Goal: Information Seeking & Learning: Learn about a topic

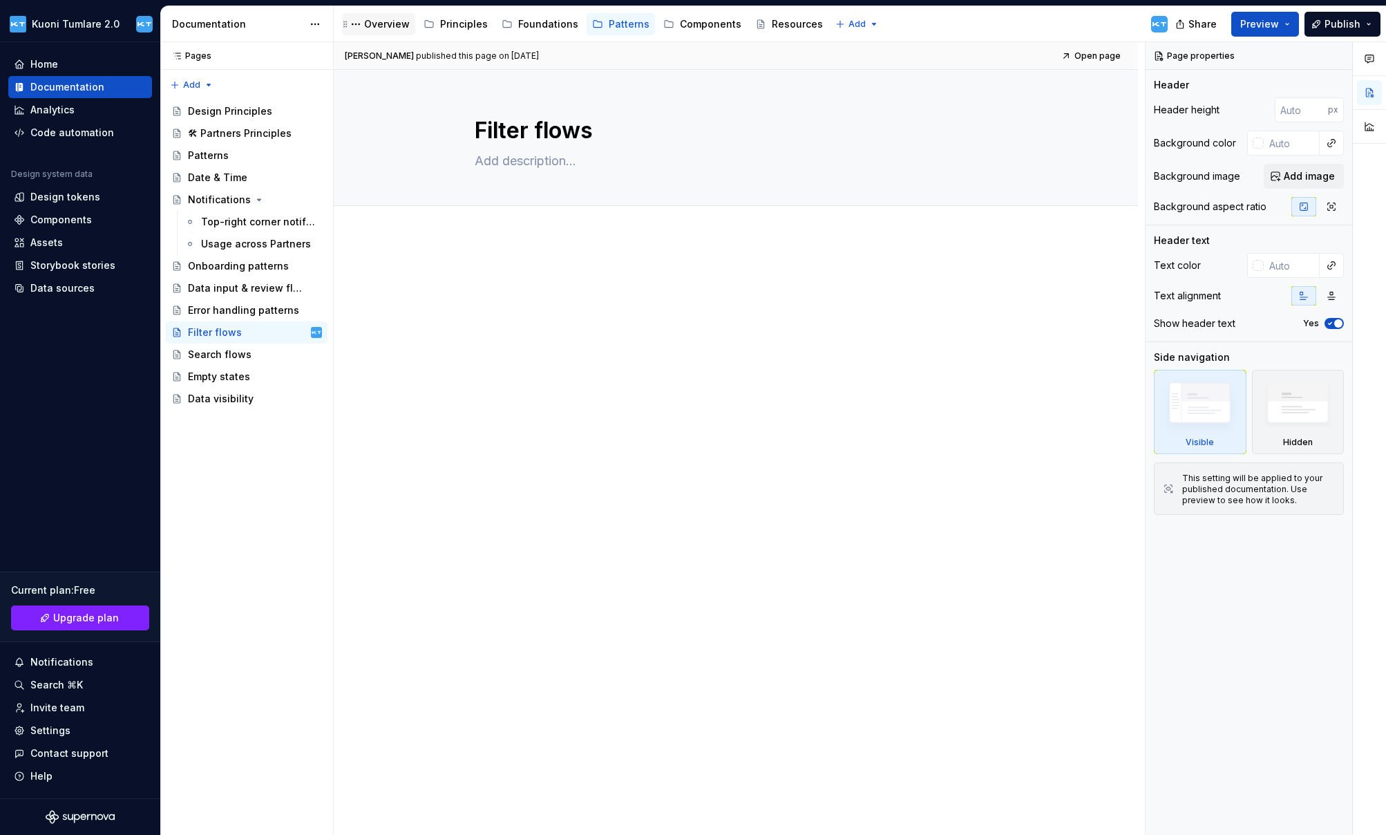
click at [388, 24] on div "Overview" at bounding box center [387, 24] width 46 height 14
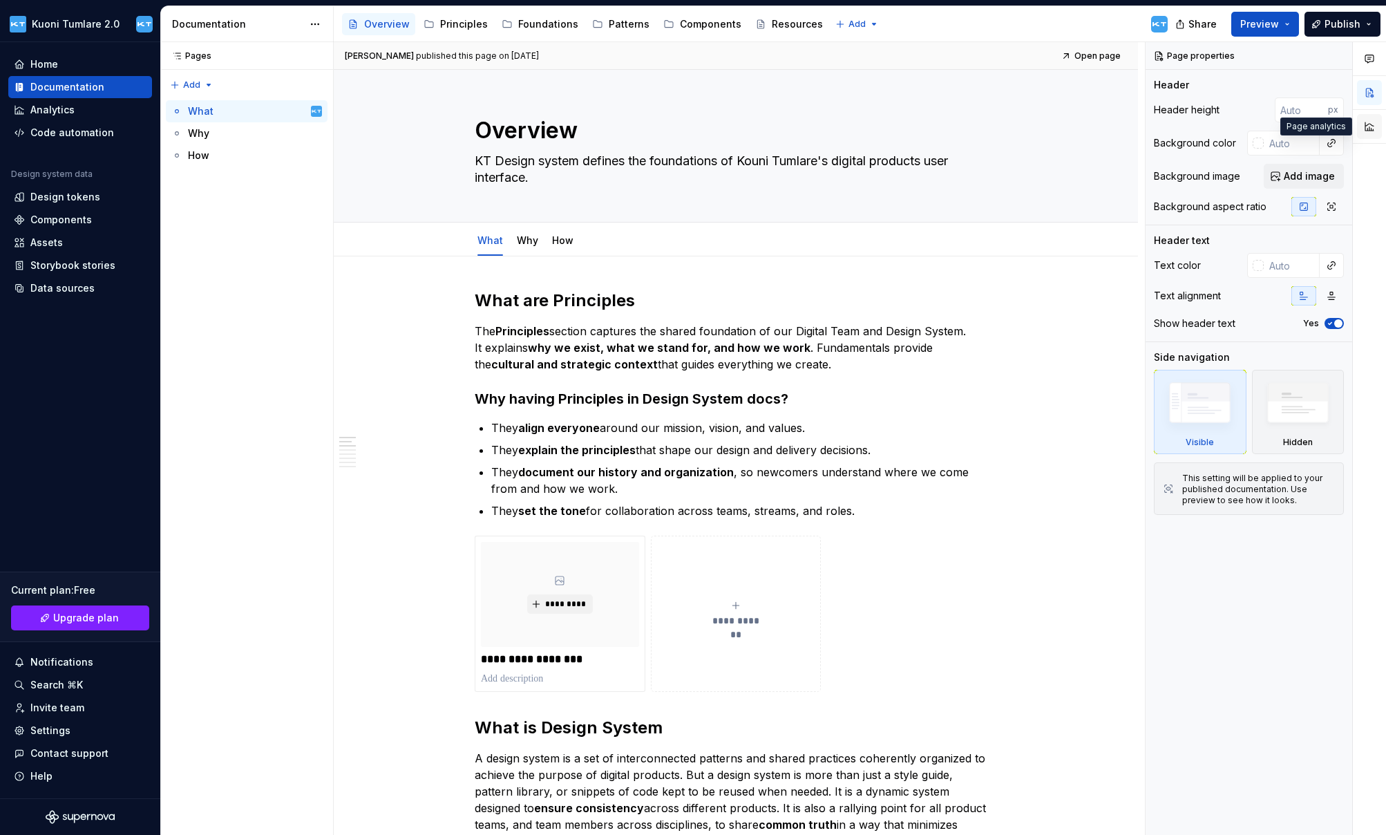
click at [1373, 126] on button "button" at bounding box center [1369, 126] width 25 height 25
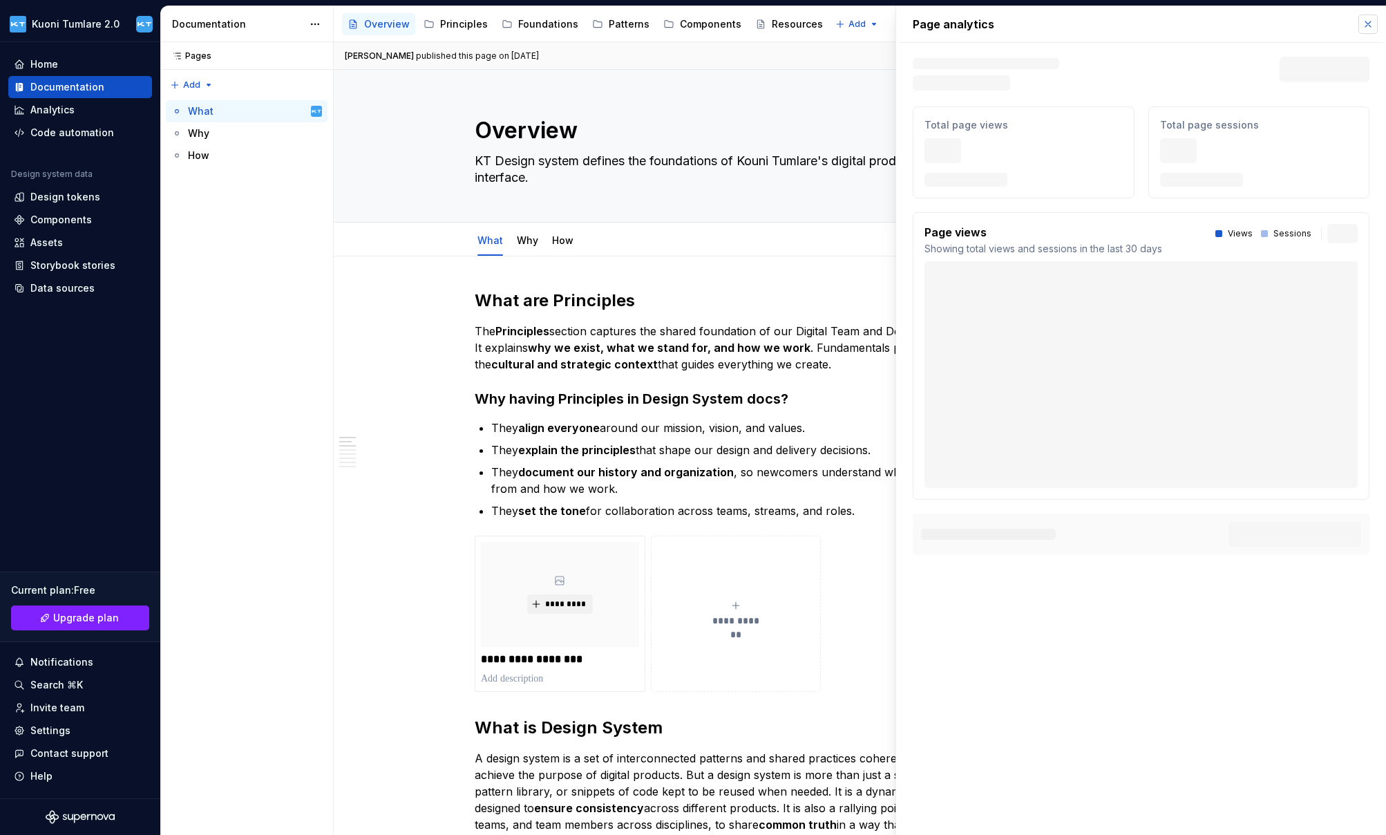
click at [1371, 26] on button "button" at bounding box center [1368, 24] width 19 height 19
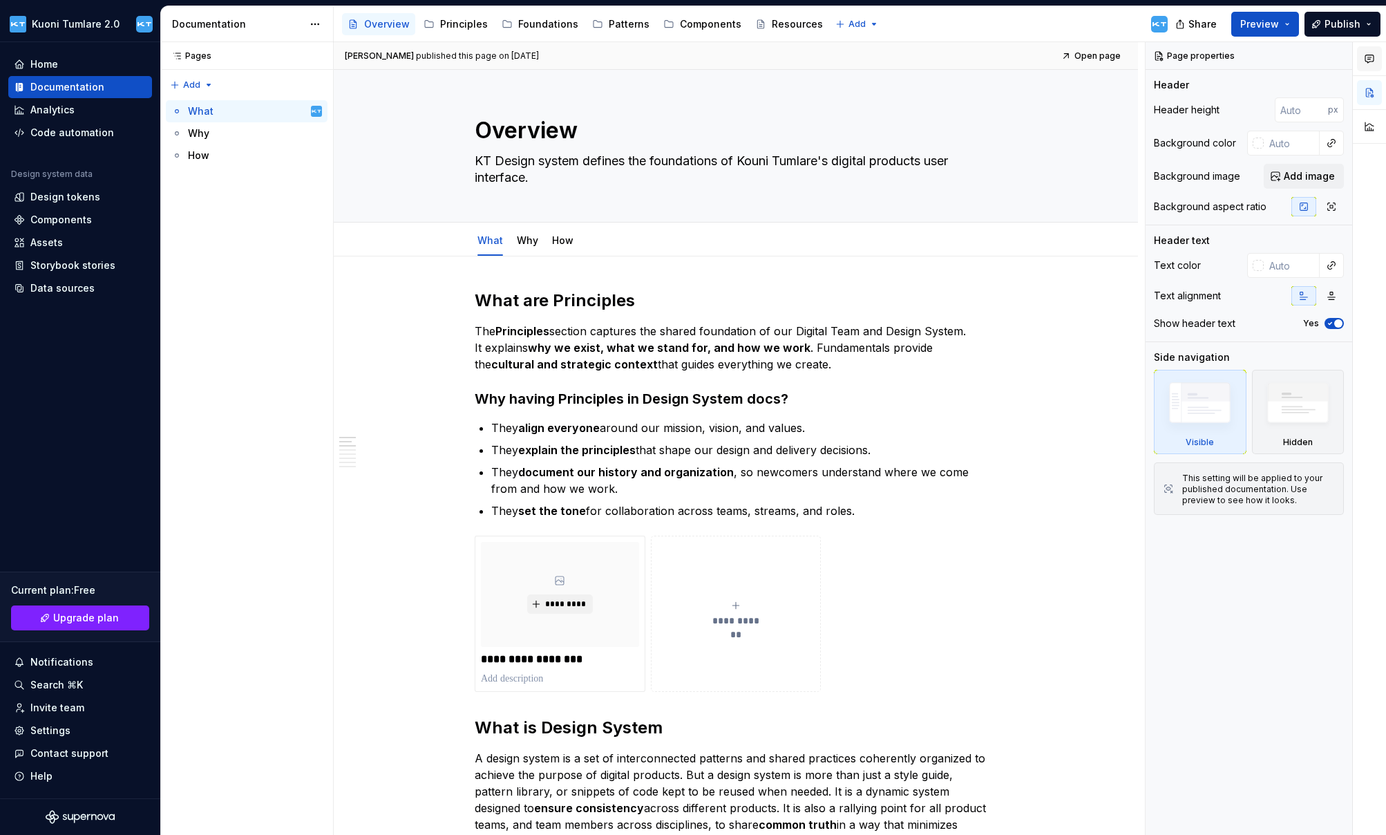
click at [1368, 57] on icon "button" at bounding box center [1369, 58] width 11 height 11
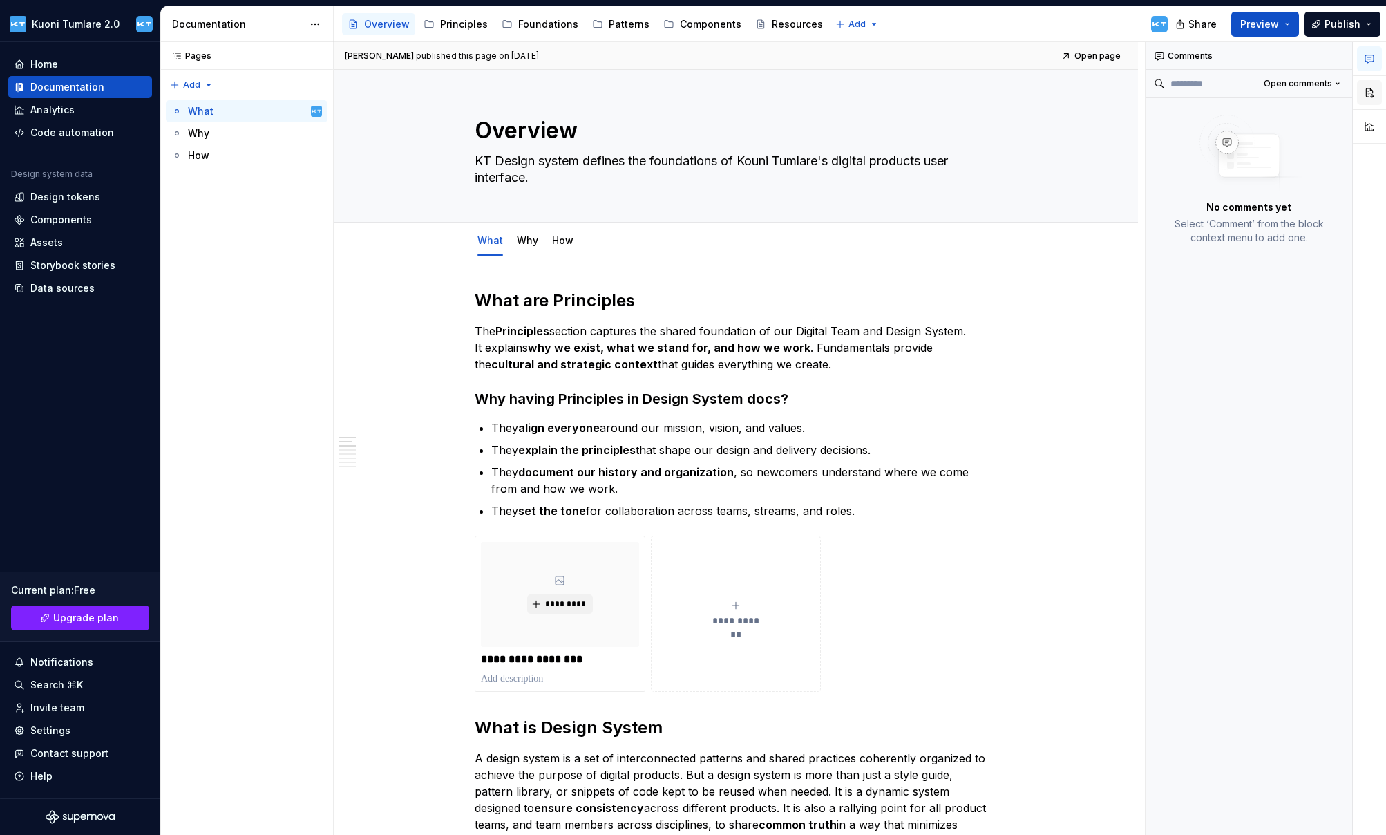
click at [1368, 96] on button "button" at bounding box center [1369, 92] width 25 height 25
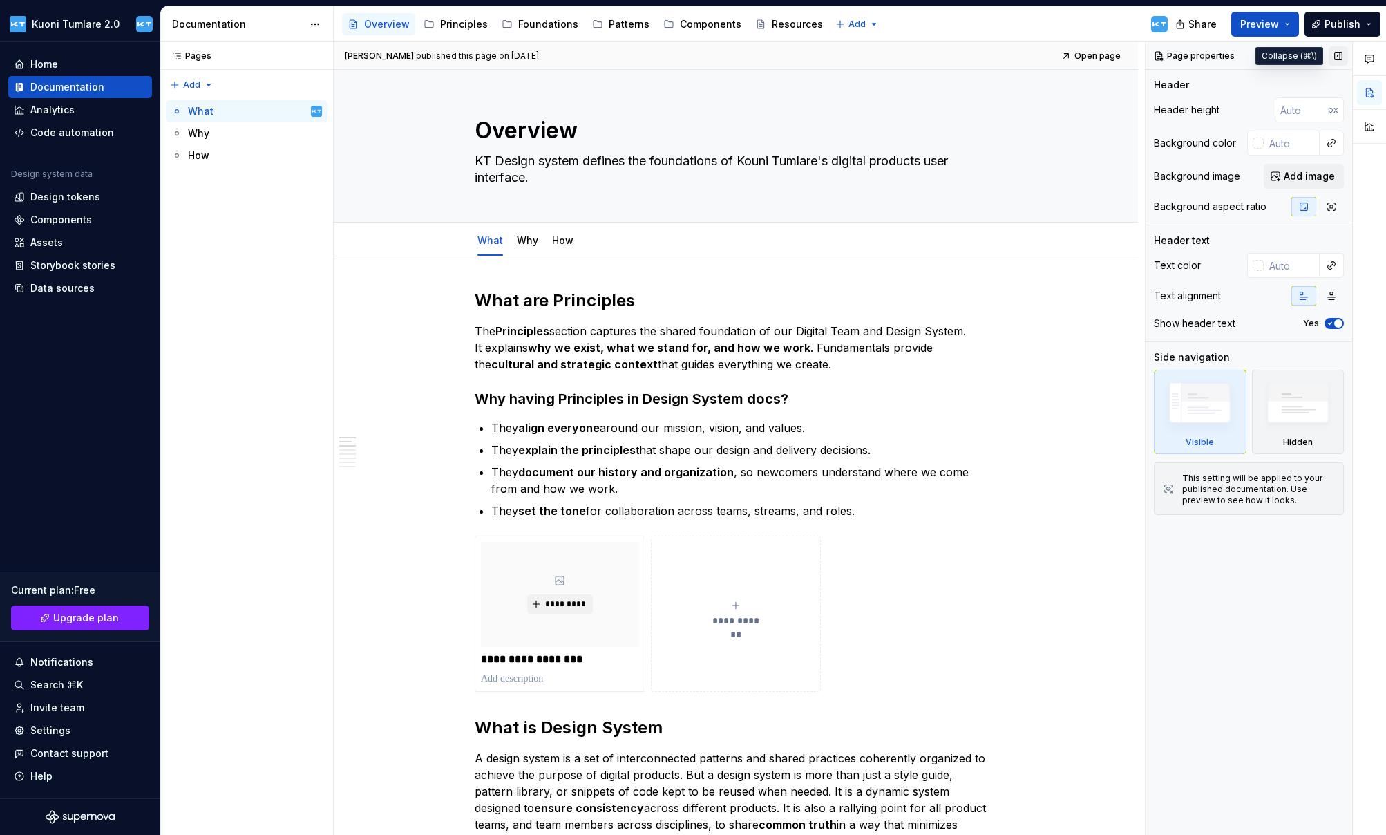
click at [1338, 55] on button "button" at bounding box center [1338, 55] width 19 height 19
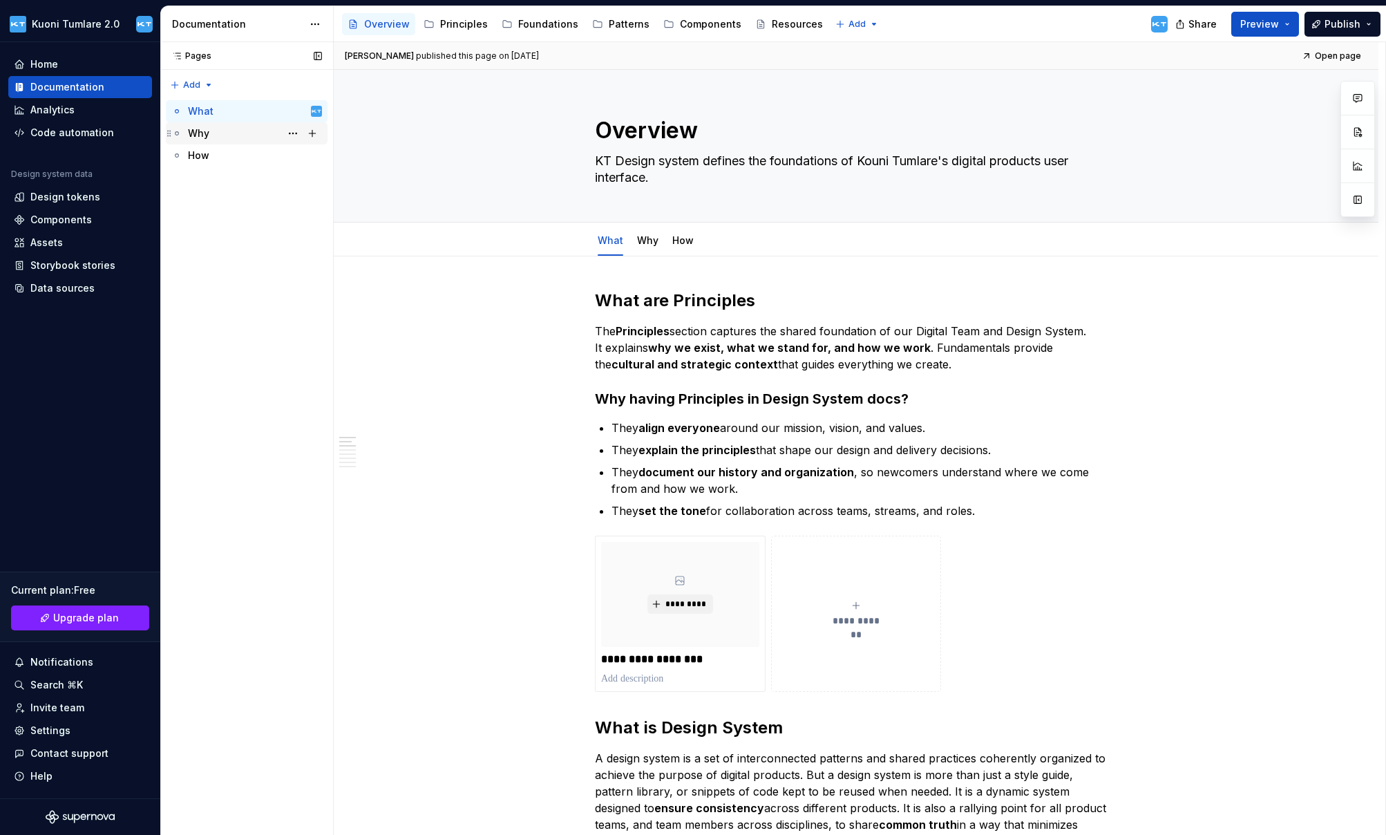
click at [202, 141] on div "Why" at bounding box center [255, 133] width 134 height 19
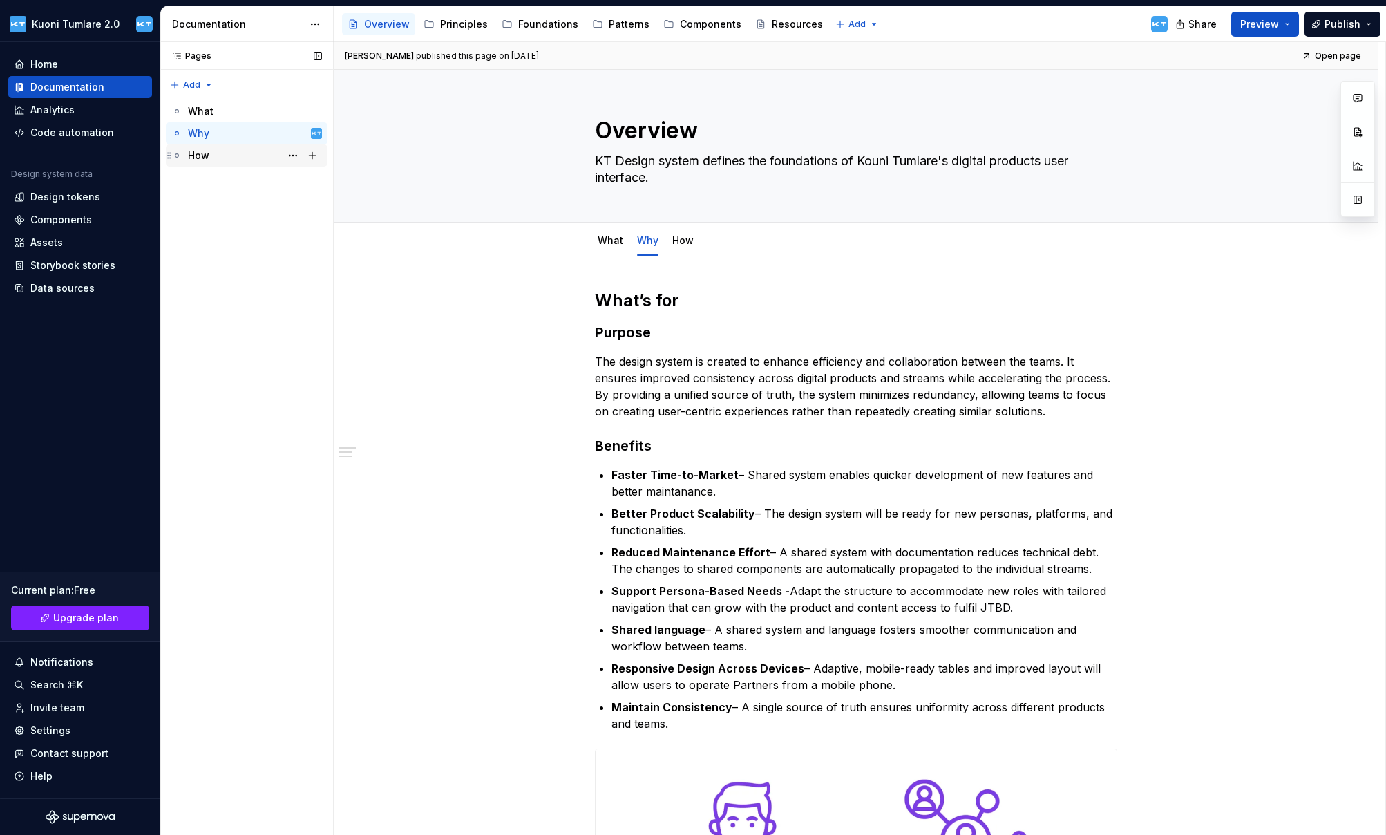
click at [200, 156] on div "How" at bounding box center [198, 156] width 21 height 14
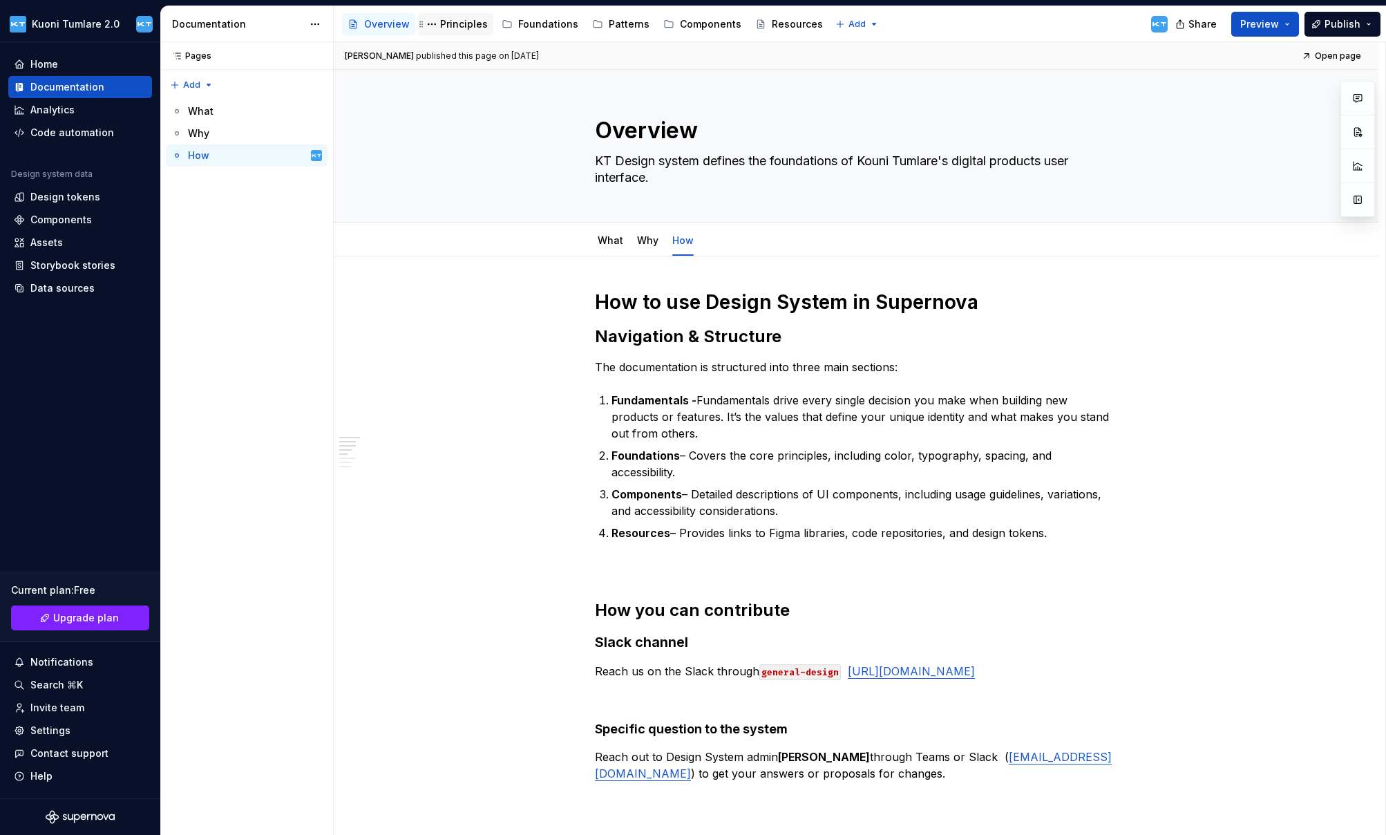
click at [446, 23] on div "Principles" at bounding box center [464, 24] width 48 height 14
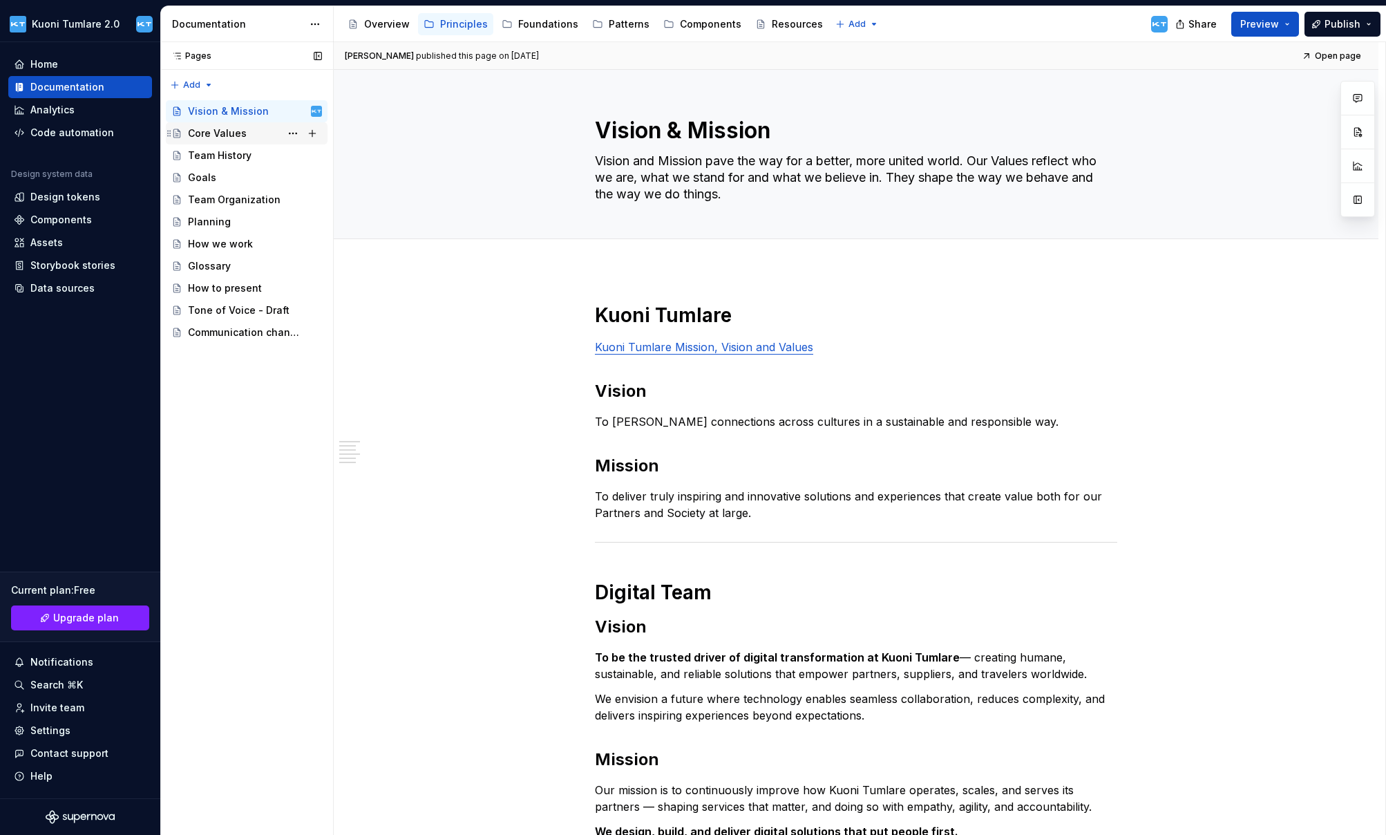
click at [218, 131] on div "Core Values" at bounding box center [217, 133] width 59 height 14
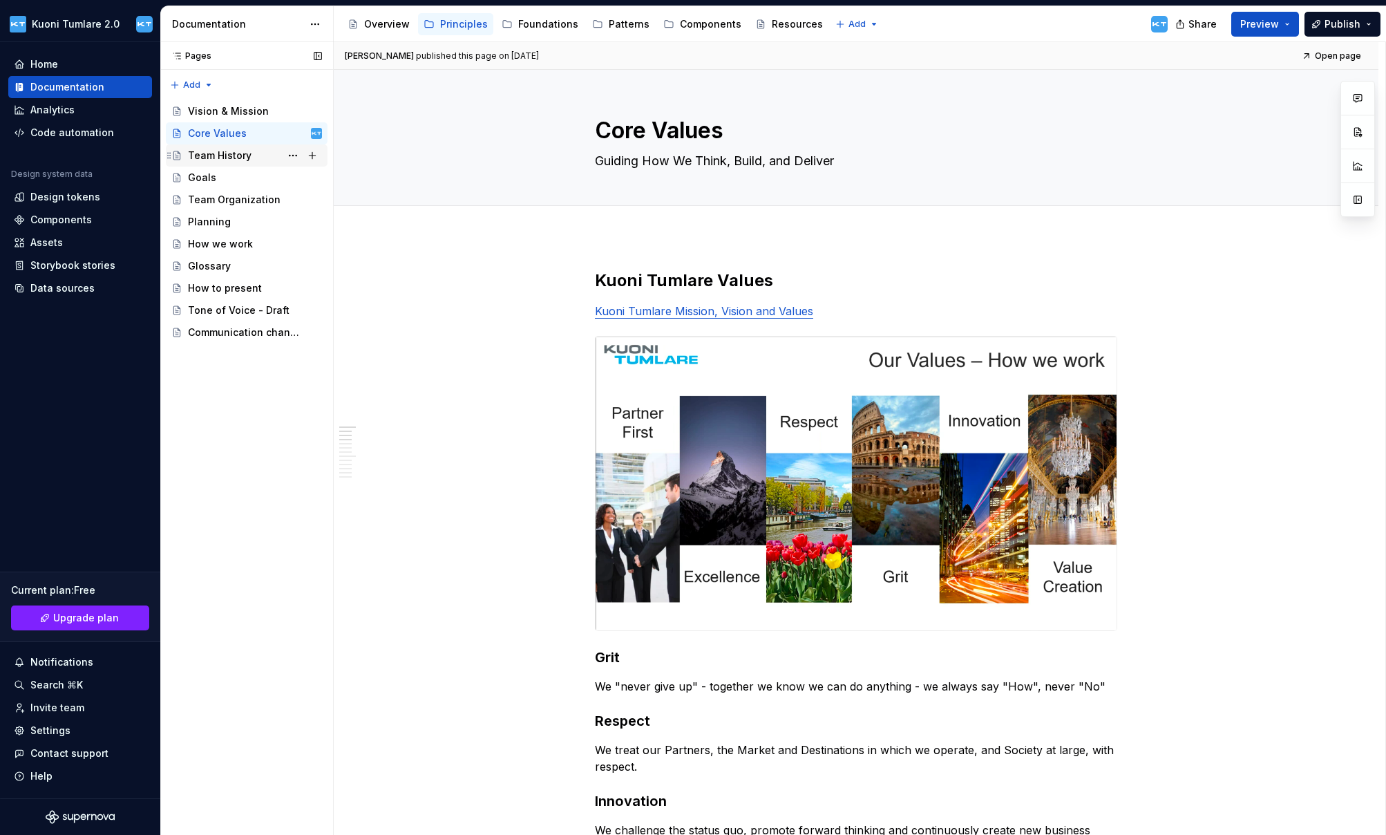
click at [222, 157] on div "Team History" at bounding box center [220, 156] width 64 height 14
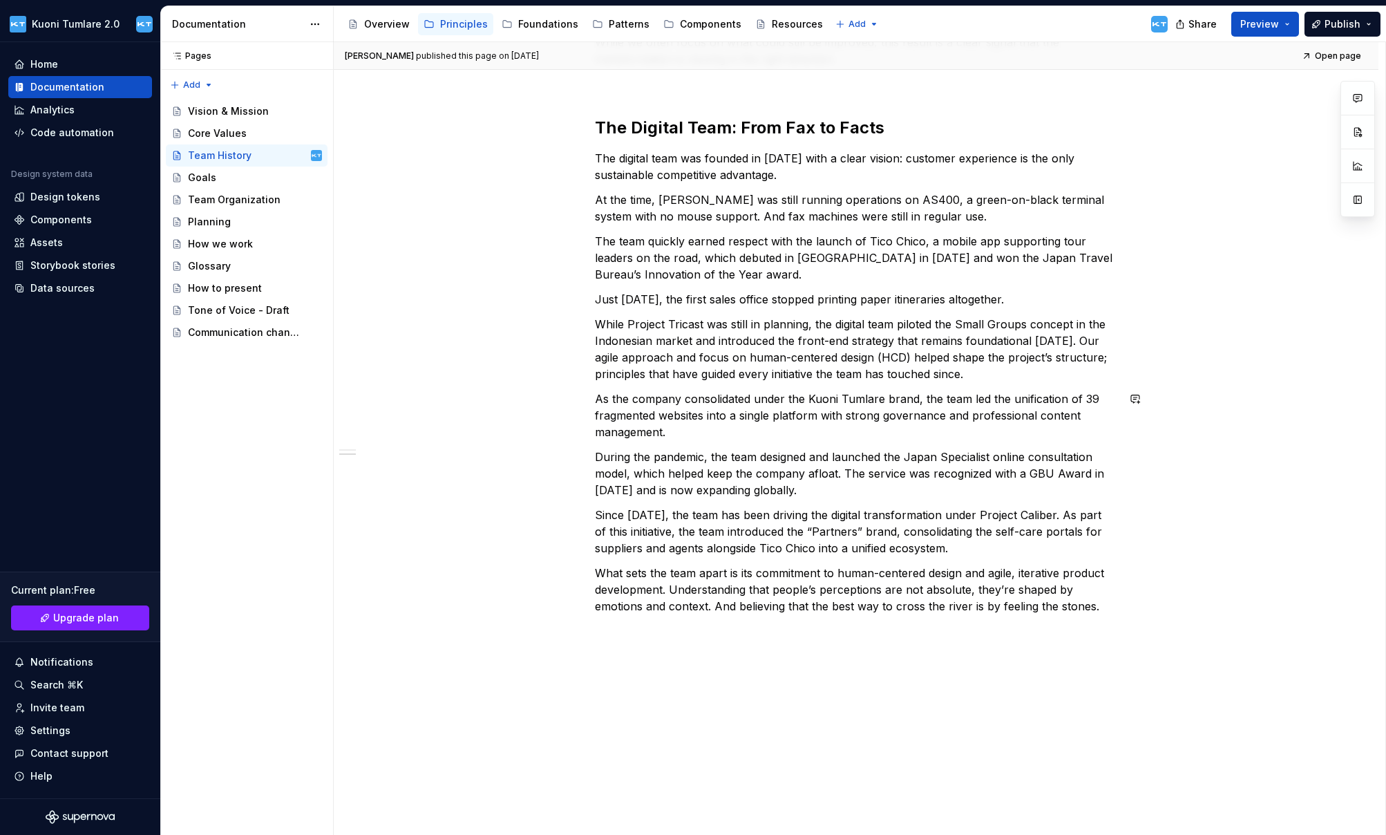
scroll to position [737, 0]
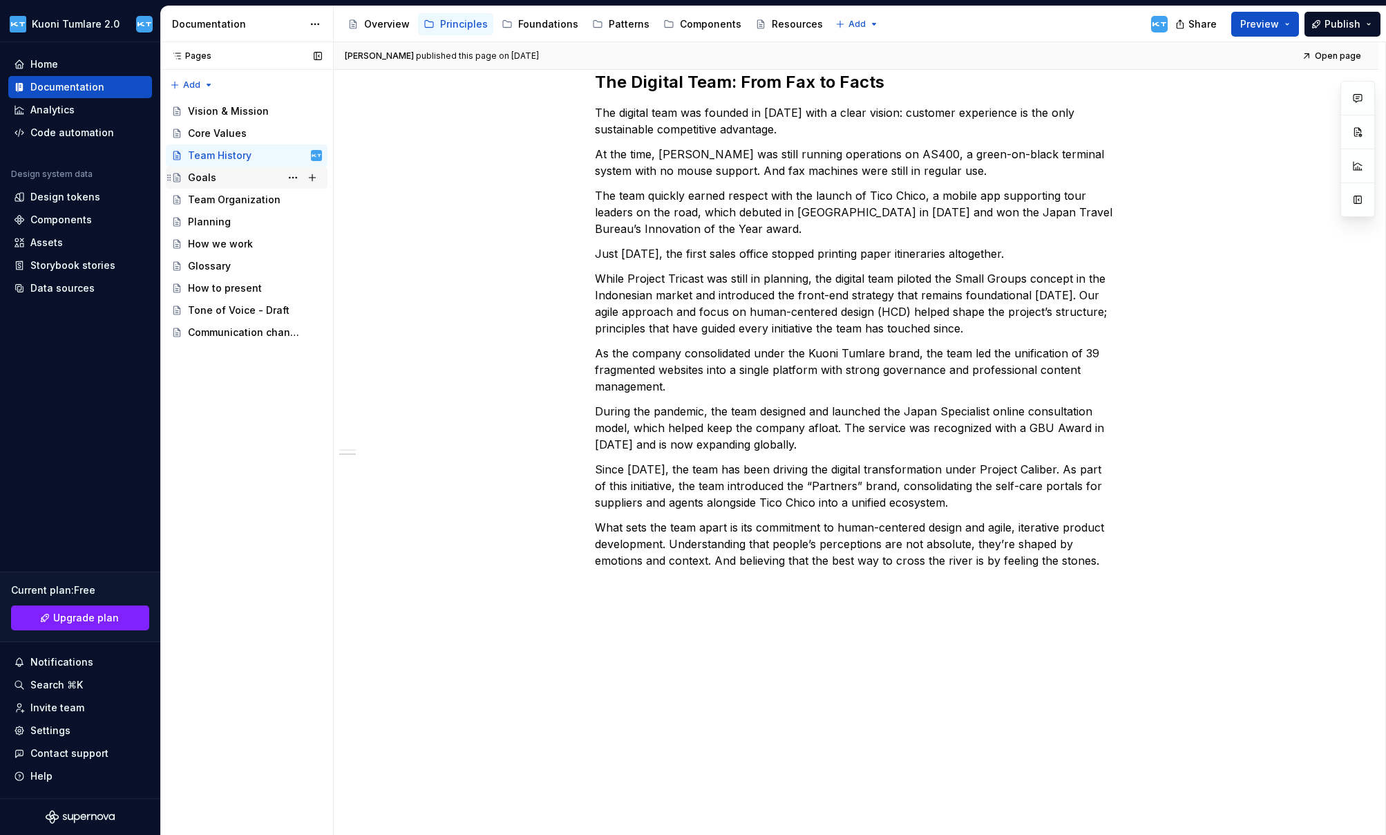
click at [196, 180] on div "Goals" at bounding box center [202, 178] width 28 height 14
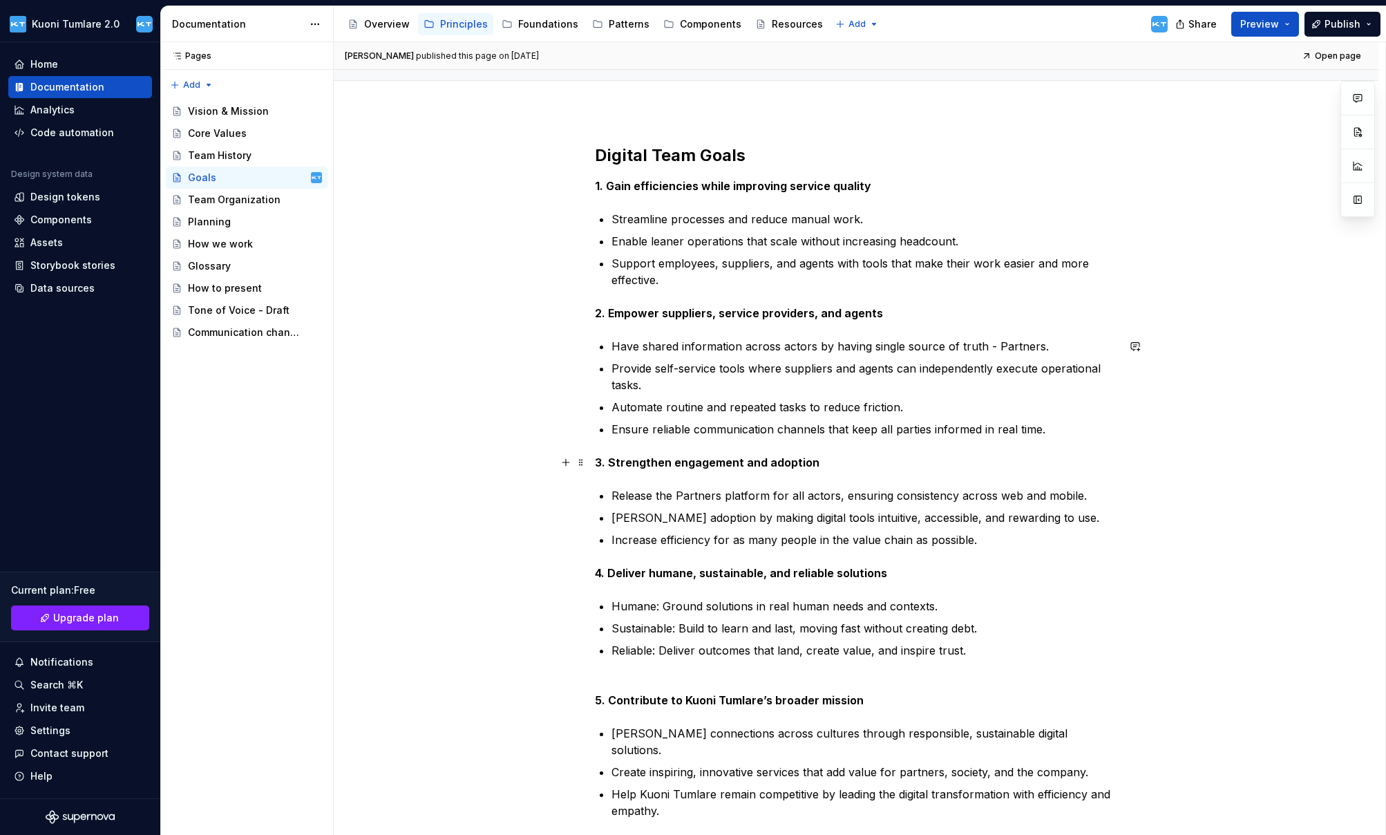
scroll to position [359, 0]
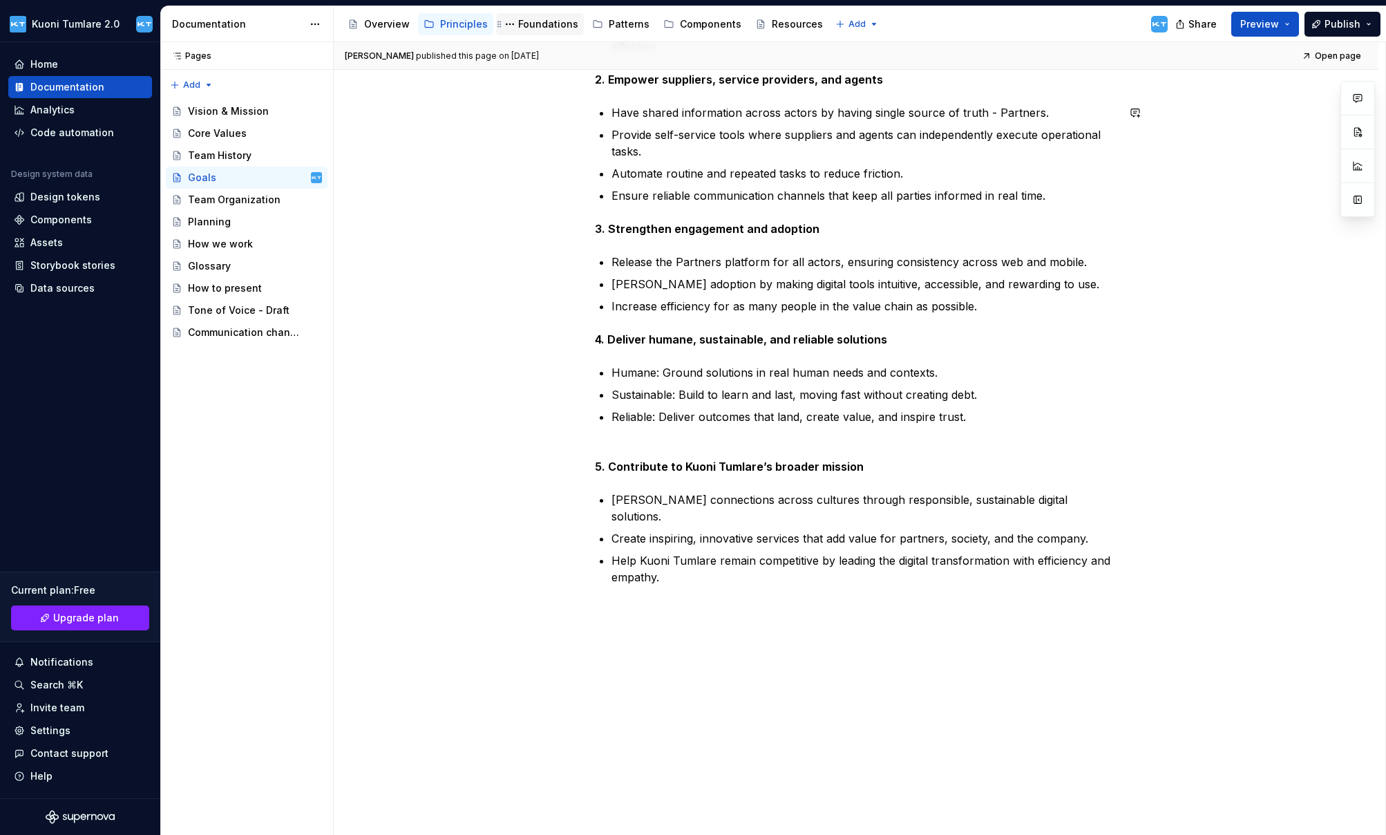
click at [538, 22] on div "Foundations" at bounding box center [548, 24] width 60 height 14
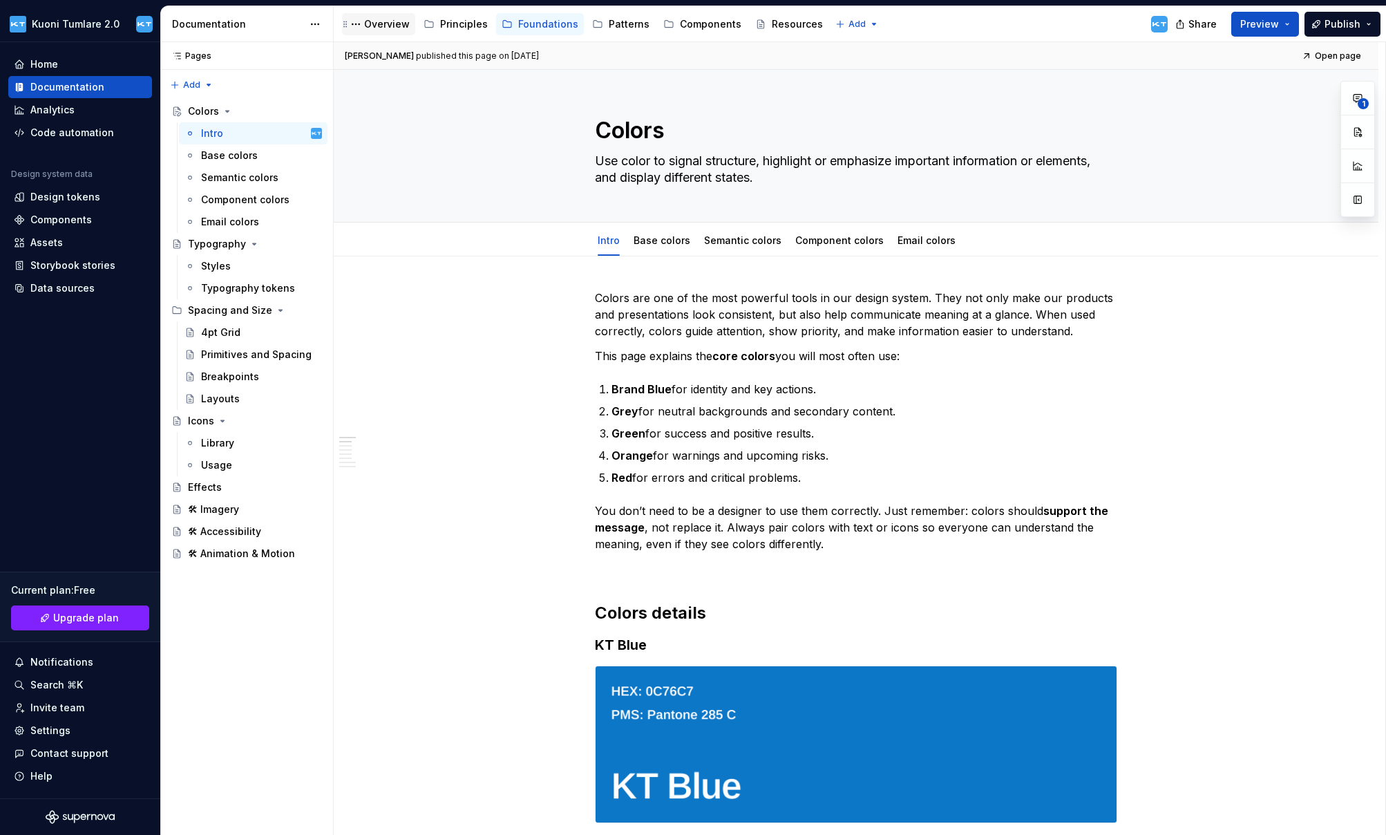
click at [379, 28] on div "Overview" at bounding box center [387, 24] width 46 height 14
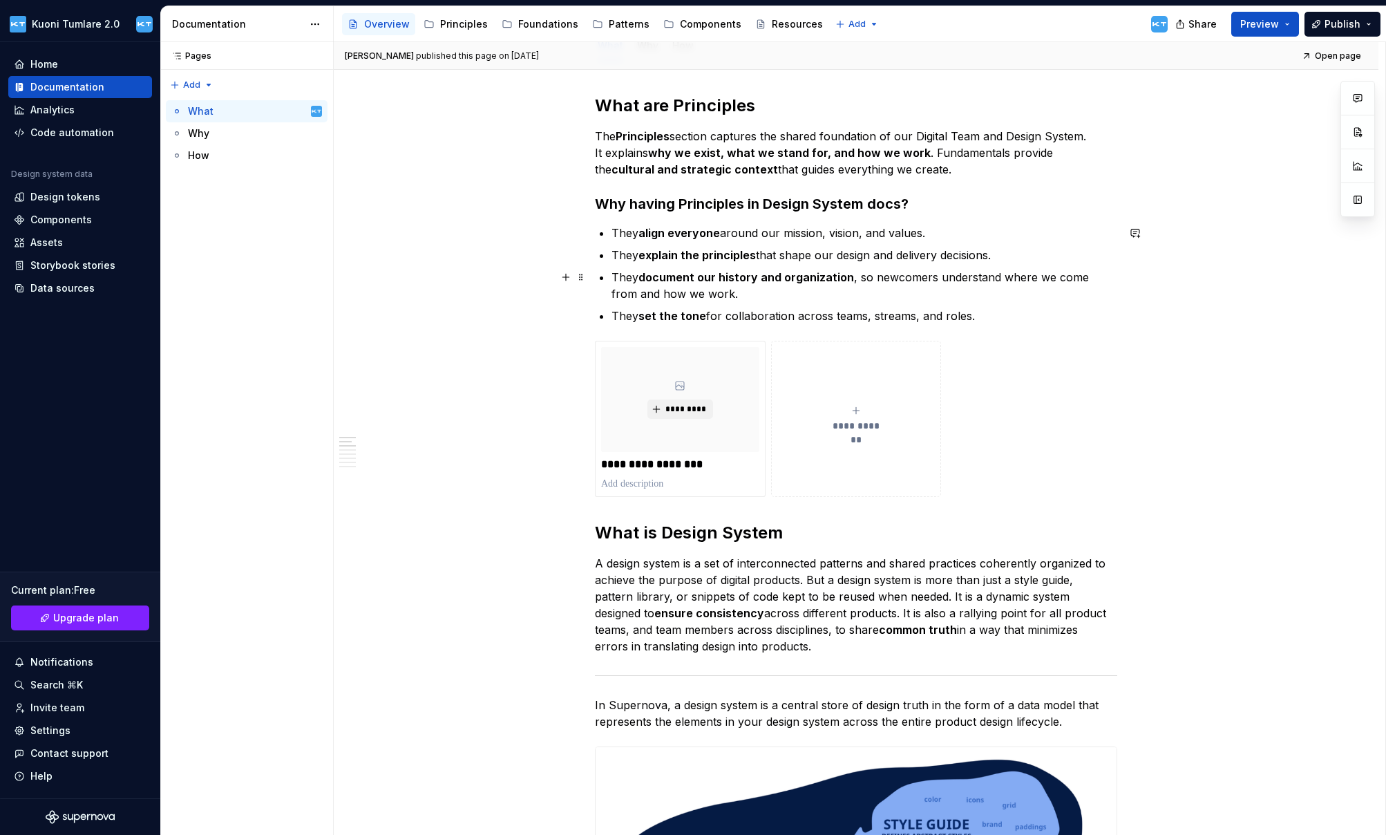
scroll to position [194, 0]
click at [151, 41] on button "Collapse sidebar" at bounding box center [150, 41] width 19 height 19
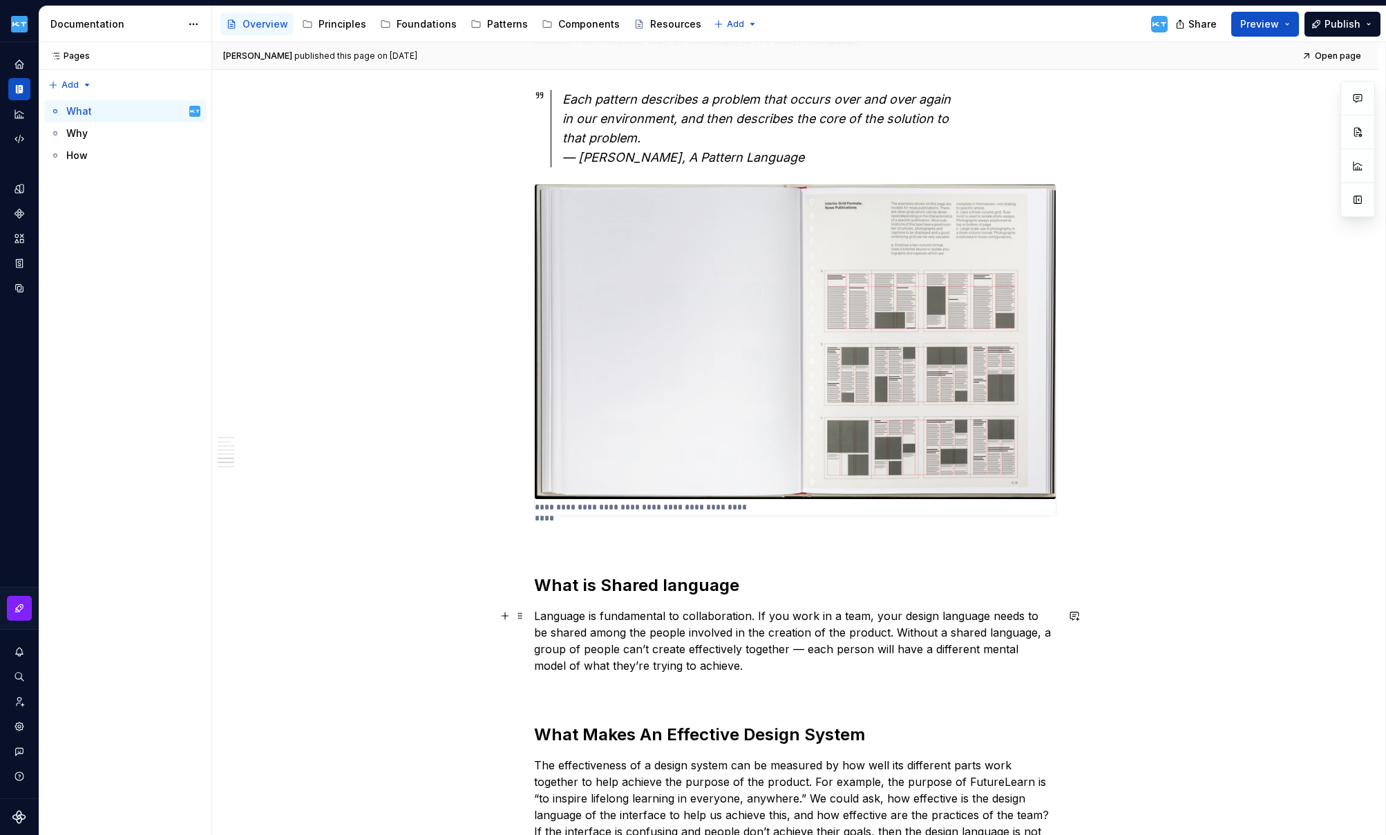
scroll to position [1597, 0]
click at [895, 310] on img at bounding box center [795, 341] width 521 height 314
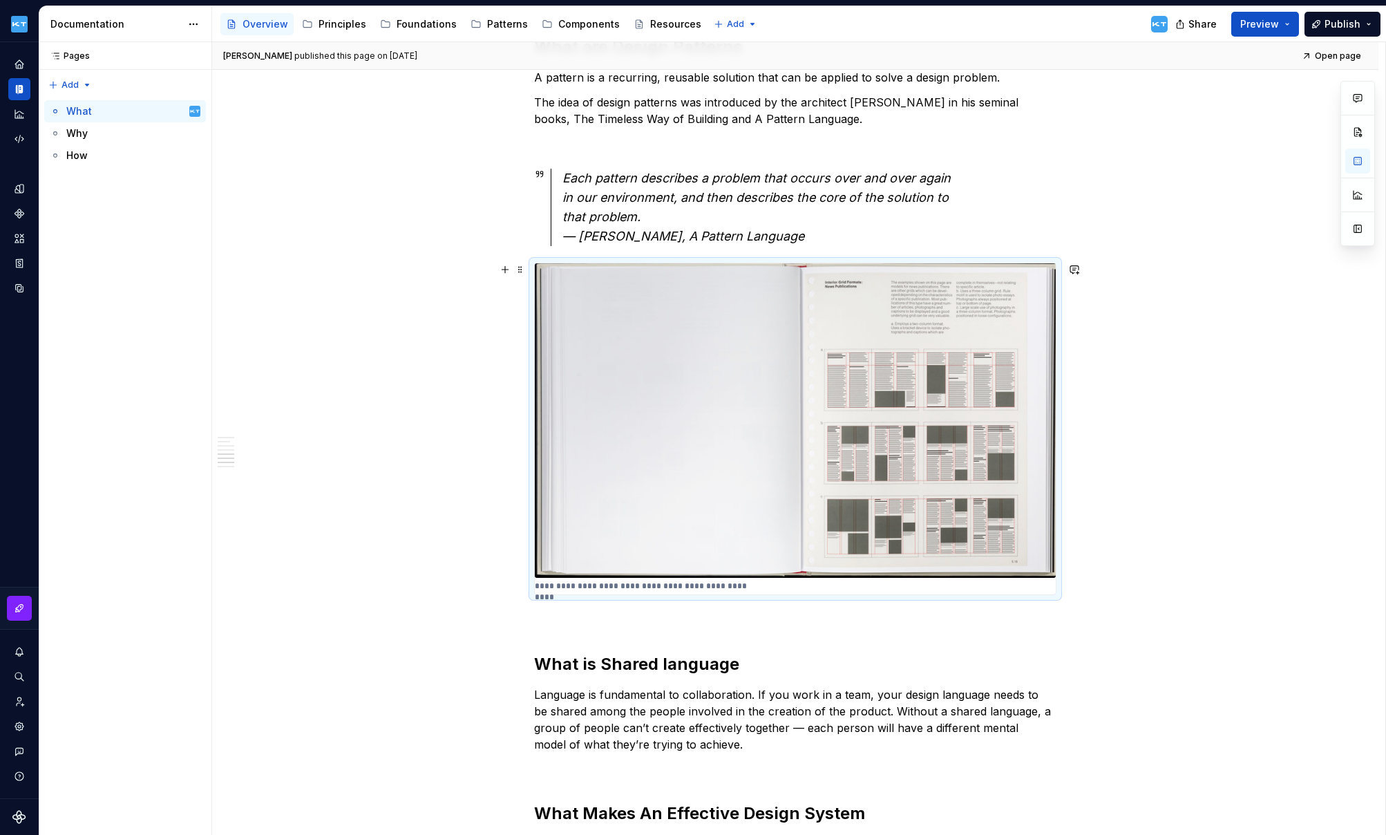
scroll to position [1497, 0]
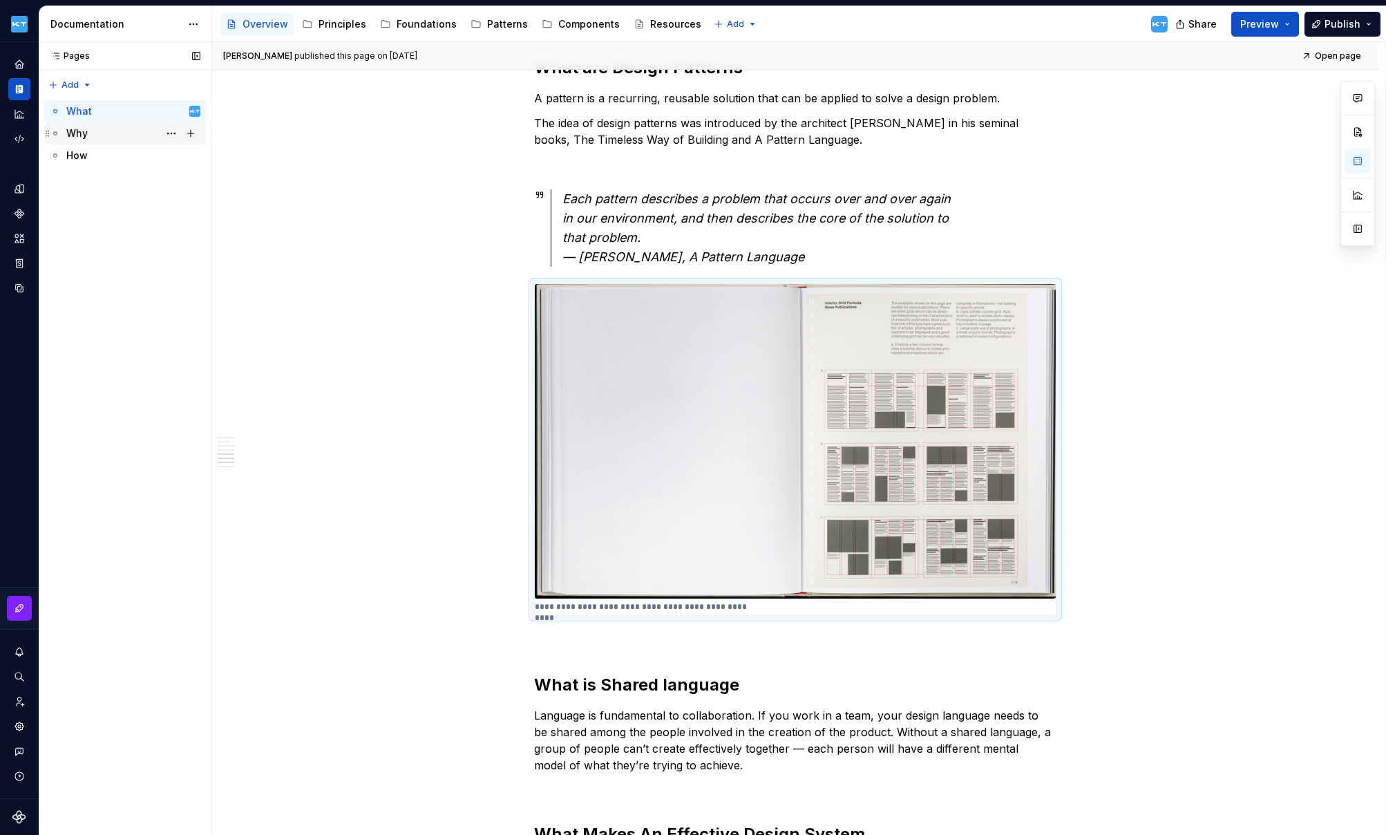
click at [80, 131] on div "Why" at bounding box center [76, 133] width 21 height 14
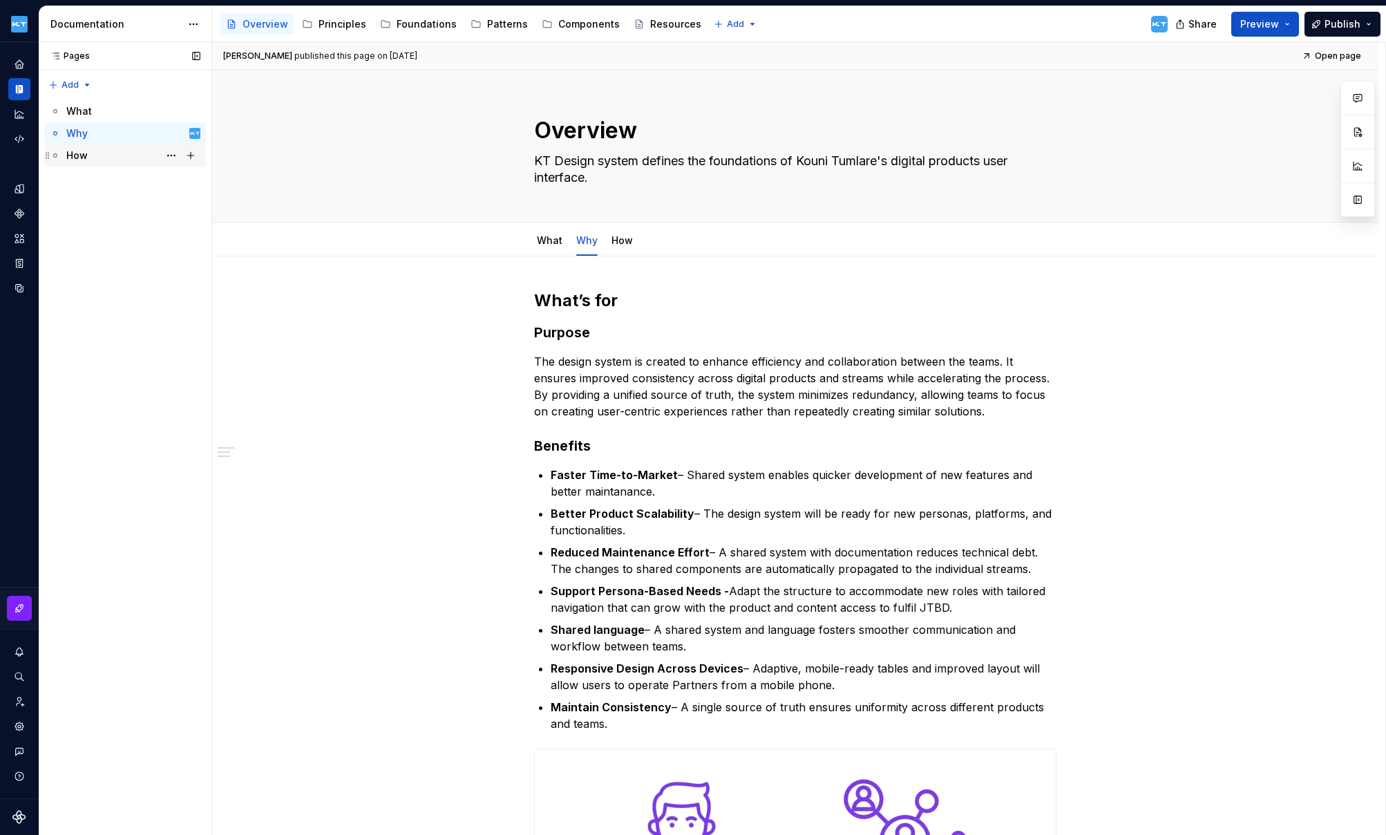
click at [96, 149] on div "How" at bounding box center [133, 155] width 134 height 19
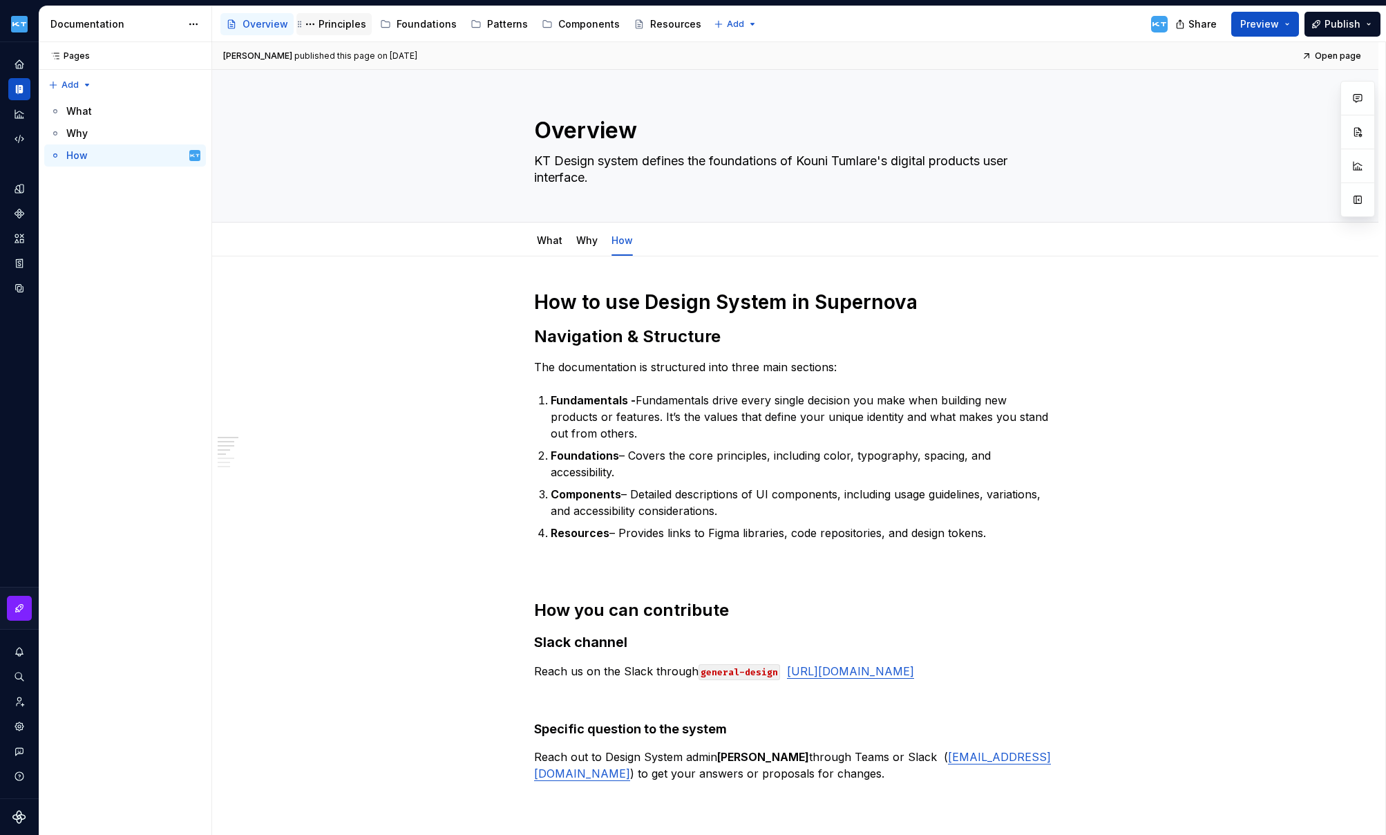
click at [330, 20] on div "Principles" at bounding box center [343, 24] width 48 height 14
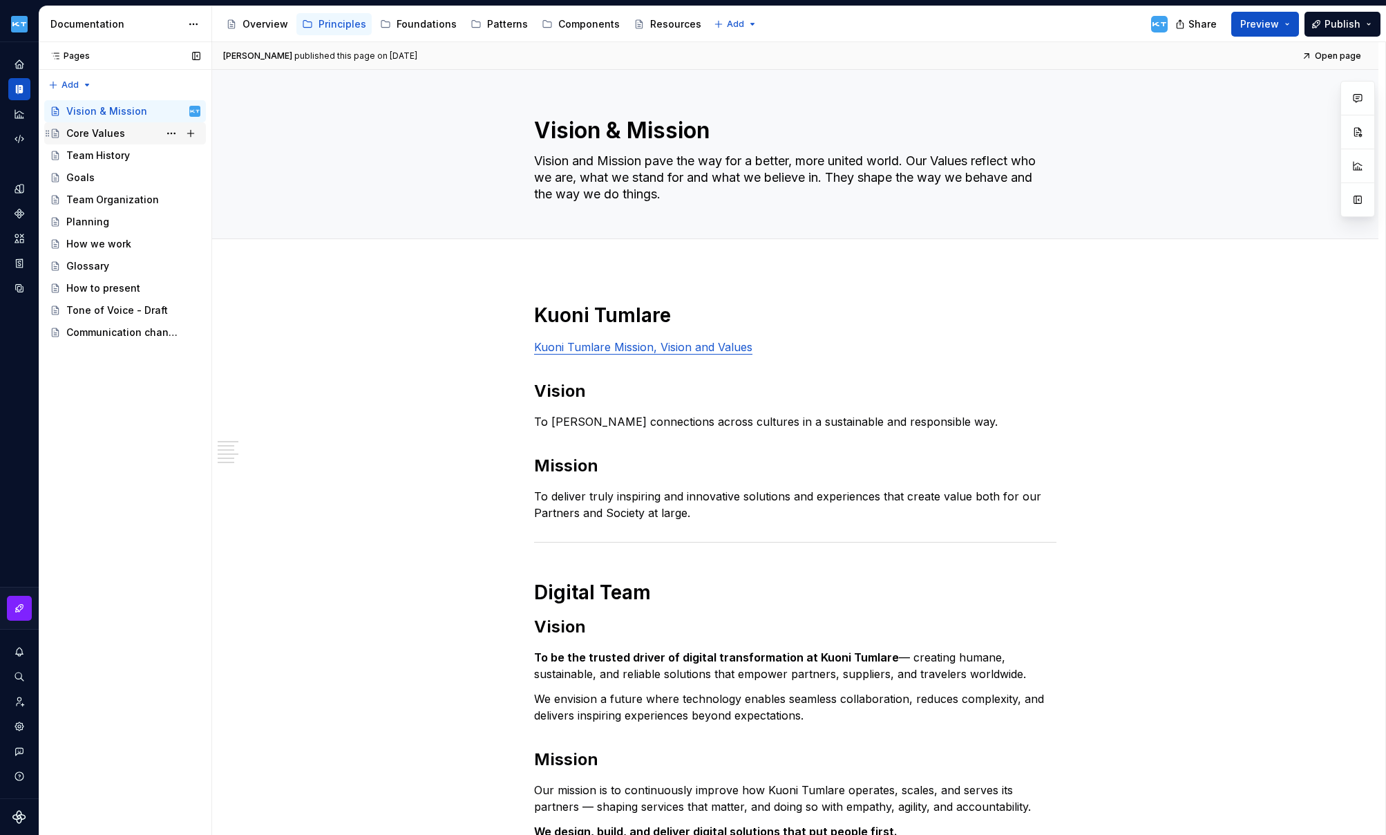
click at [76, 133] on div "Core Values" at bounding box center [95, 133] width 59 height 14
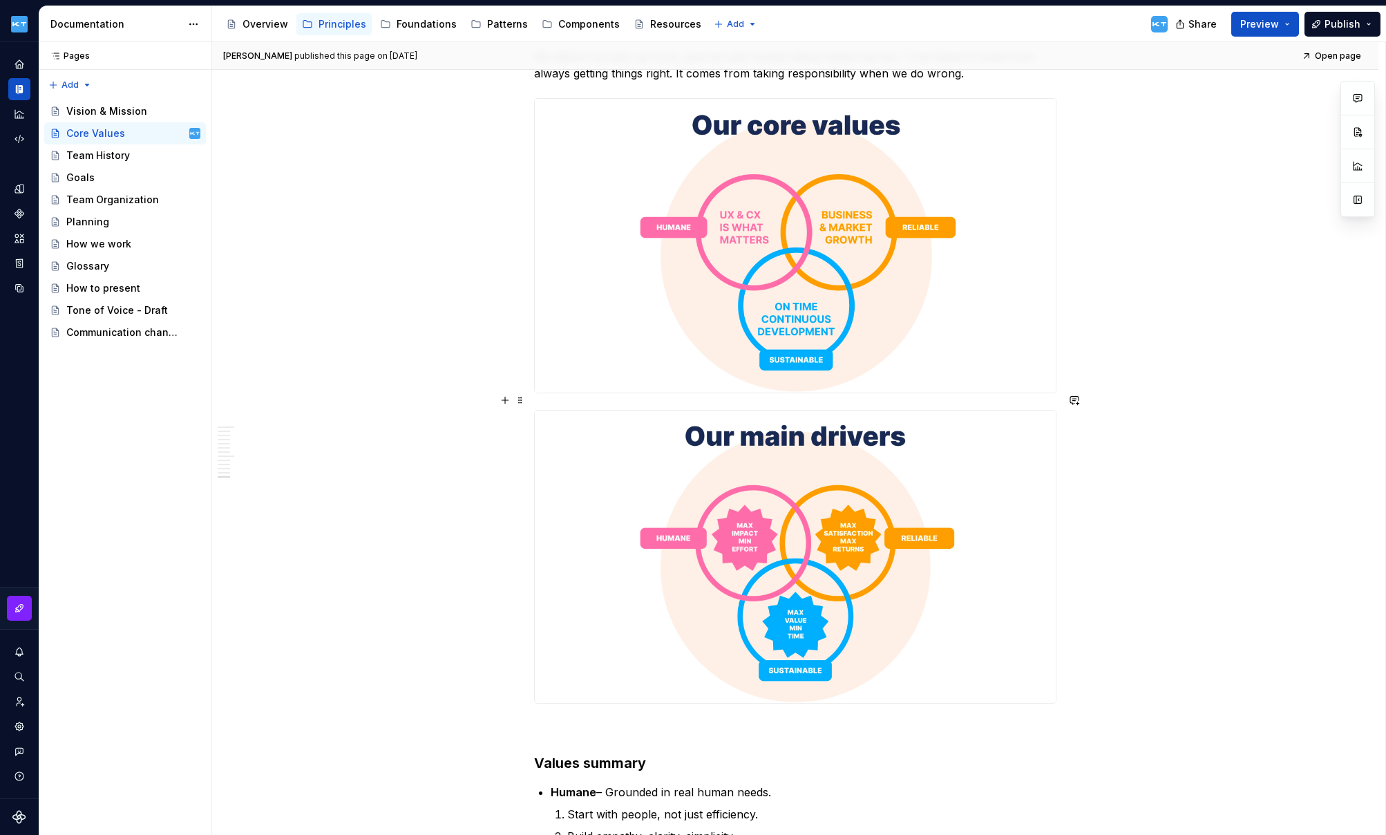
scroll to position [2407, 0]
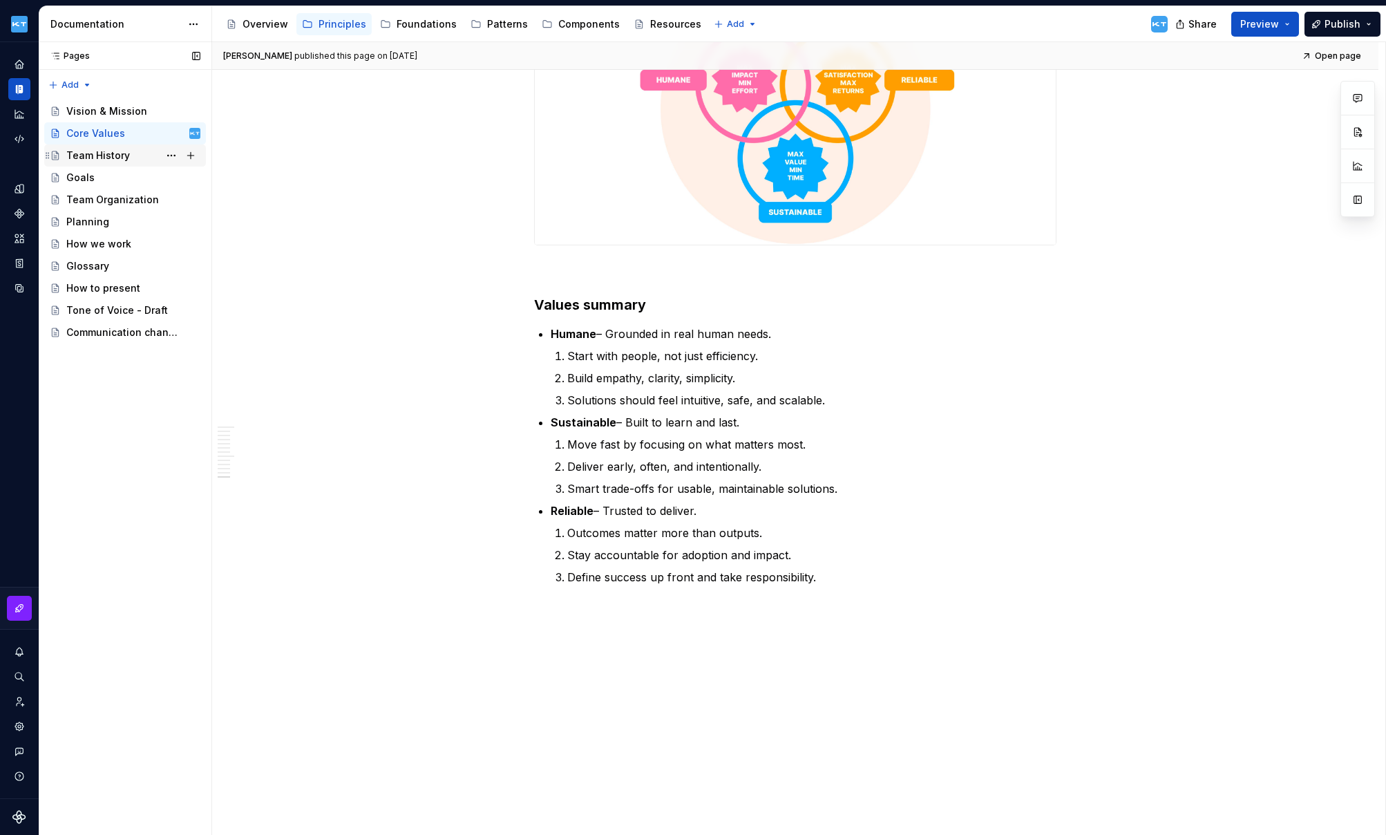
click at [113, 155] on div "Team History" at bounding box center [98, 156] width 64 height 14
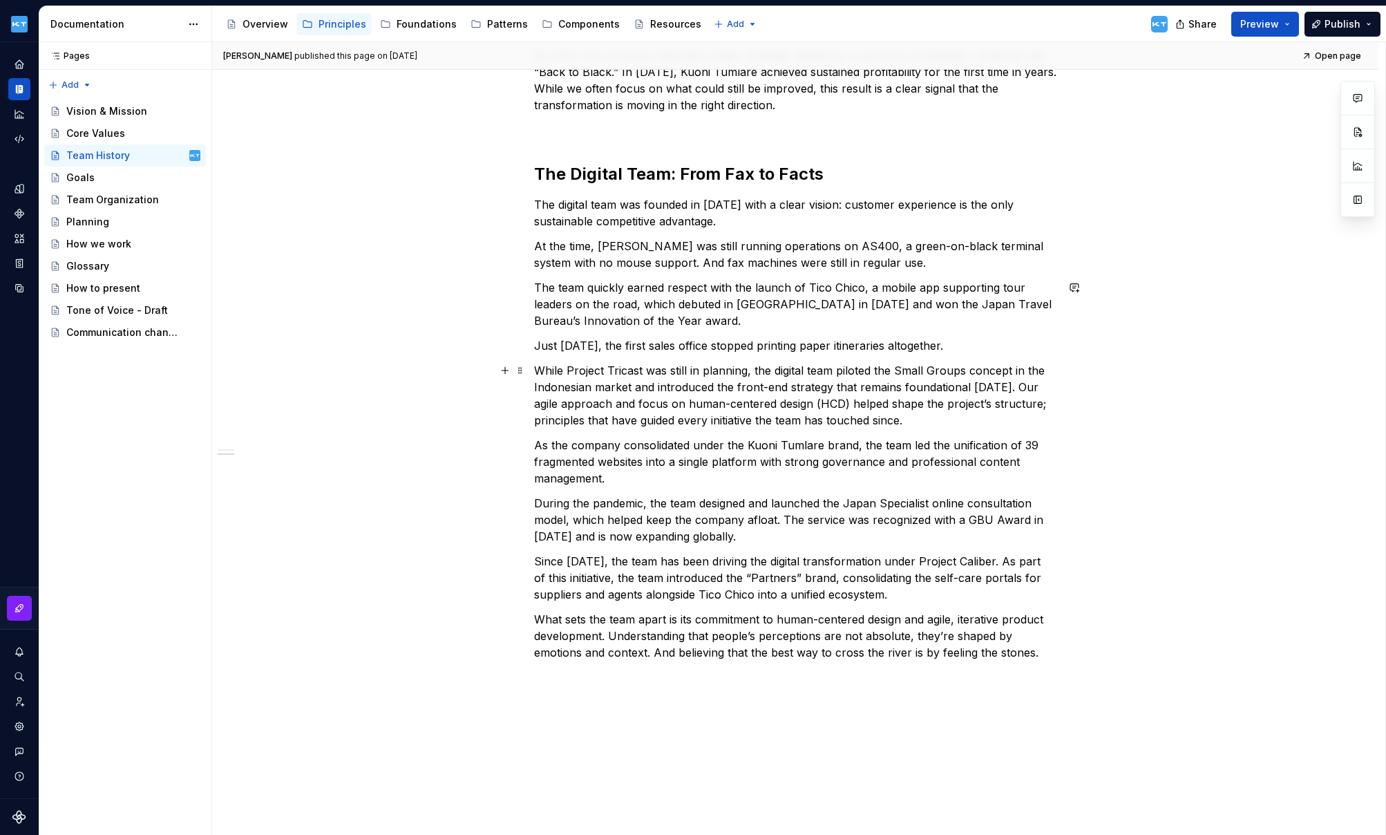
scroll to position [737, 0]
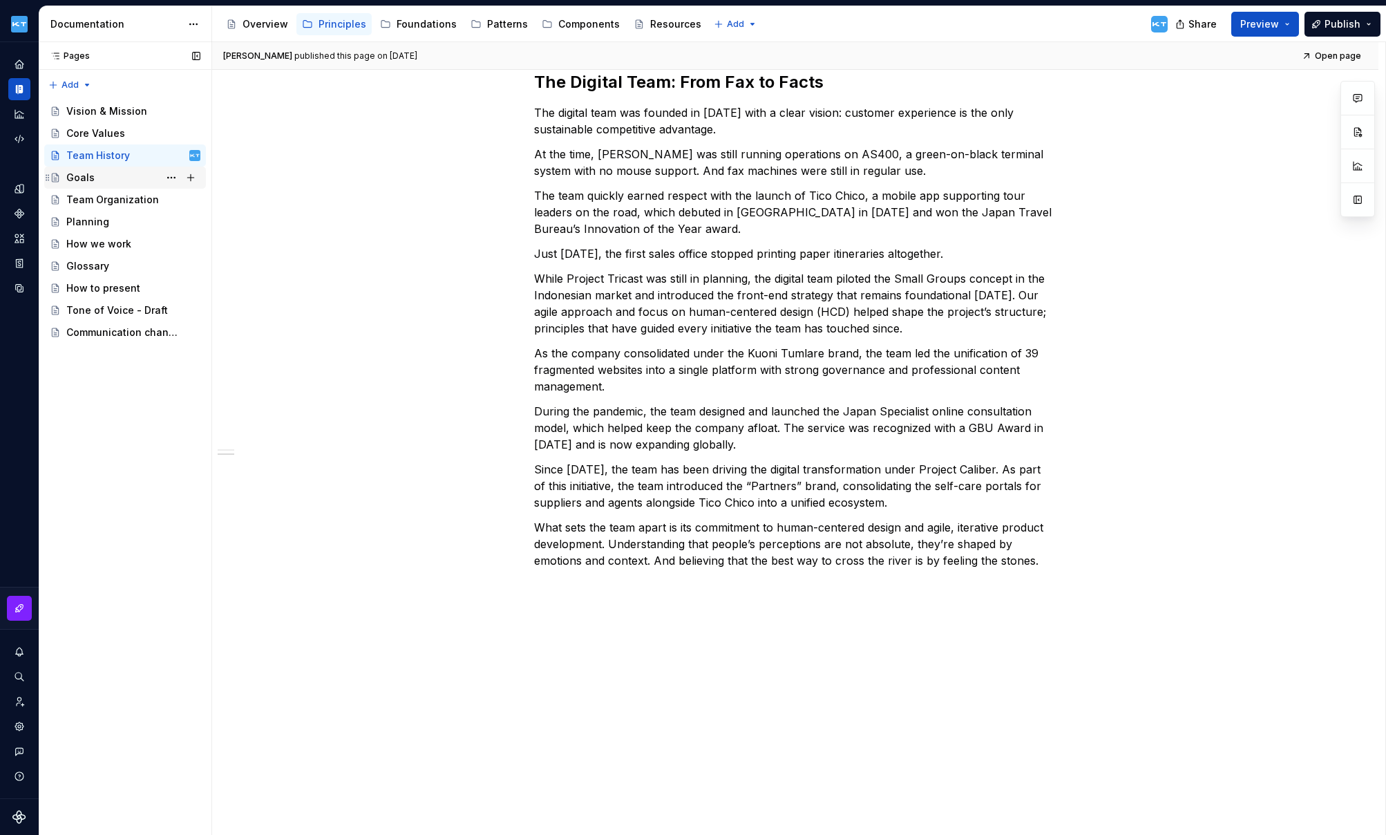
click at [70, 185] on div "Goals" at bounding box center [133, 177] width 134 height 19
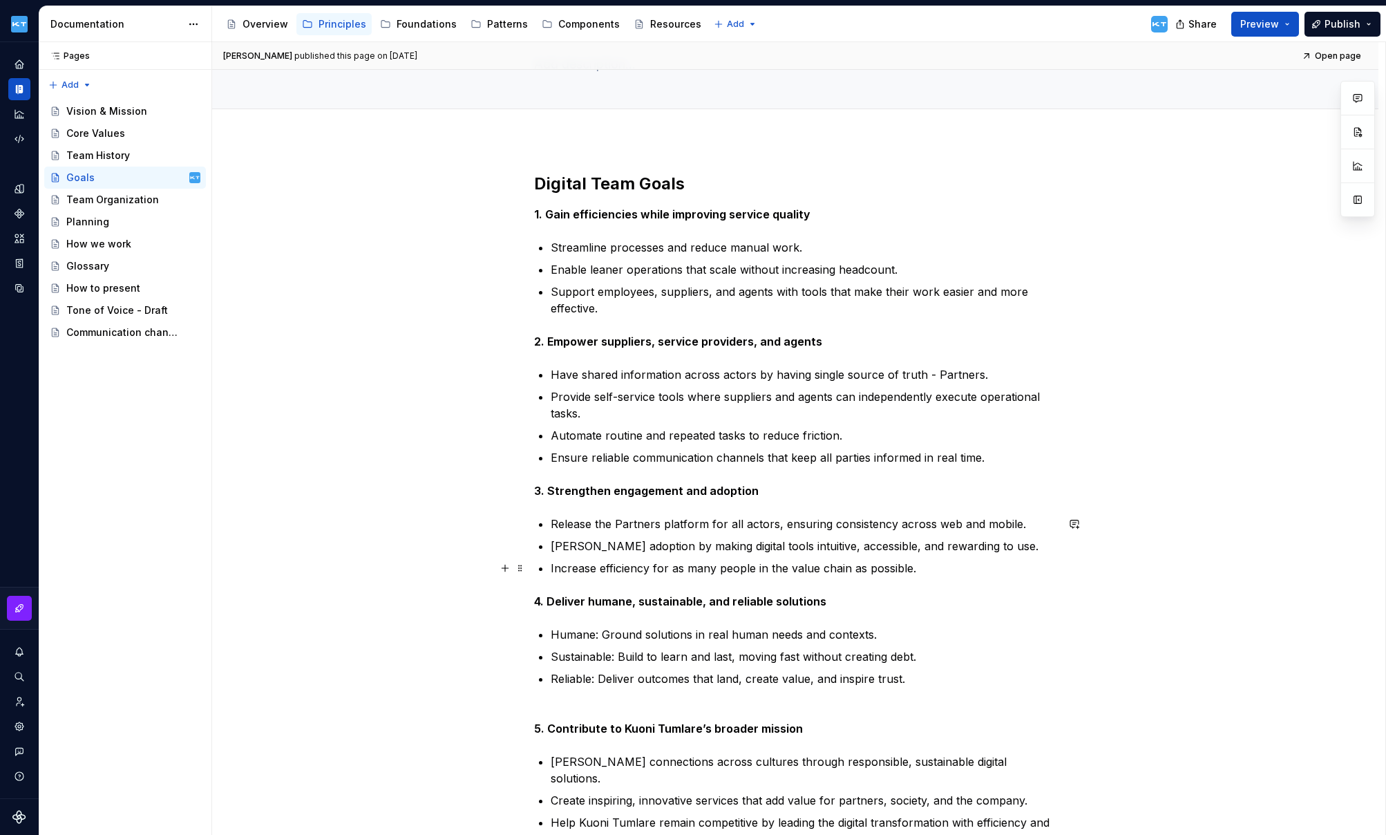
scroll to position [359, 0]
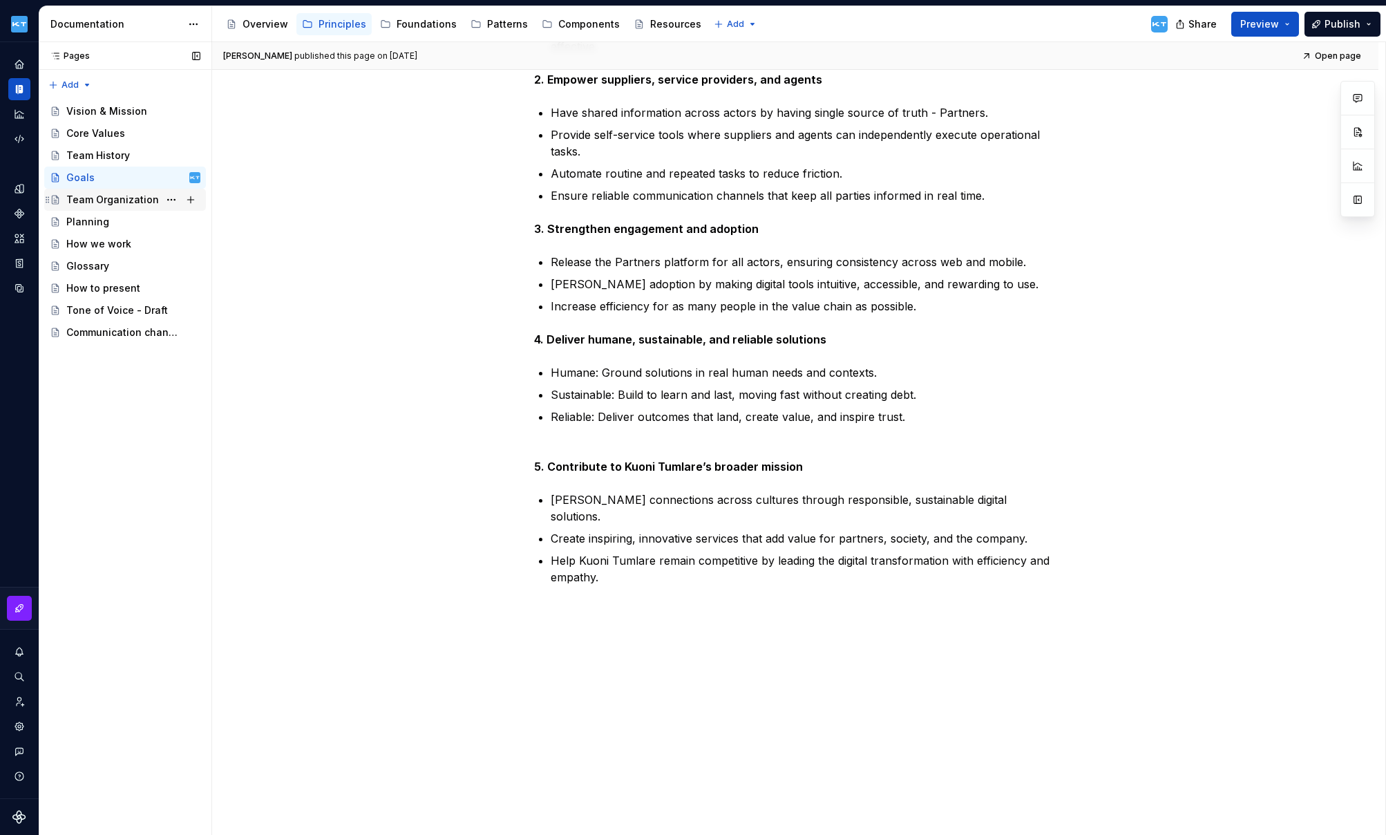
click at [98, 202] on div "Team Organization" at bounding box center [112, 200] width 93 height 14
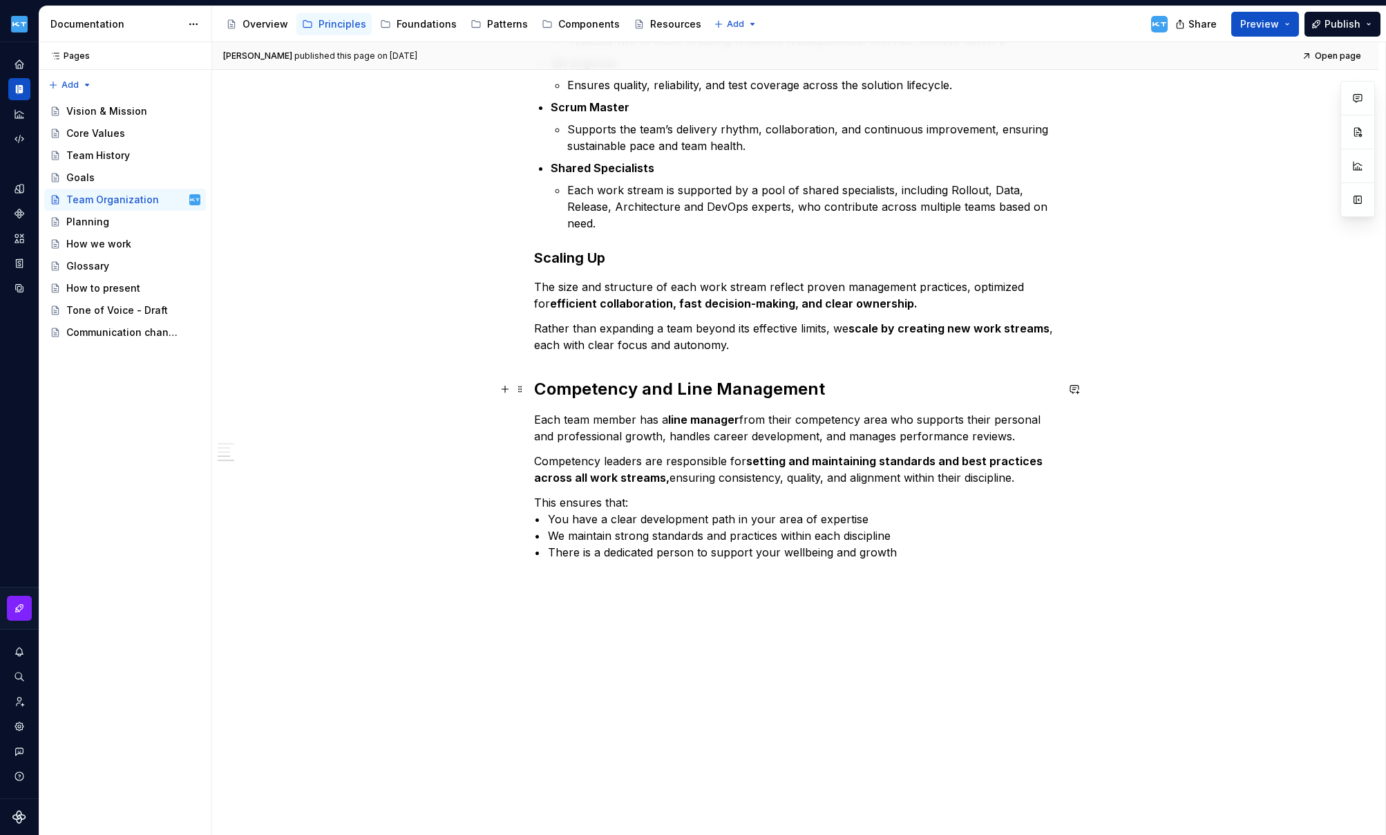
scroll to position [1019, 0]
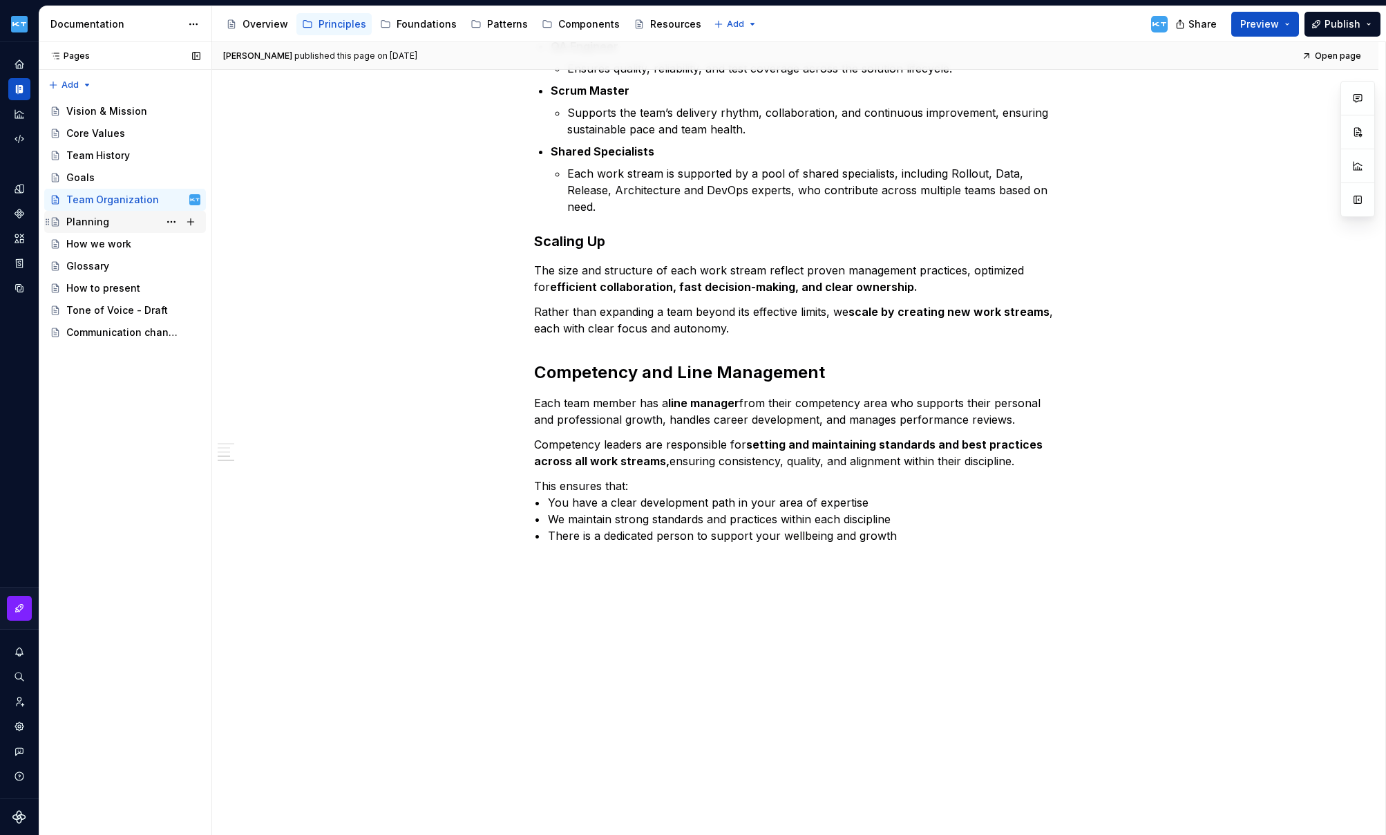
click at [90, 225] on div "Planning" at bounding box center [87, 222] width 43 height 14
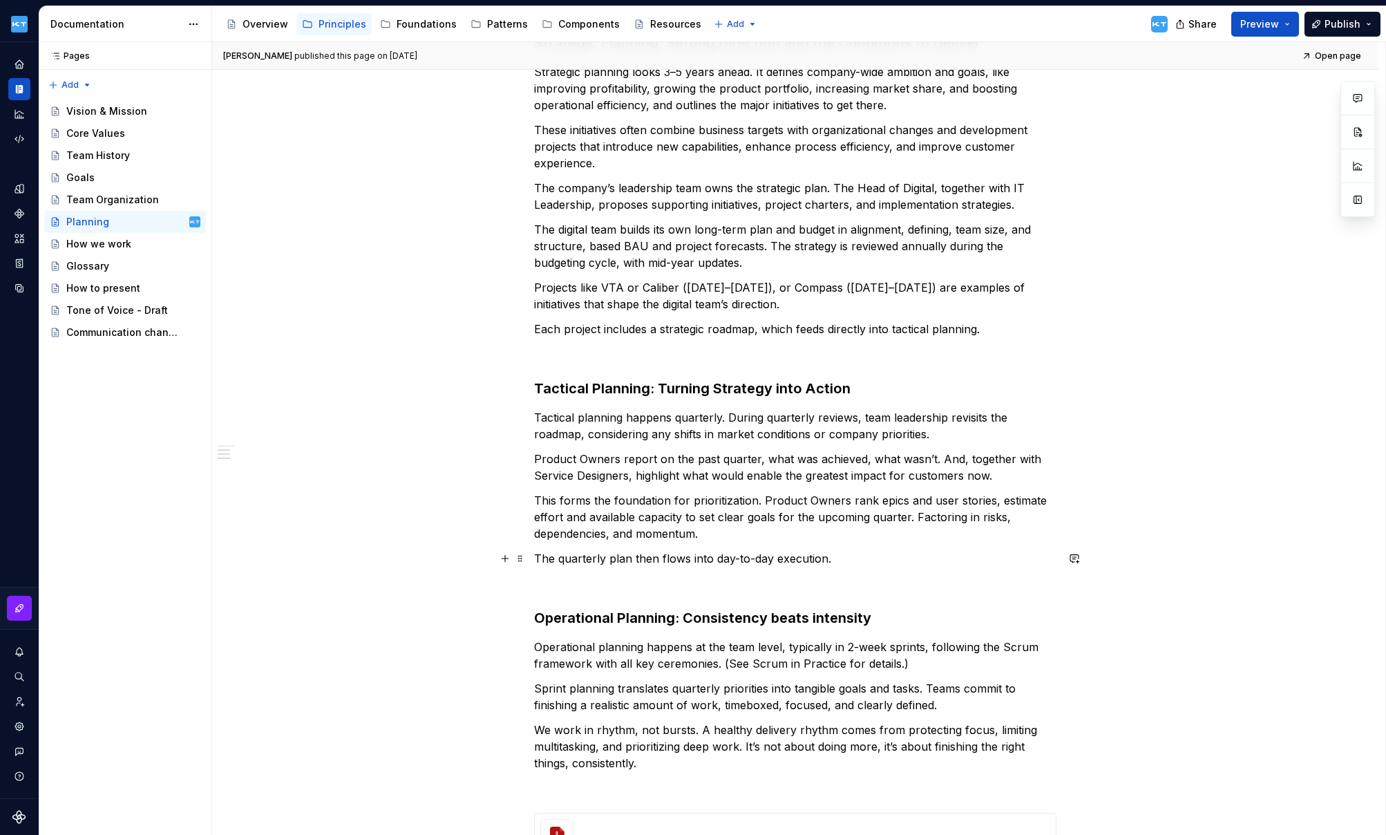
scroll to position [823, 0]
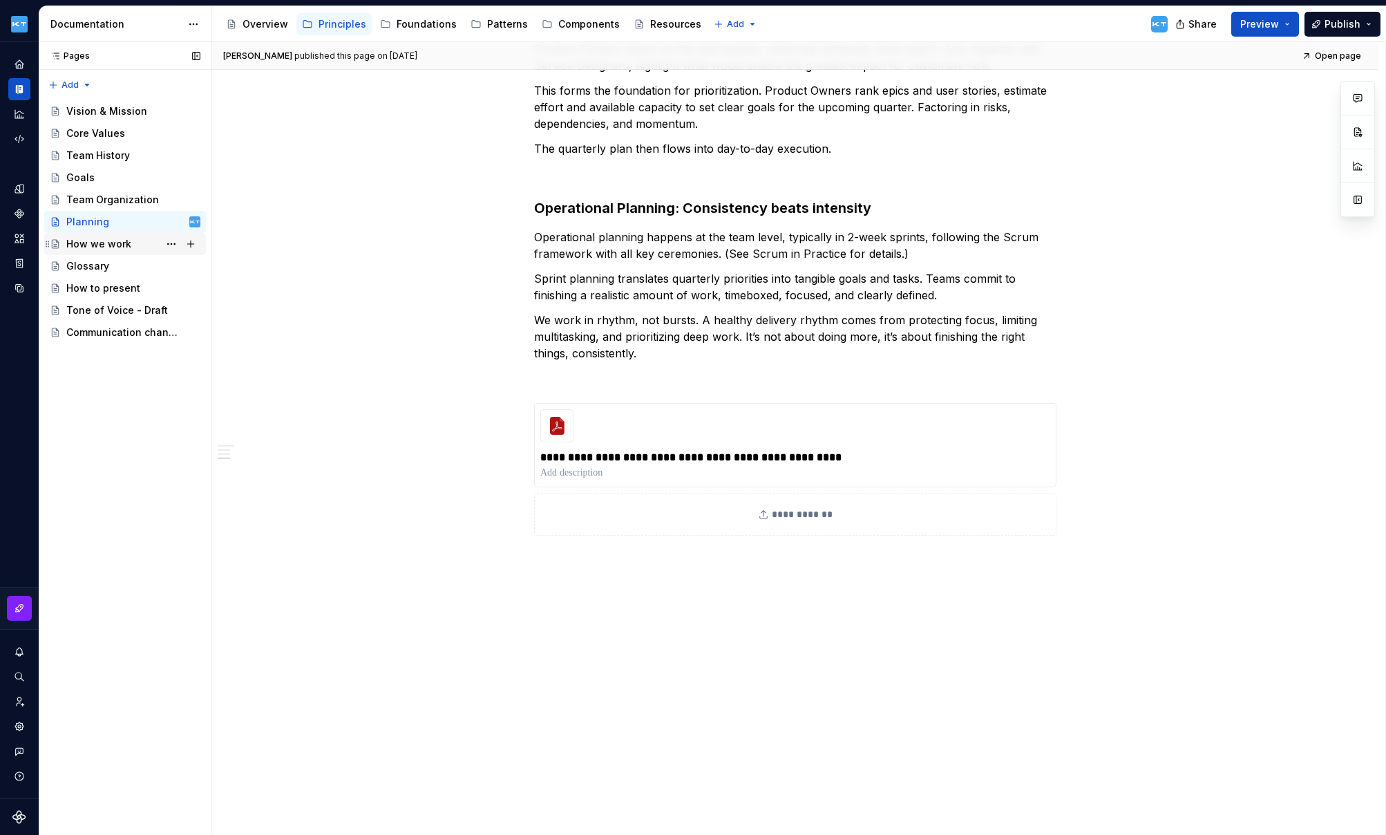
click at [107, 244] on div "How we work" at bounding box center [98, 244] width 65 height 14
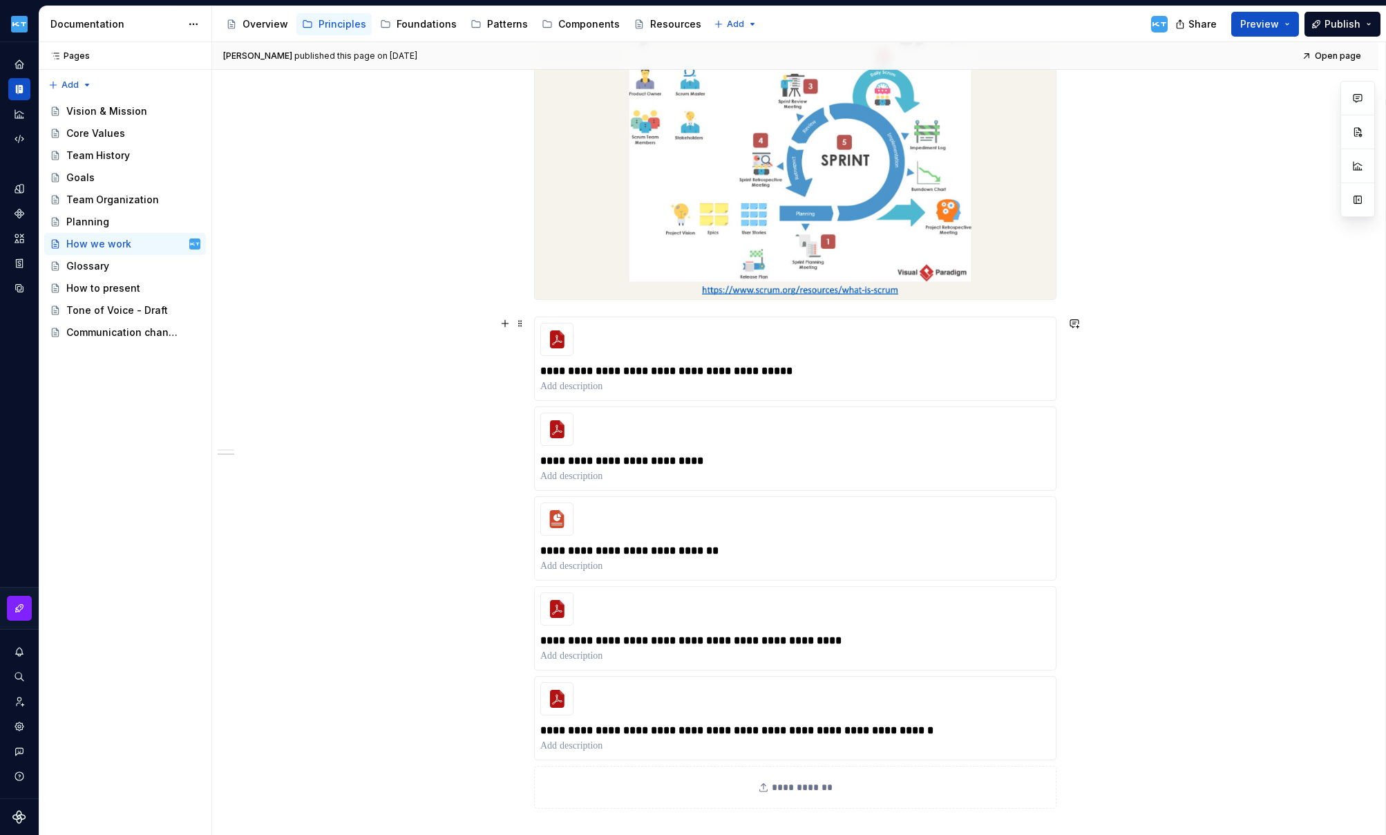
scroll to position [2062, 0]
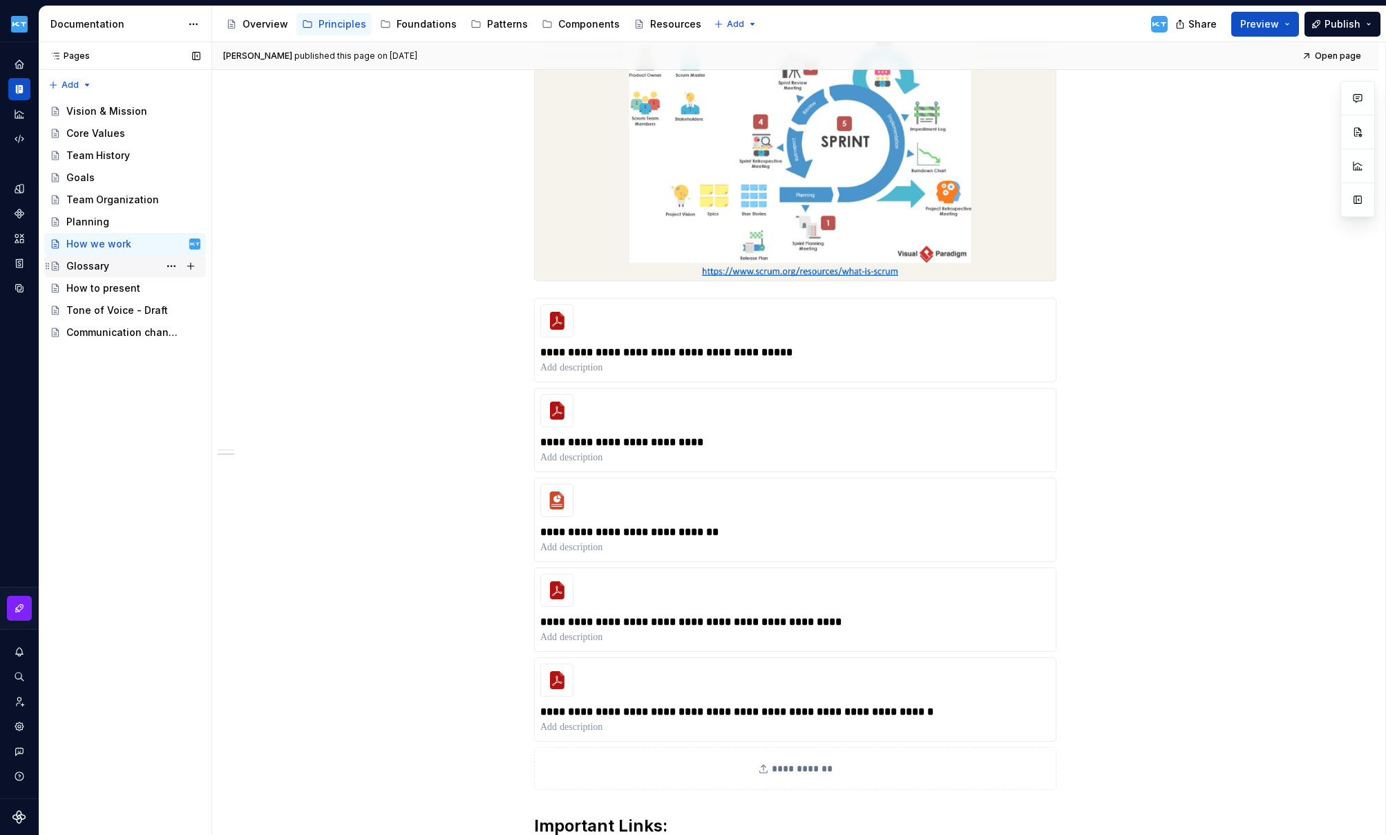
click at [113, 268] on div "Glossary" at bounding box center [133, 265] width 134 height 19
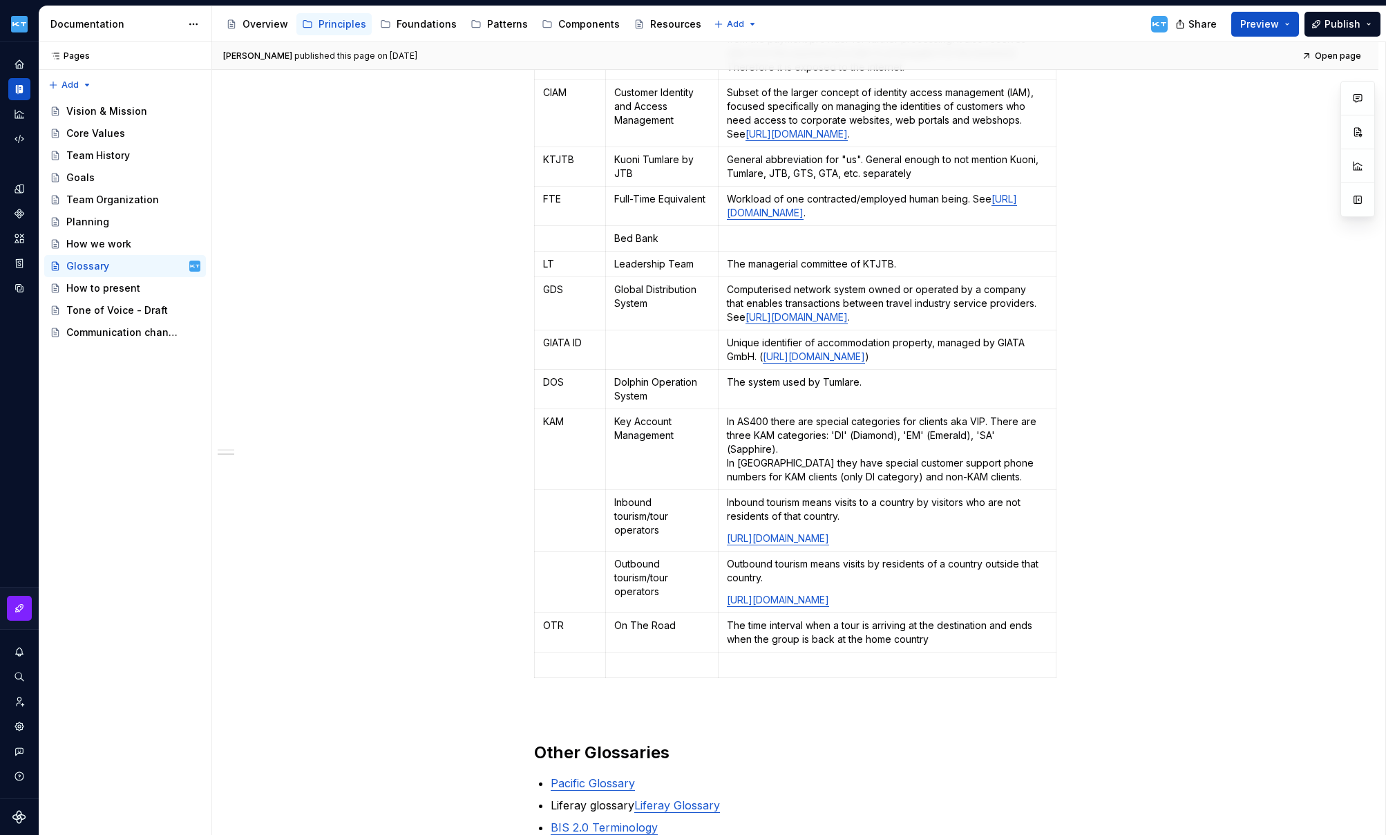
scroll to position [2807, 0]
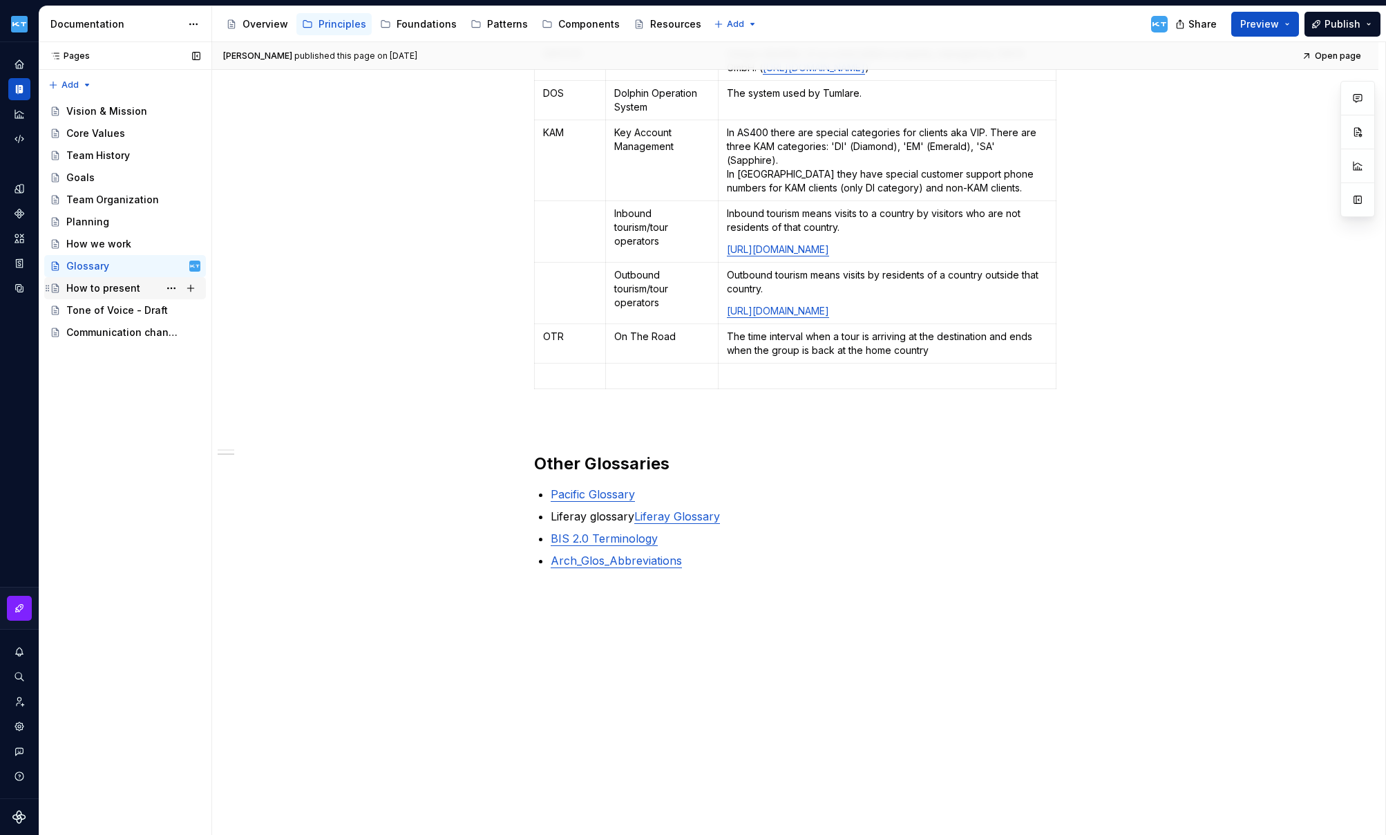
click at [120, 287] on div "How to present" at bounding box center [103, 288] width 74 height 14
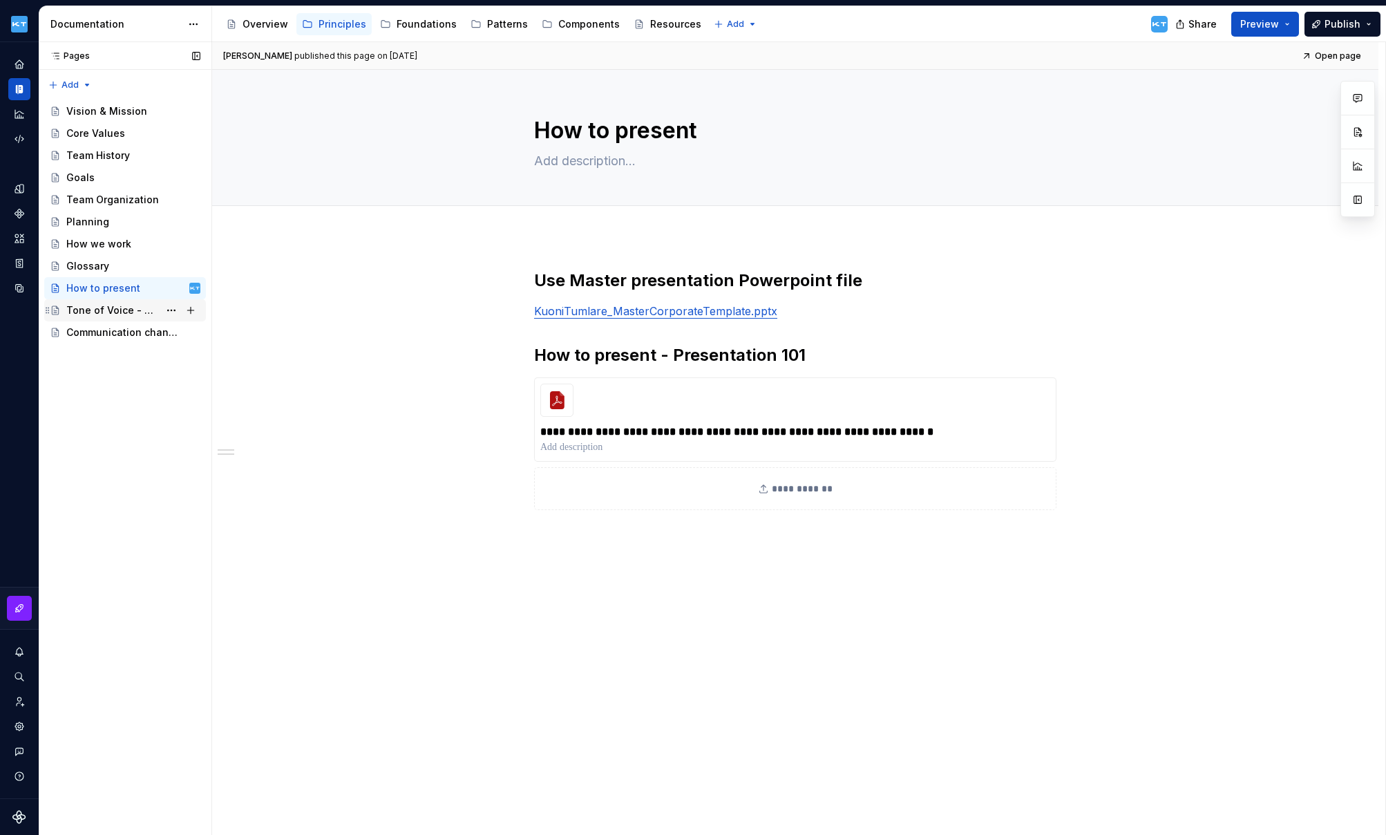
click at [135, 314] on div "Tone of Voice - Draft" at bounding box center [112, 310] width 93 height 14
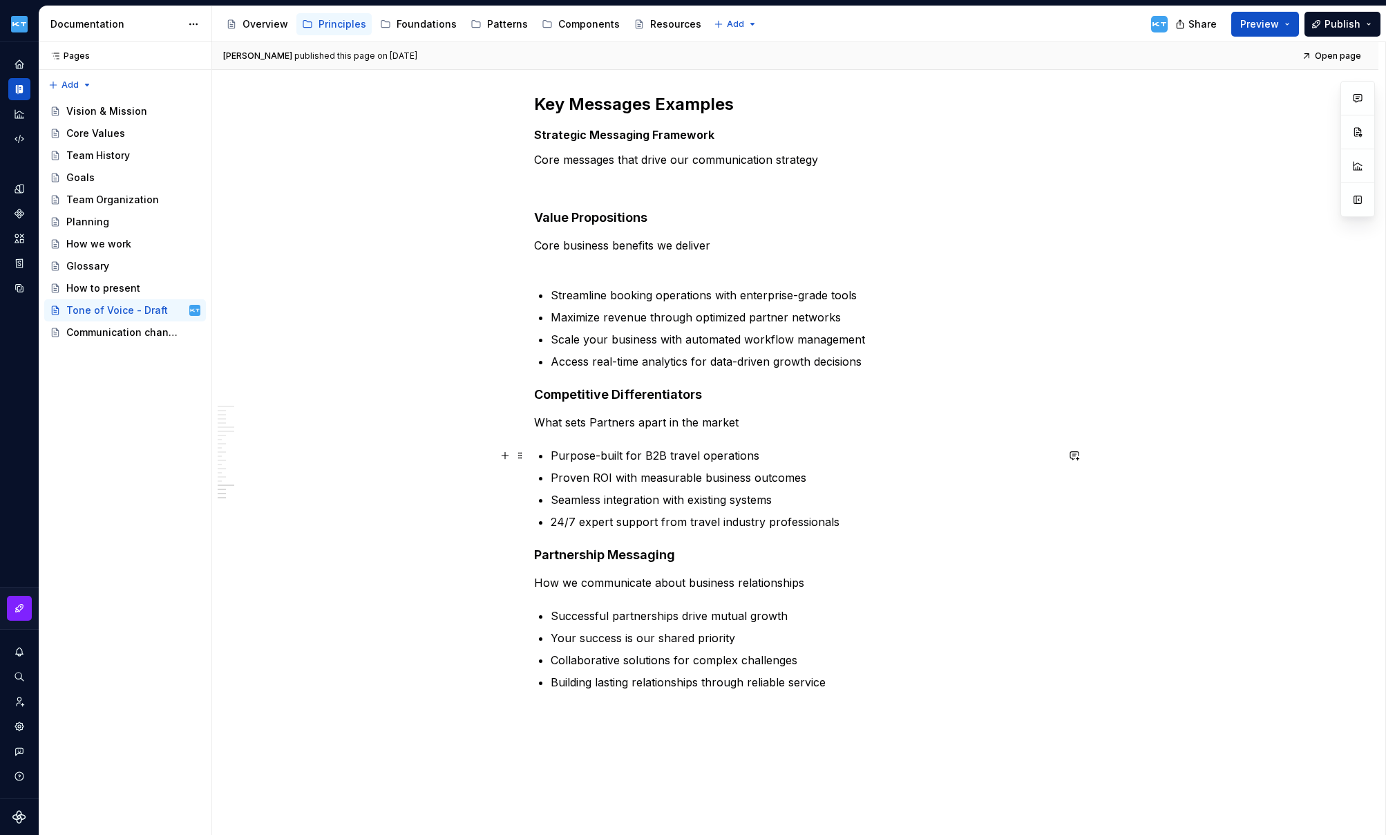
scroll to position [3154, 0]
click at [129, 330] on div "Communication channels" at bounding box center [112, 333] width 93 height 14
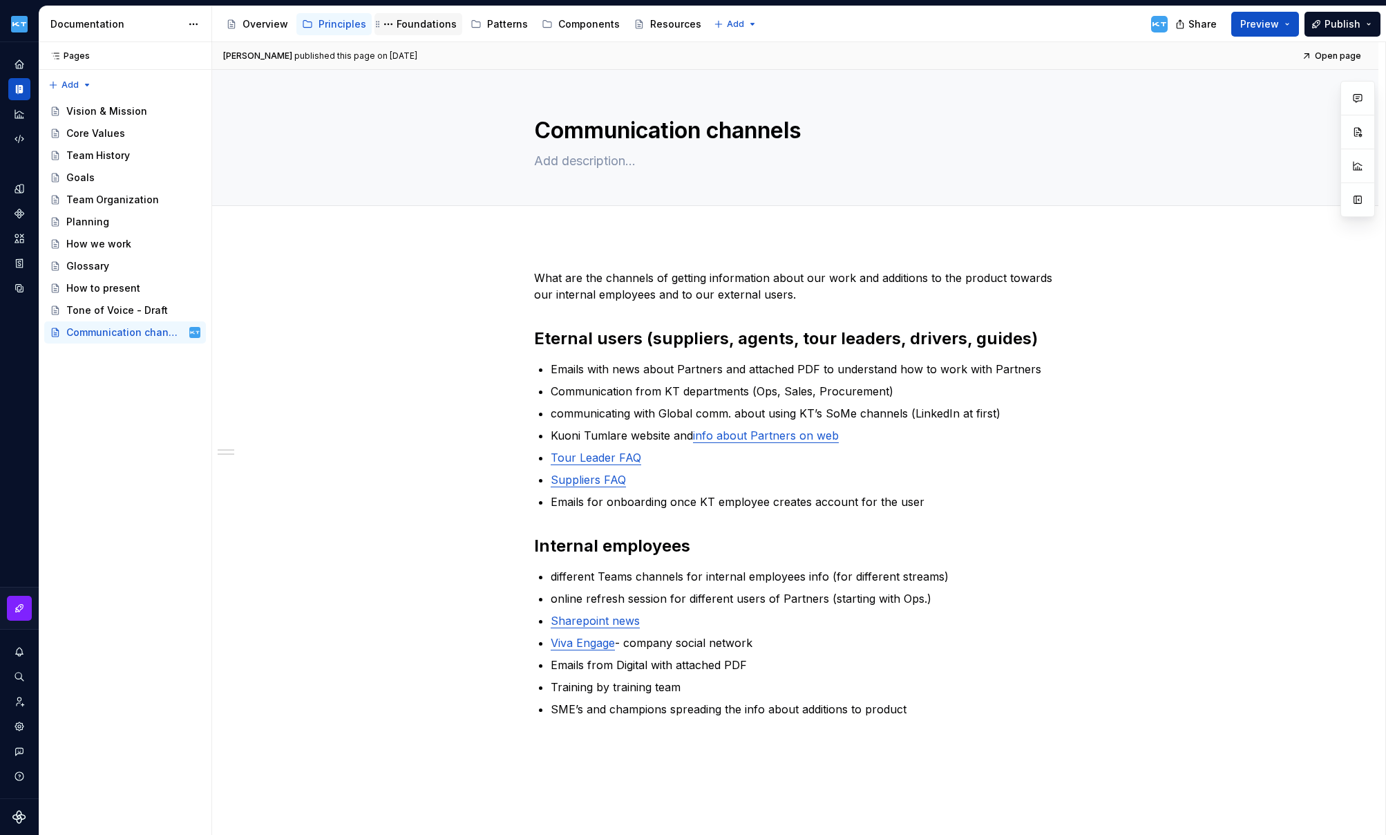
click at [402, 23] on div "Foundations" at bounding box center [427, 24] width 60 height 14
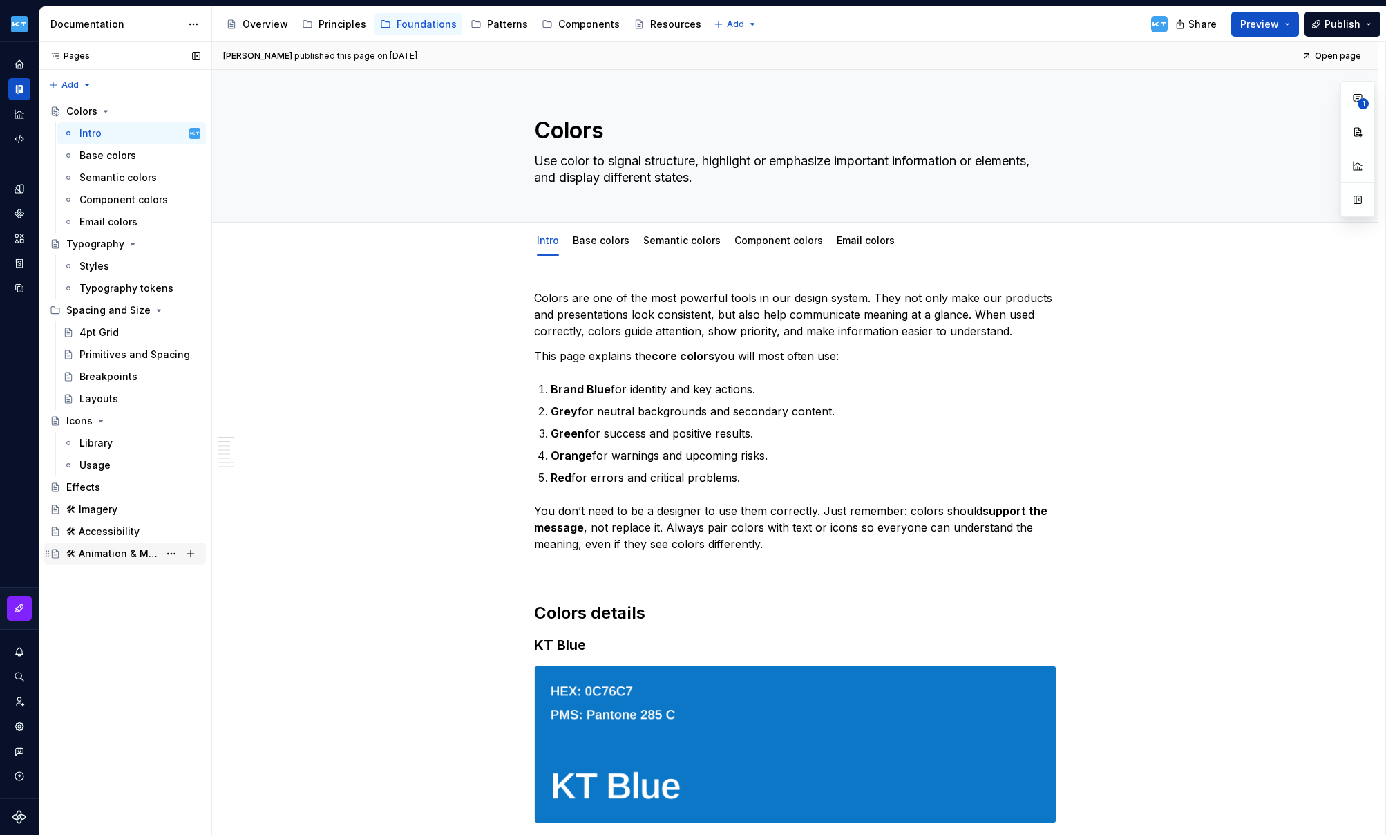
click at [97, 555] on div "🛠 Animation & Motion" at bounding box center [112, 554] width 93 height 14
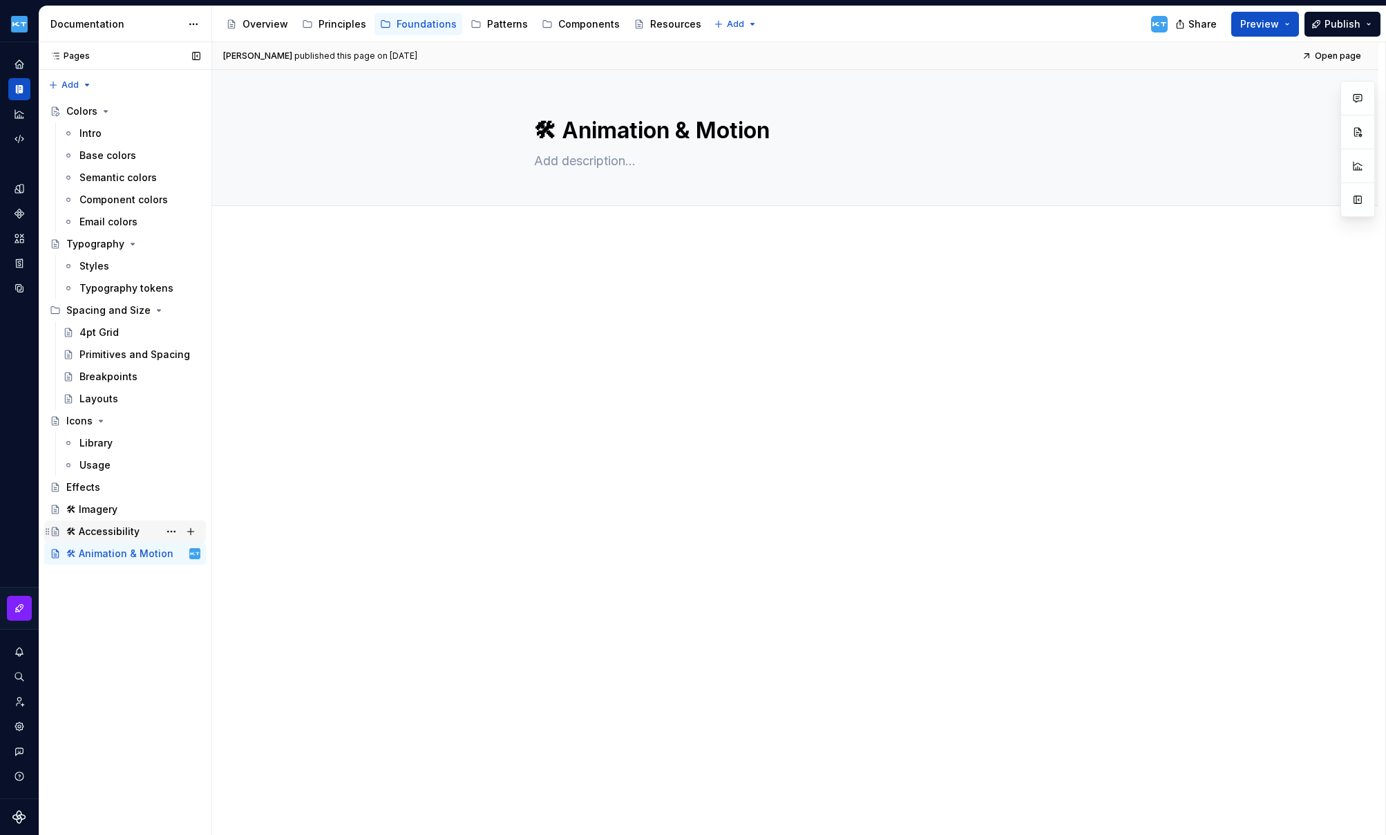
click at [109, 533] on div "🛠 Accessibility" at bounding box center [102, 532] width 73 height 14
click at [100, 511] on div "🛠 Imagery" at bounding box center [91, 509] width 51 height 14
click at [85, 485] on div "Effects" at bounding box center [83, 487] width 34 height 14
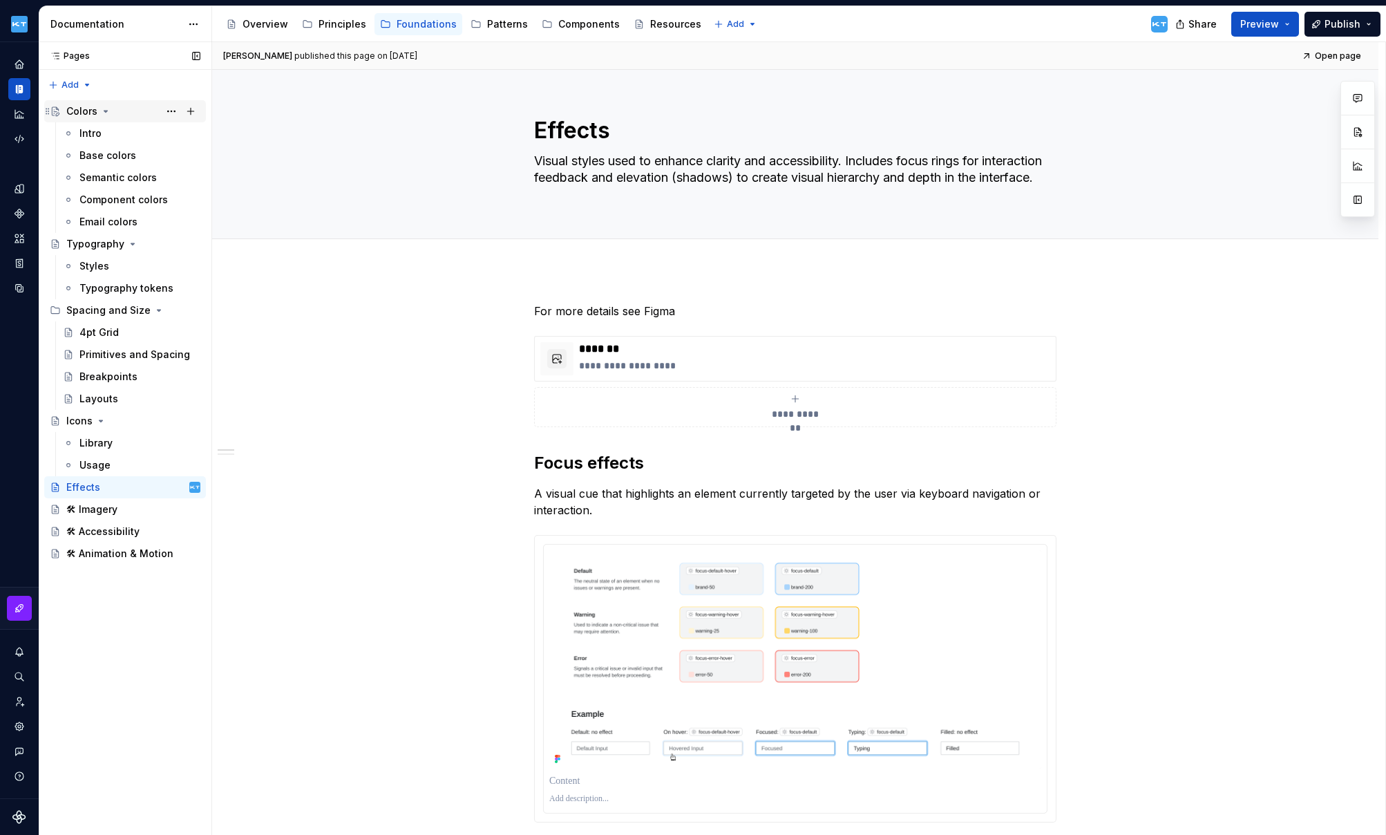
click at [82, 110] on div "Colors" at bounding box center [81, 111] width 31 height 14
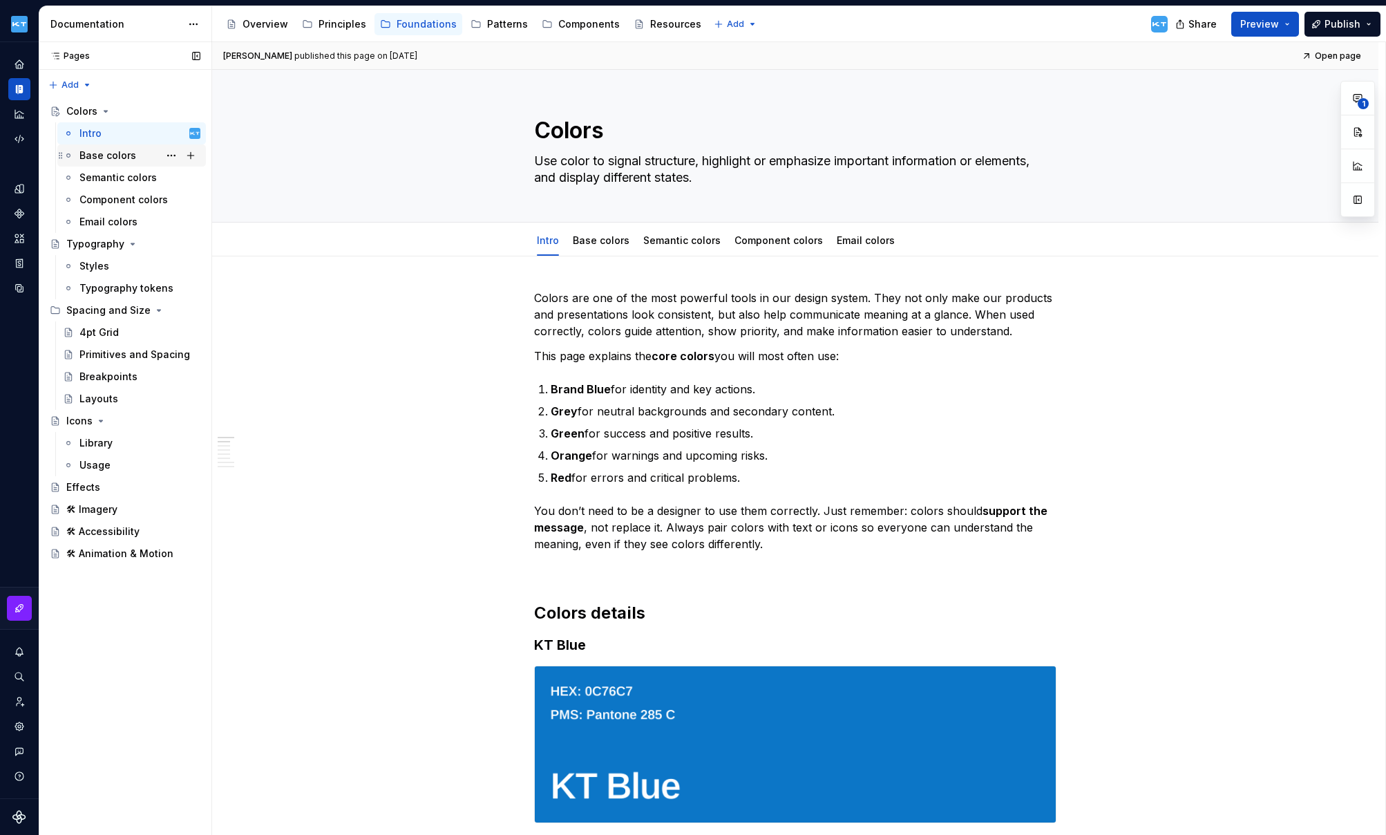
click at [94, 152] on div "Base colors" at bounding box center [107, 156] width 57 height 14
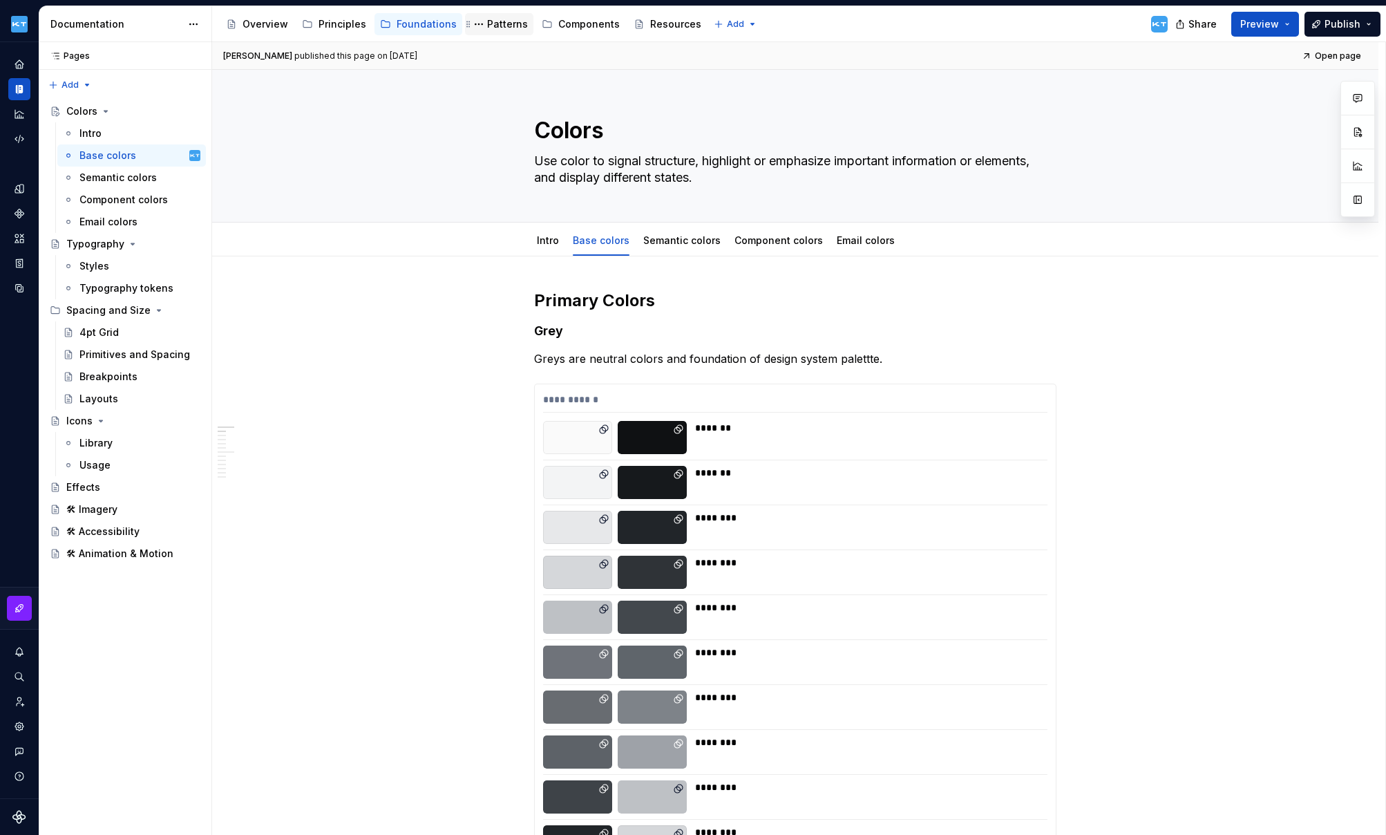
click at [493, 27] on div "Patterns" at bounding box center [507, 24] width 41 height 14
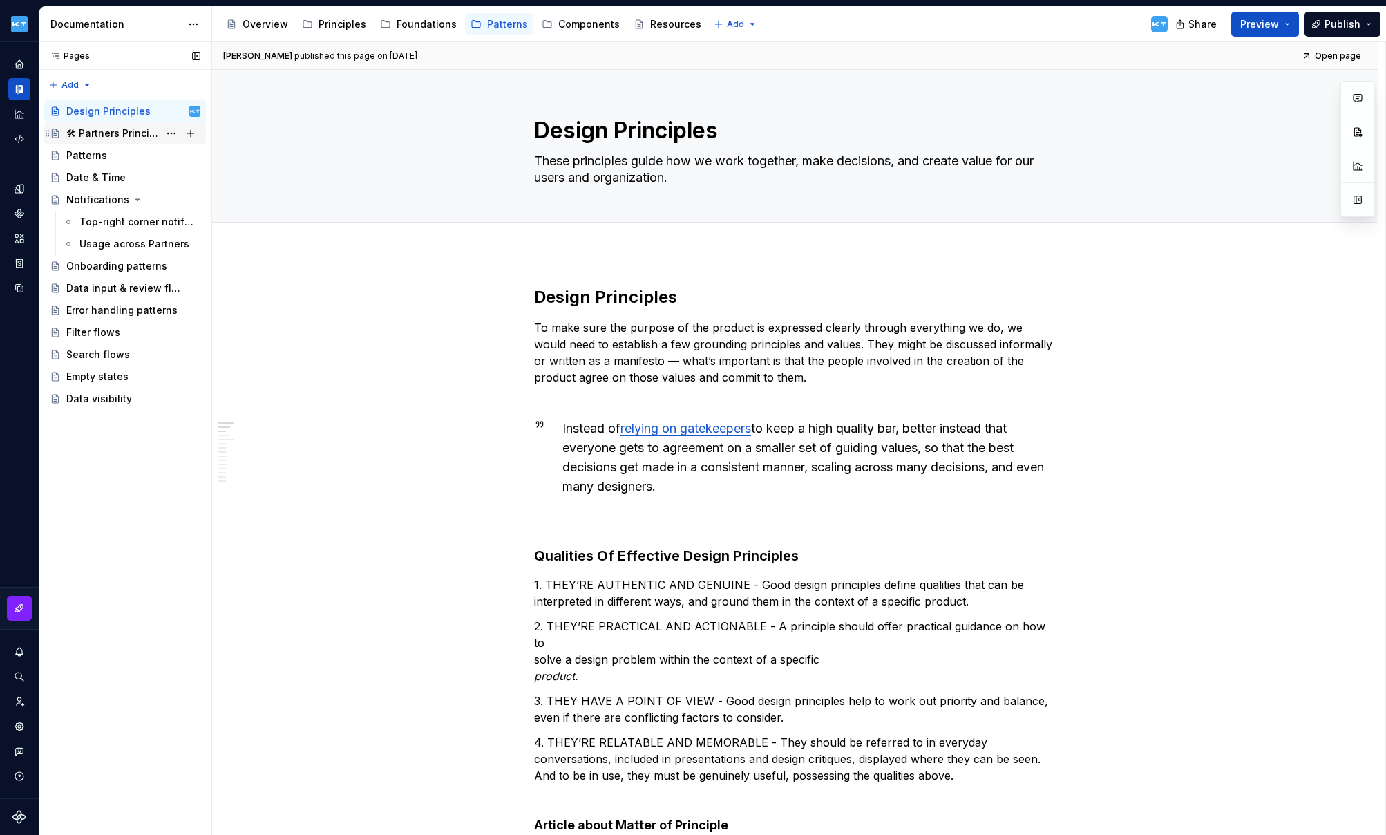
click at [150, 134] on div "🛠 Partners Principles" at bounding box center [112, 133] width 93 height 14
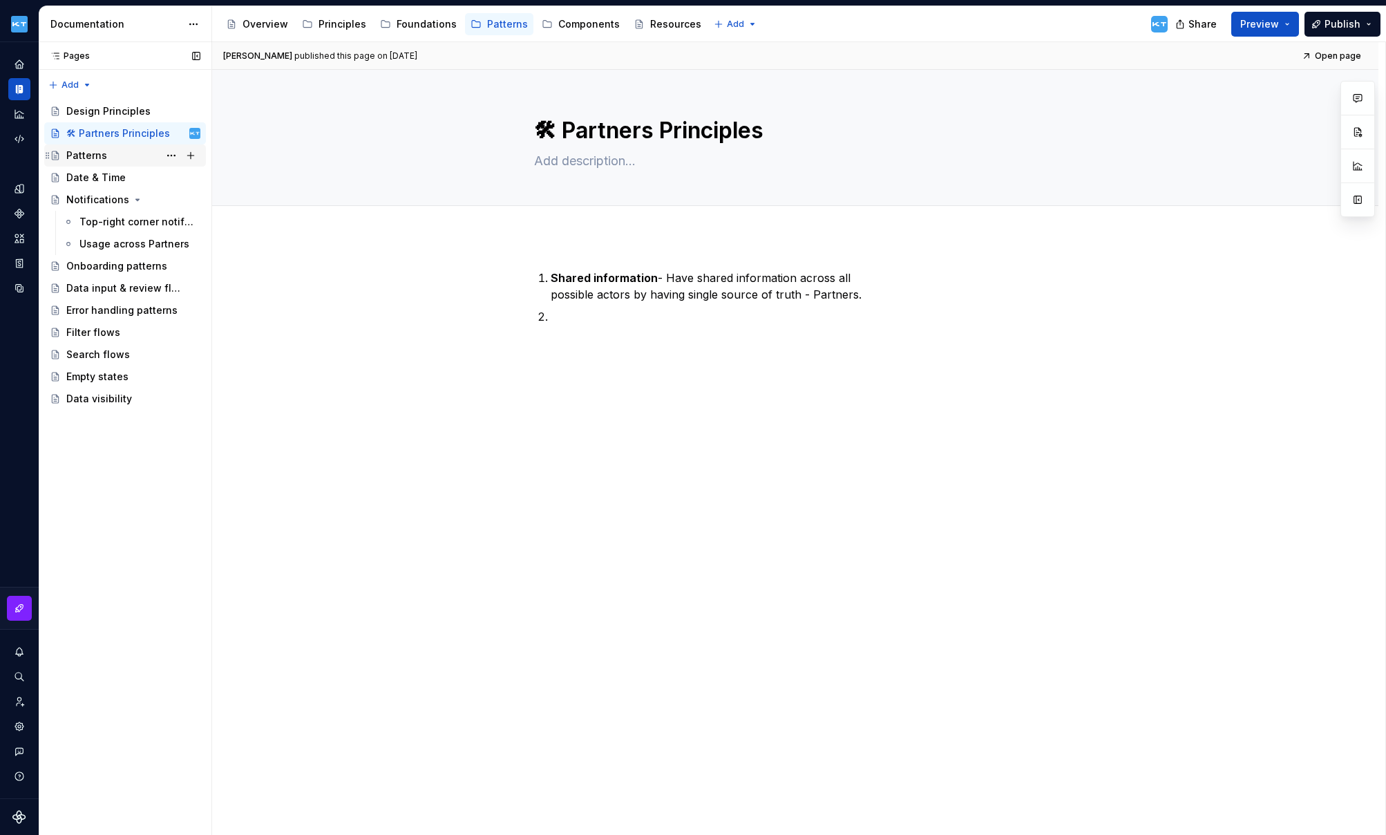
click at [114, 153] on div "Patterns" at bounding box center [133, 155] width 134 height 19
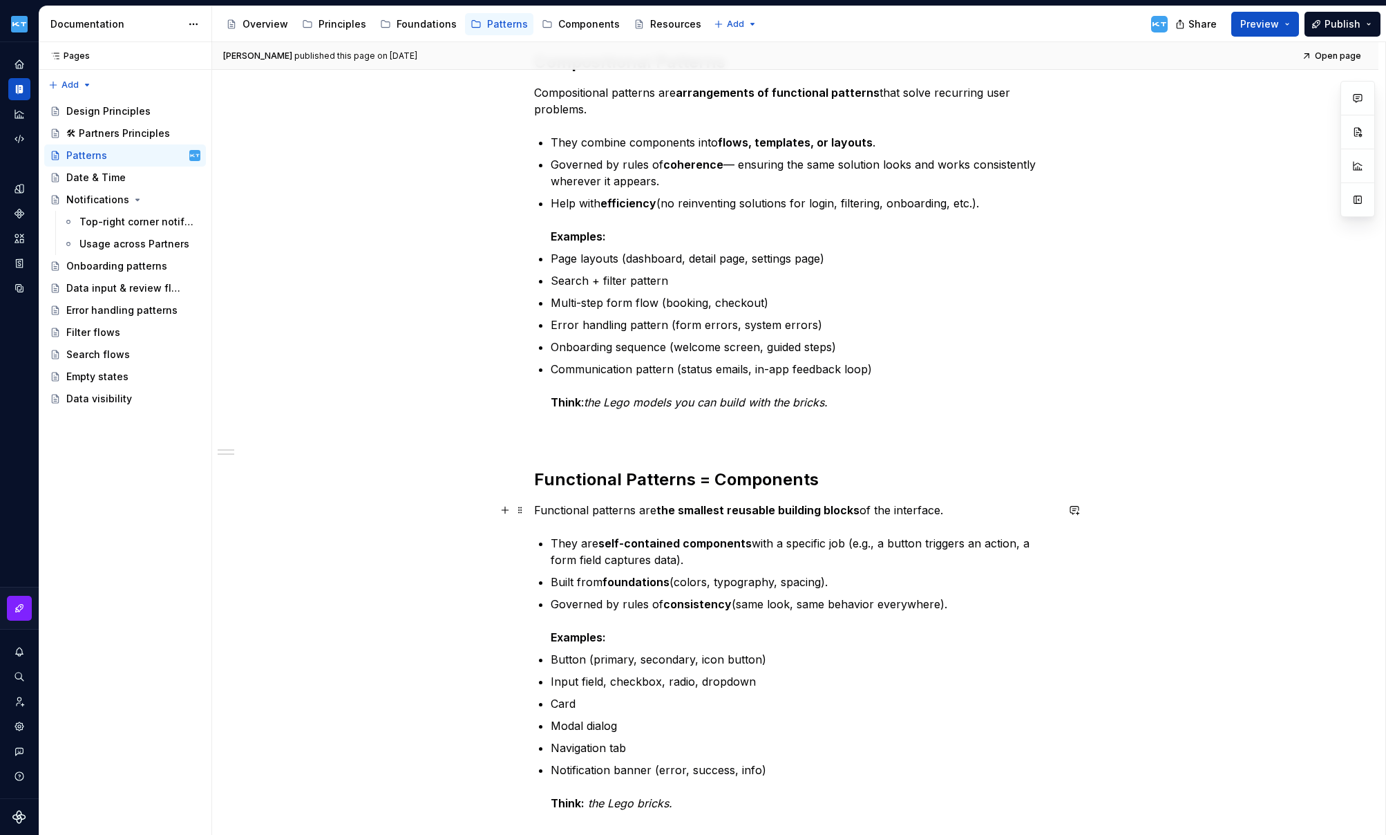
scroll to position [222, 0]
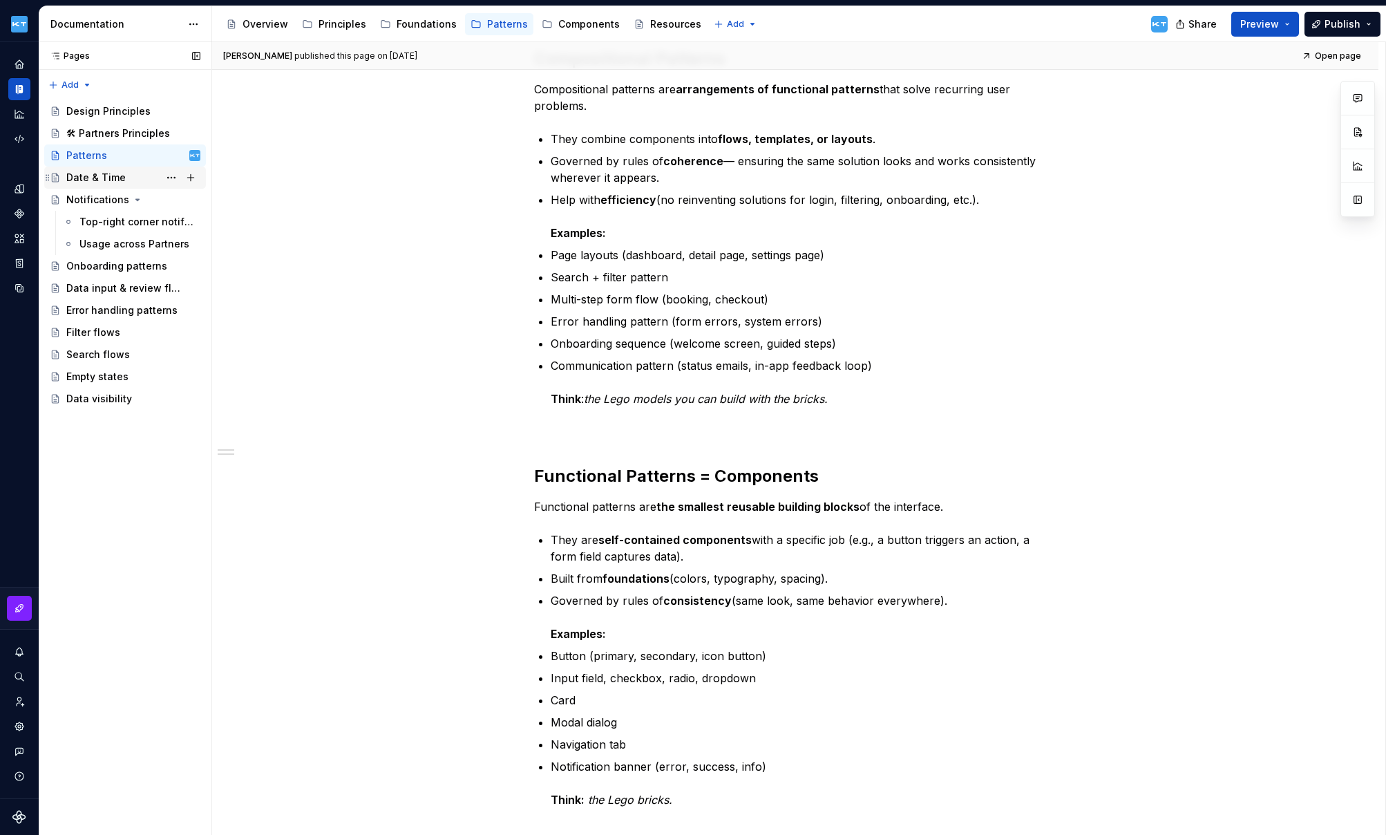
click at [100, 180] on div "Date & Time" at bounding box center [95, 178] width 59 height 14
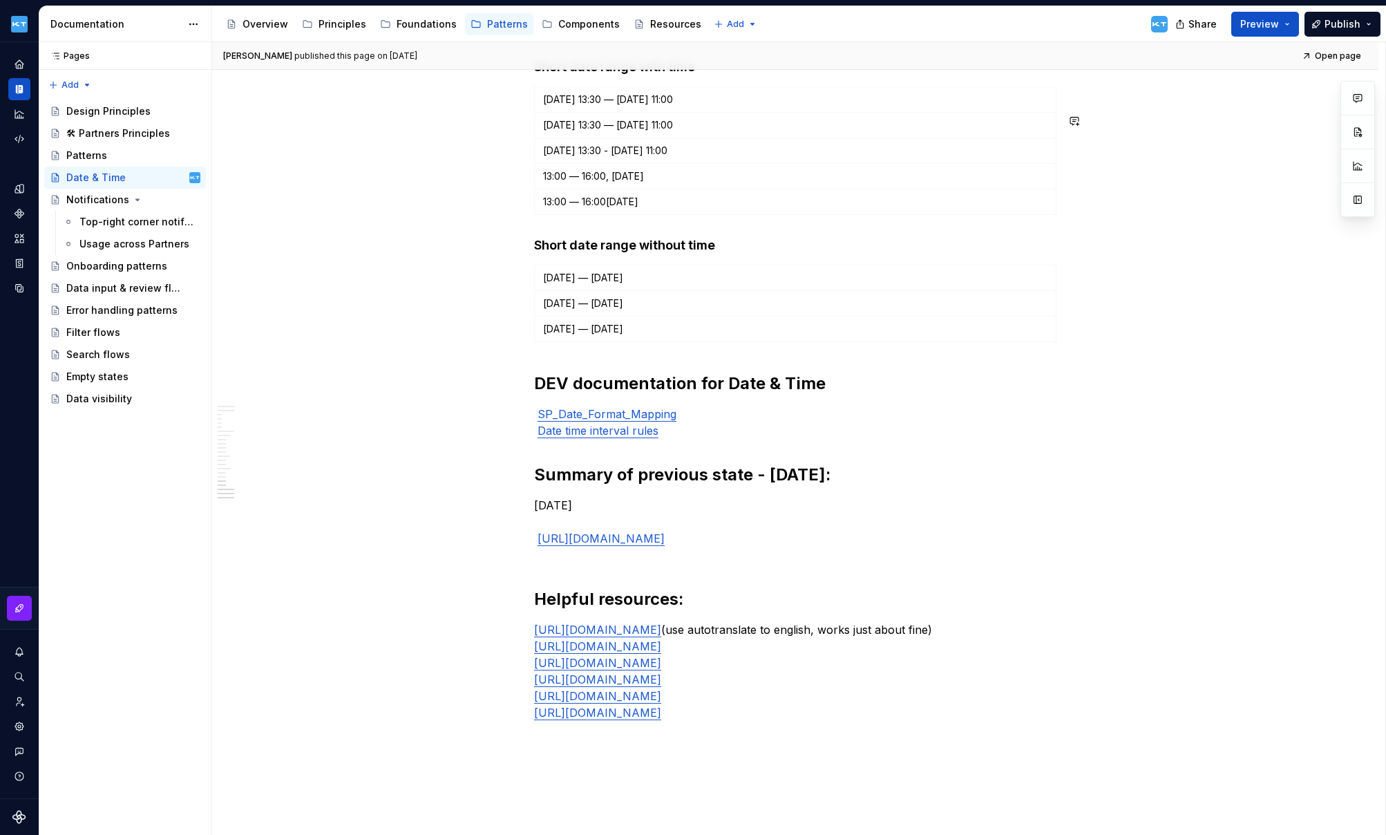
scroll to position [2348, 0]
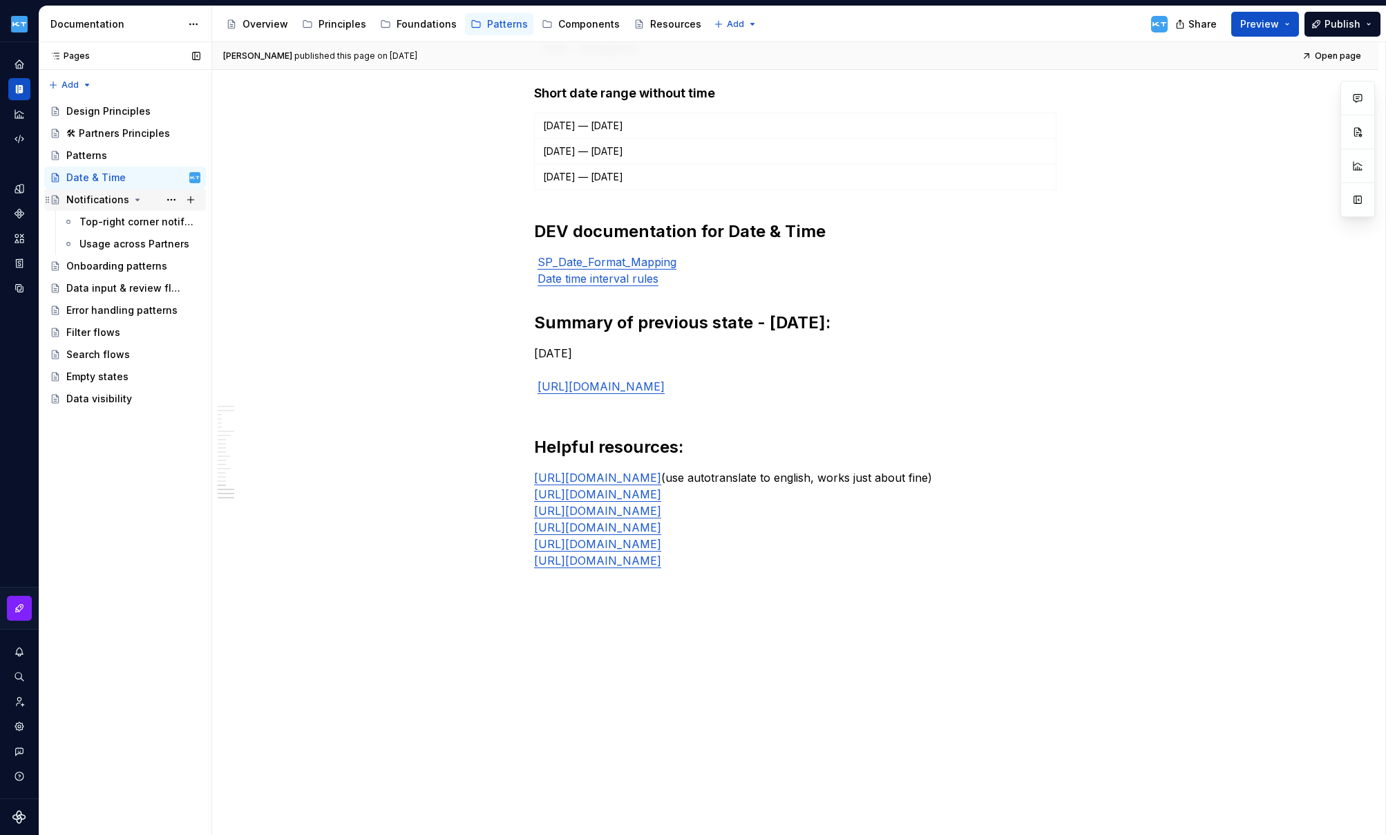
click at [101, 200] on div "Notifications" at bounding box center [97, 200] width 63 height 14
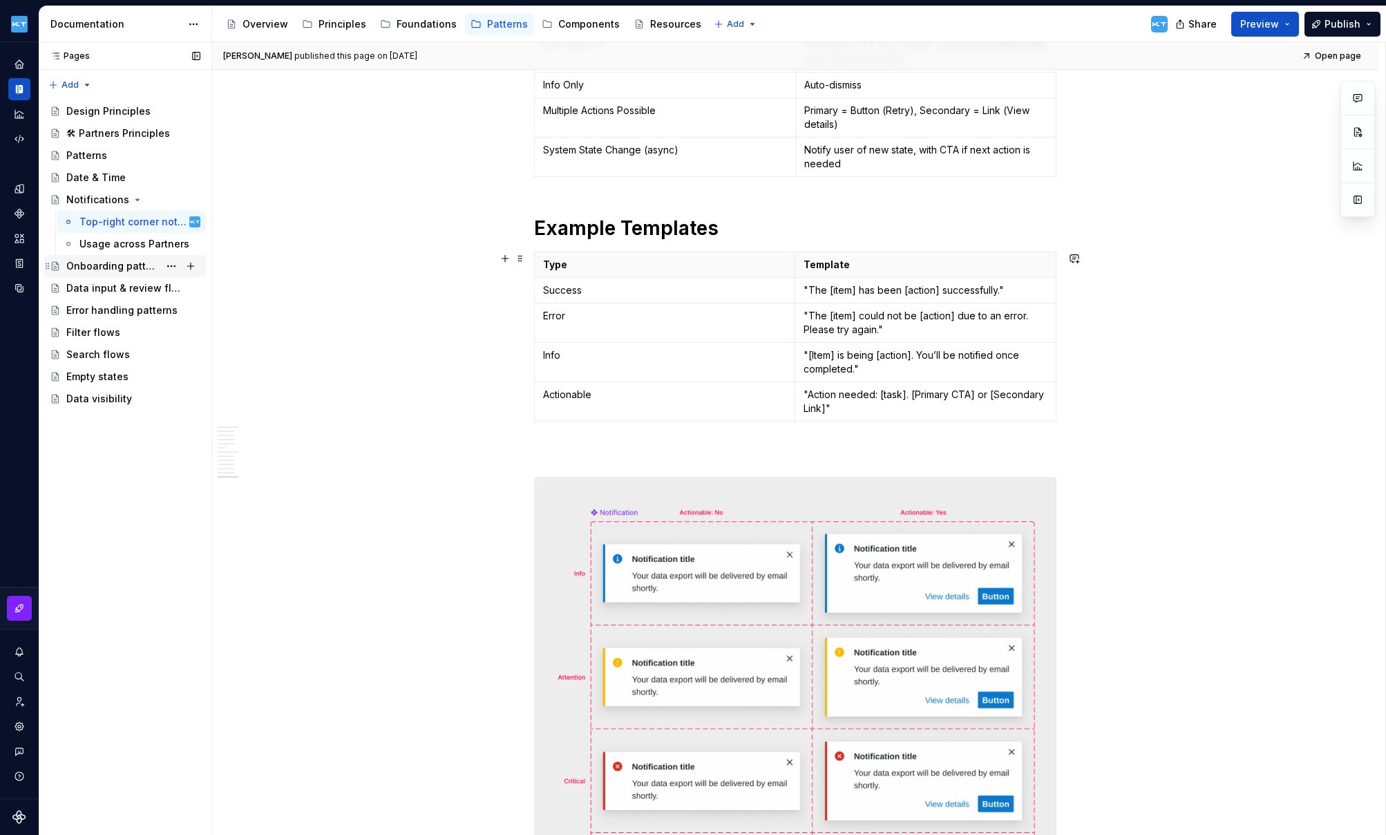
scroll to position [2936, 0]
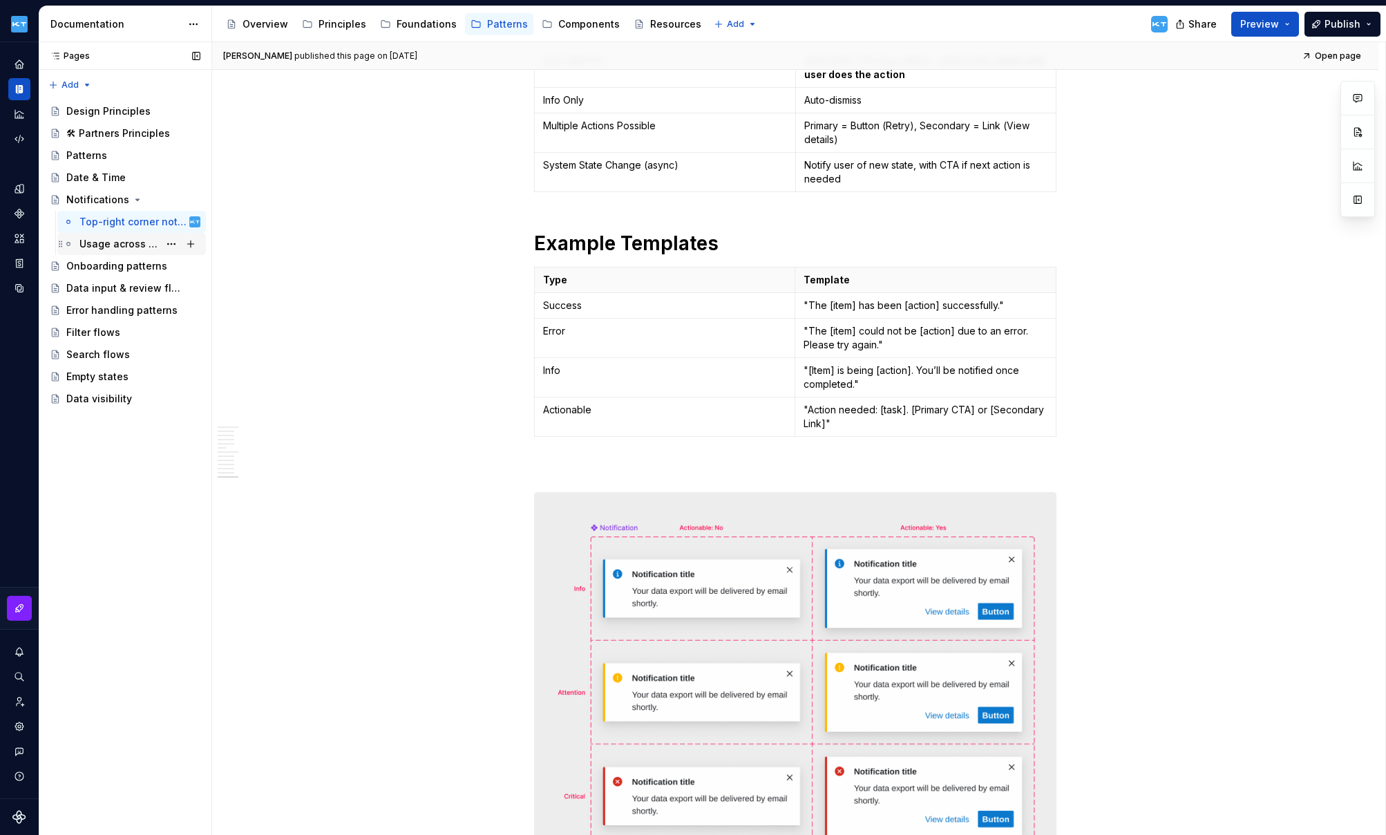
click at [116, 243] on div "Usage across Partners" at bounding box center [118, 244] width 79 height 14
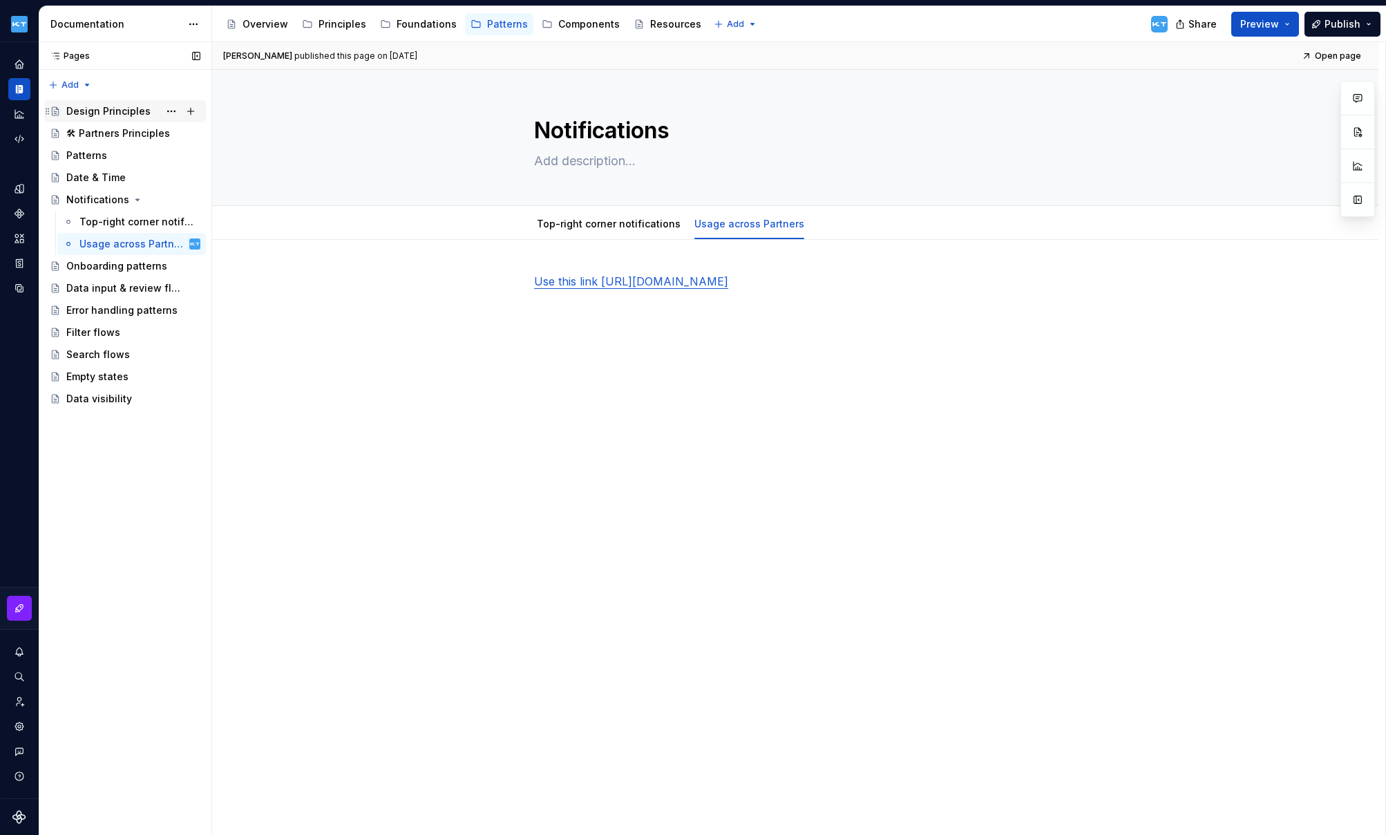
click at [107, 109] on div "Design Principles" at bounding box center [108, 111] width 84 height 14
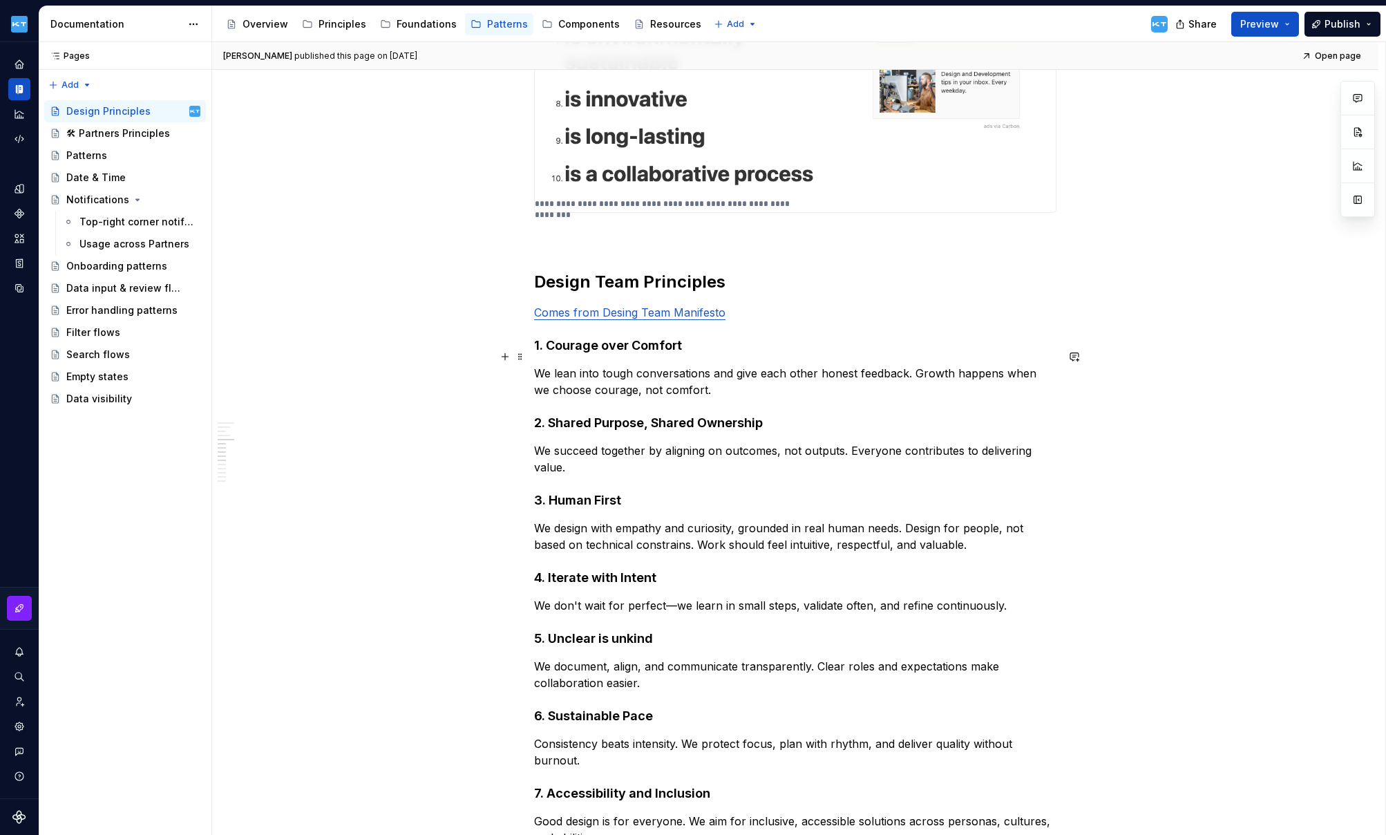
scroll to position [1844, 0]
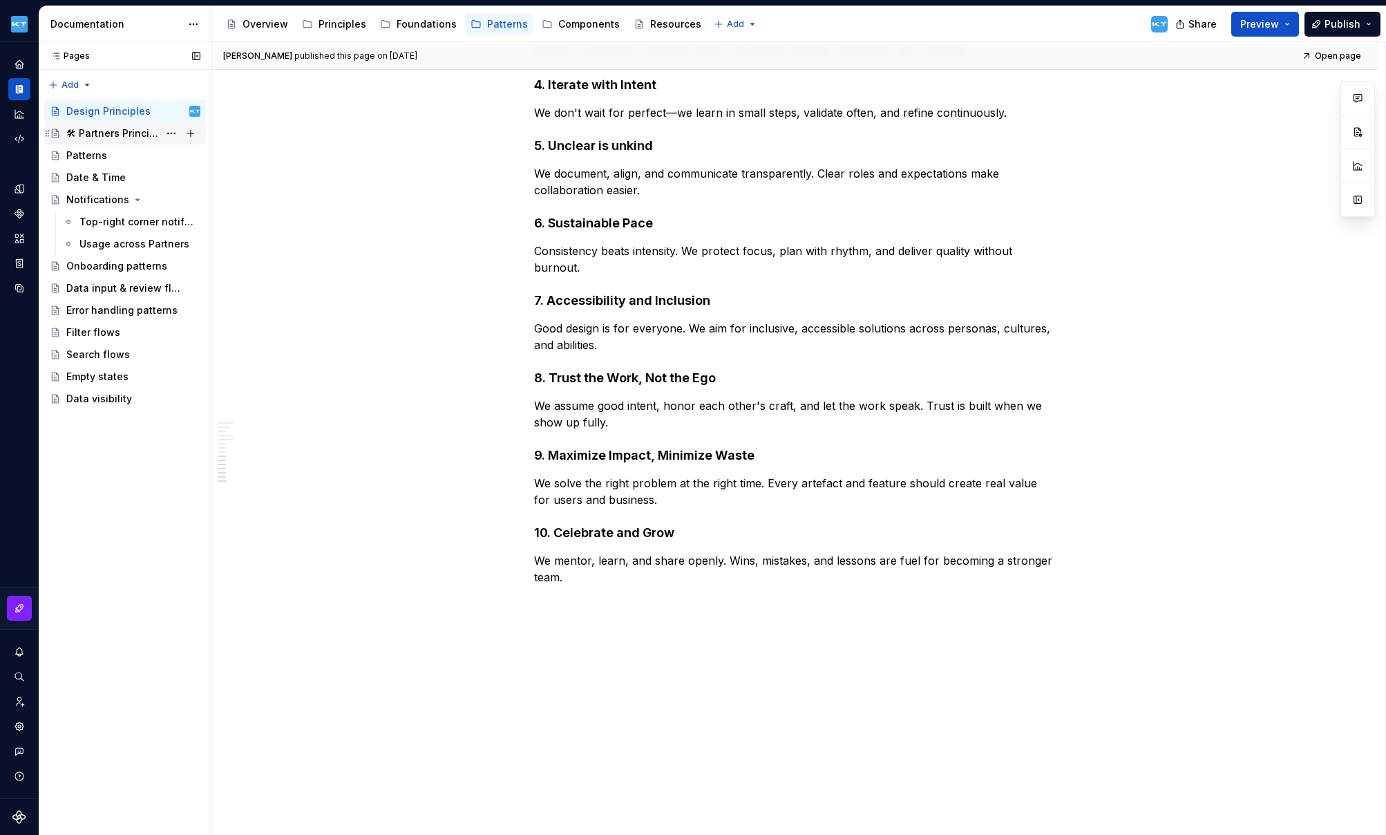
click at [122, 131] on div "🛠 Partners Principles" at bounding box center [112, 133] width 93 height 14
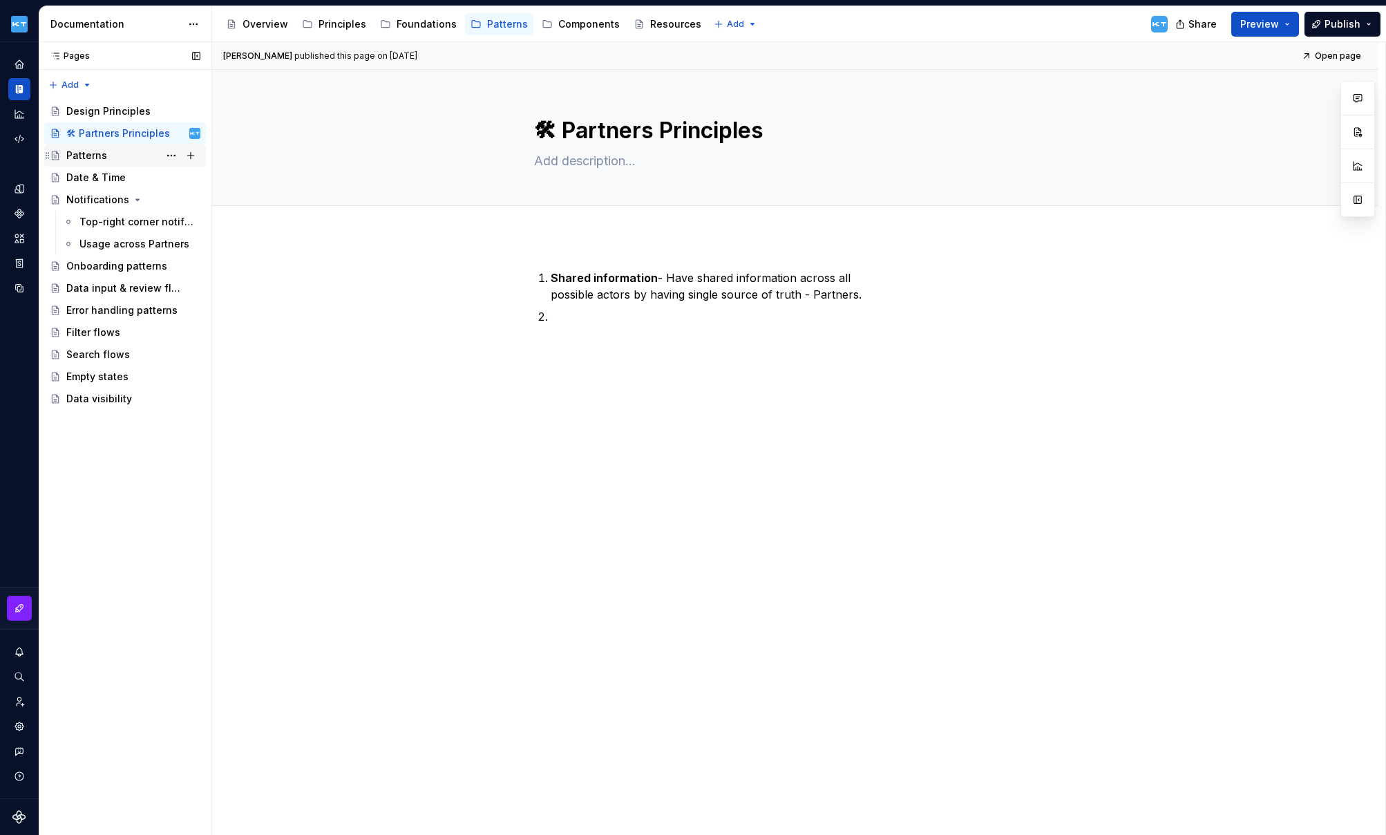
click at [84, 153] on div "Patterns" at bounding box center [86, 156] width 41 height 14
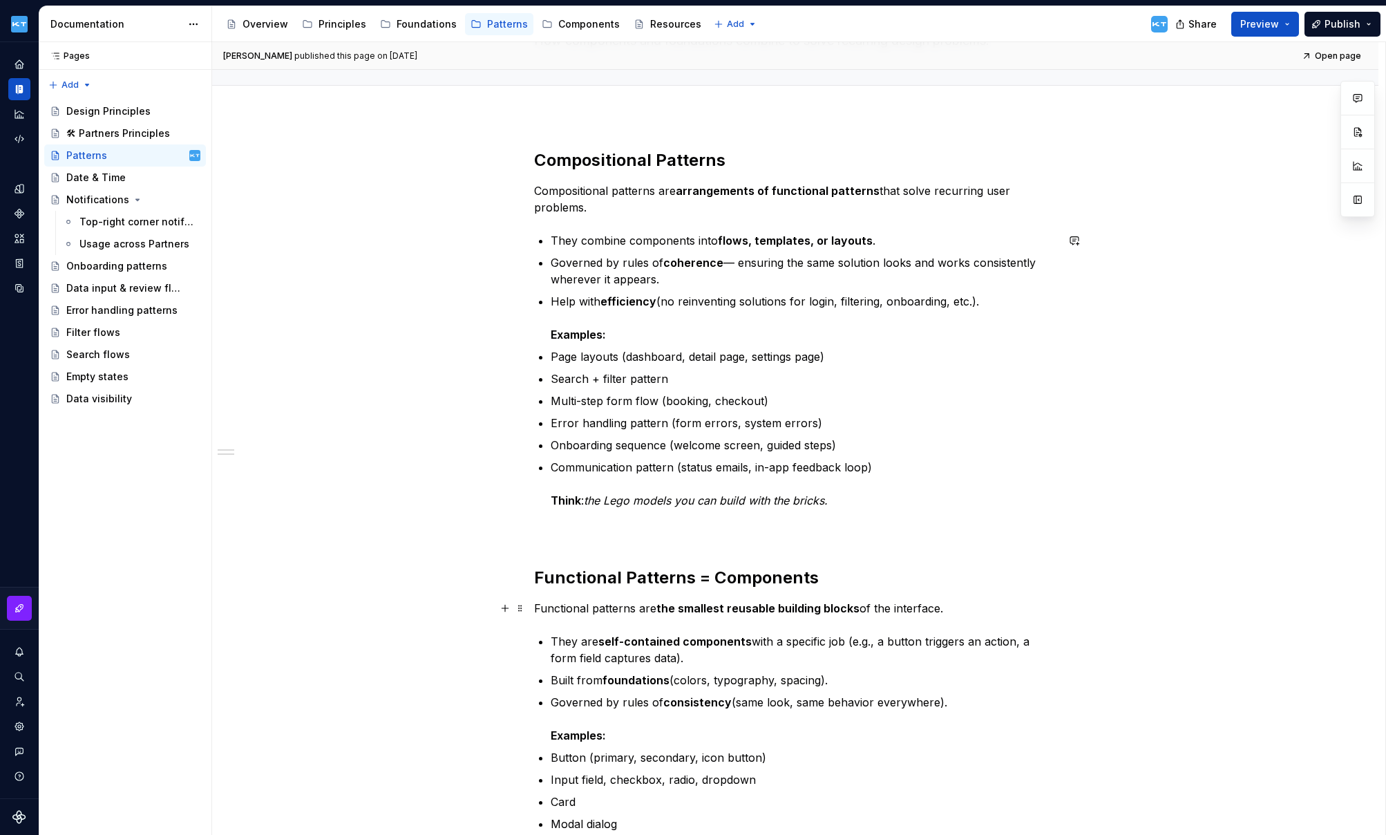
scroll to position [461, 0]
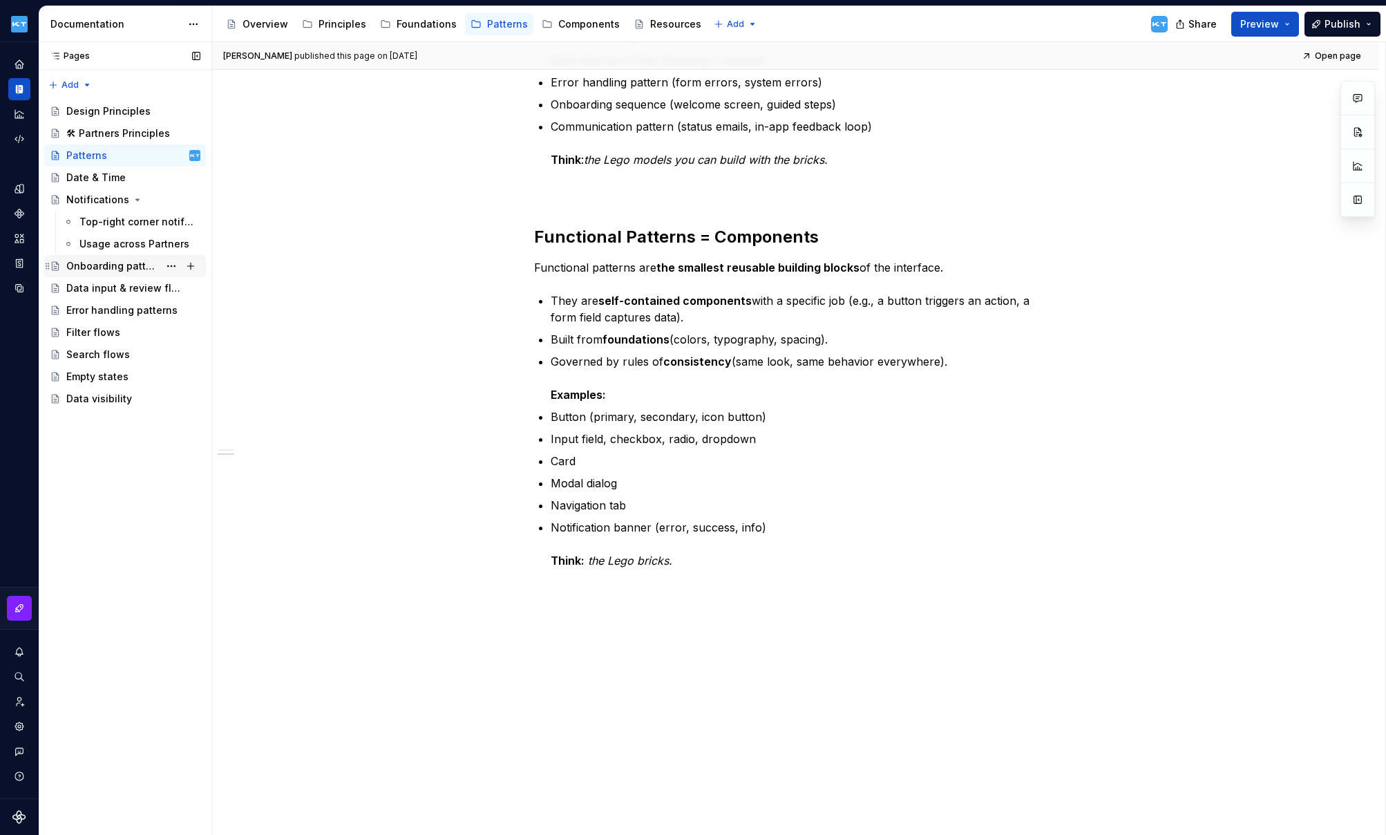
click at [100, 267] on div "Onboarding patterns" at bounding box center [112, 266] width 93 height 14
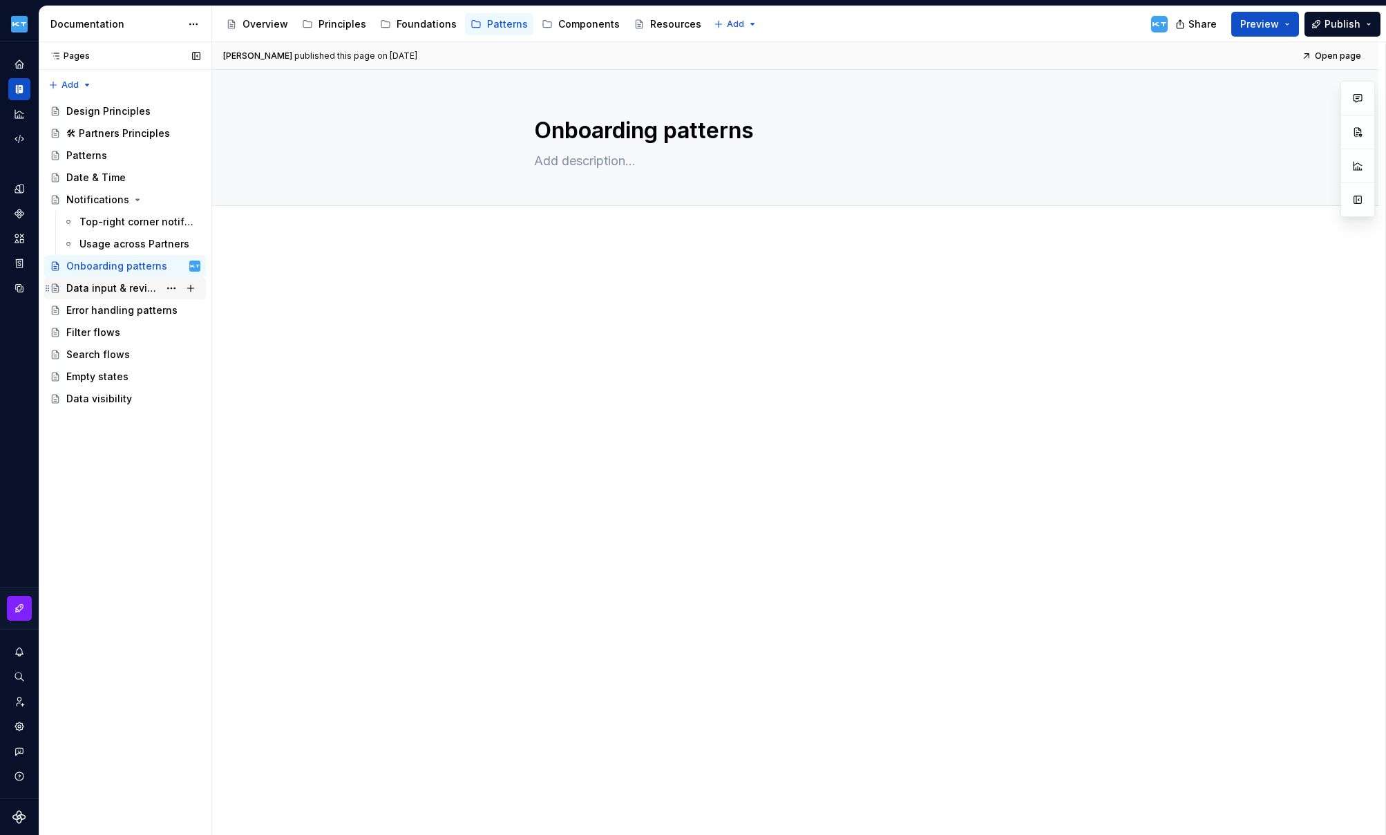
click at [110, 288] on div "Data input & review flows" at bounding box center [112, 288] width 93 height 14
click at [102, 307] on div "Error handling patterns" at bounding box center [112, 310] width 93 height 14
click at [104, 332] on div "Filter flows" at bounding box center [93, 333] width 54 height 14
click at [106, 353] on div "Search flows" at bounding box center [98, 355] width 64 height 14
click at [104, 373] on div "Empty states" at bounding box center [97, 377] width 62 height 14
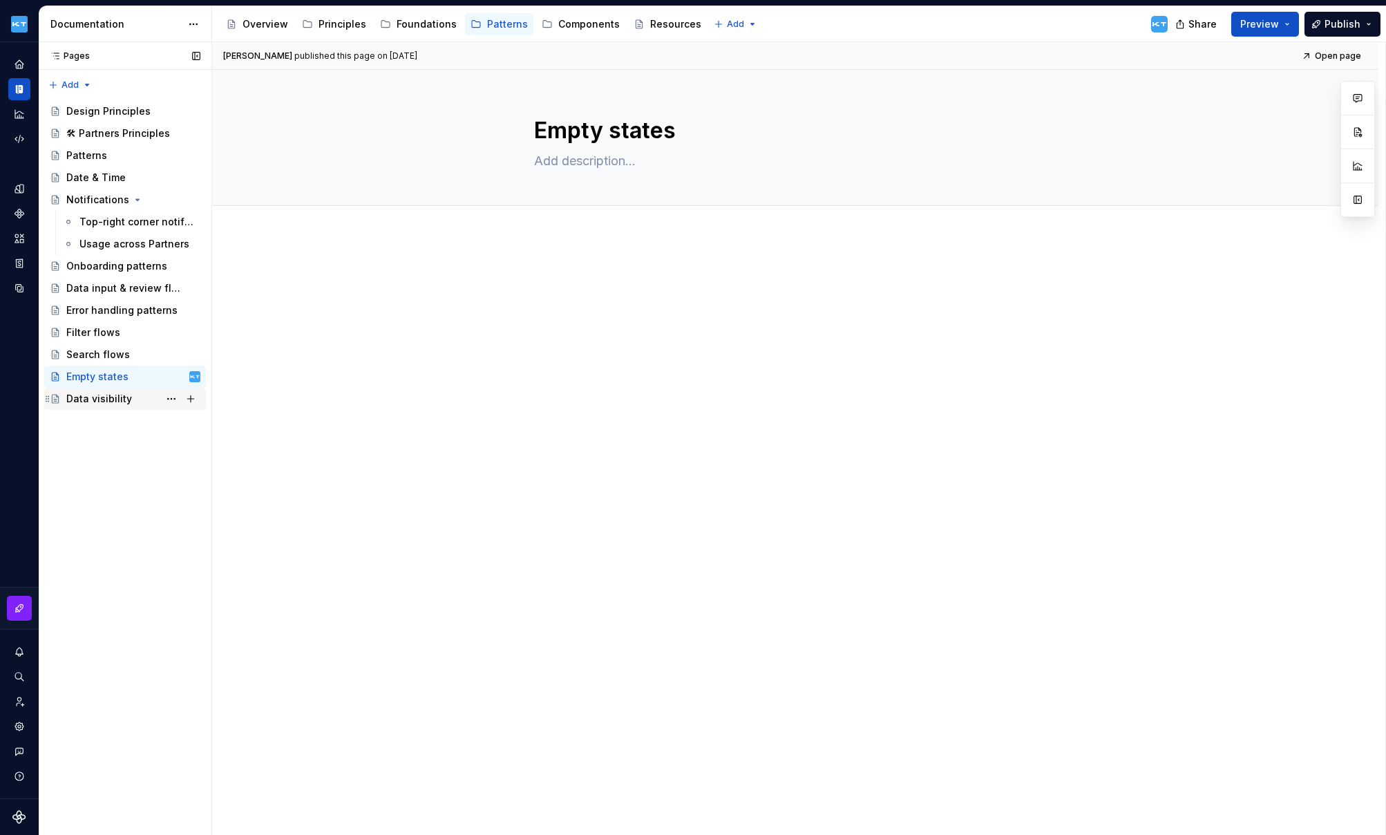
click at [104, 395] on div "Data visibility" at bounding box center [99, 399] width 66 height 14
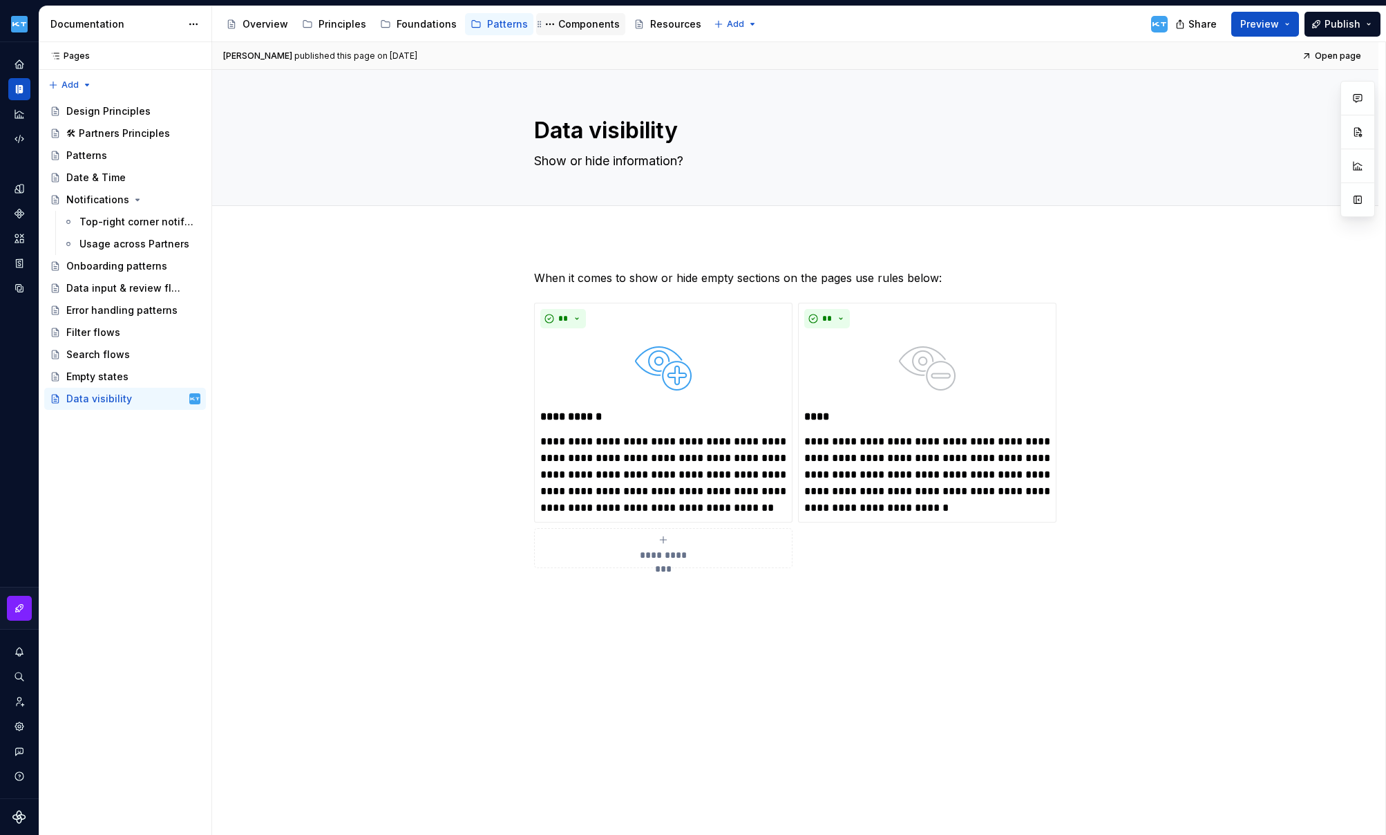
click at [579, 23] on div "Components" at bounding box center [589, 24] width 62 height 14
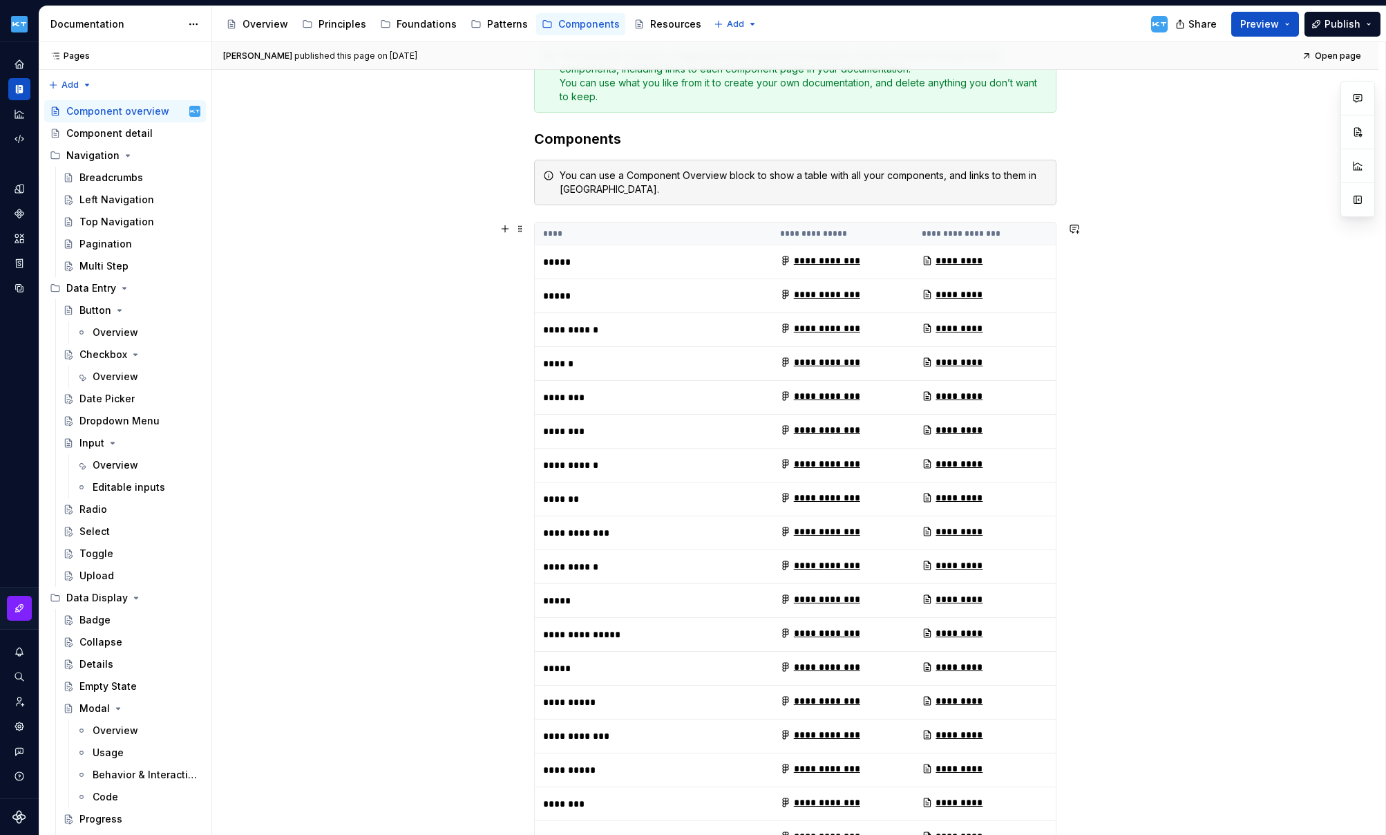
scroll to position [76, 0]
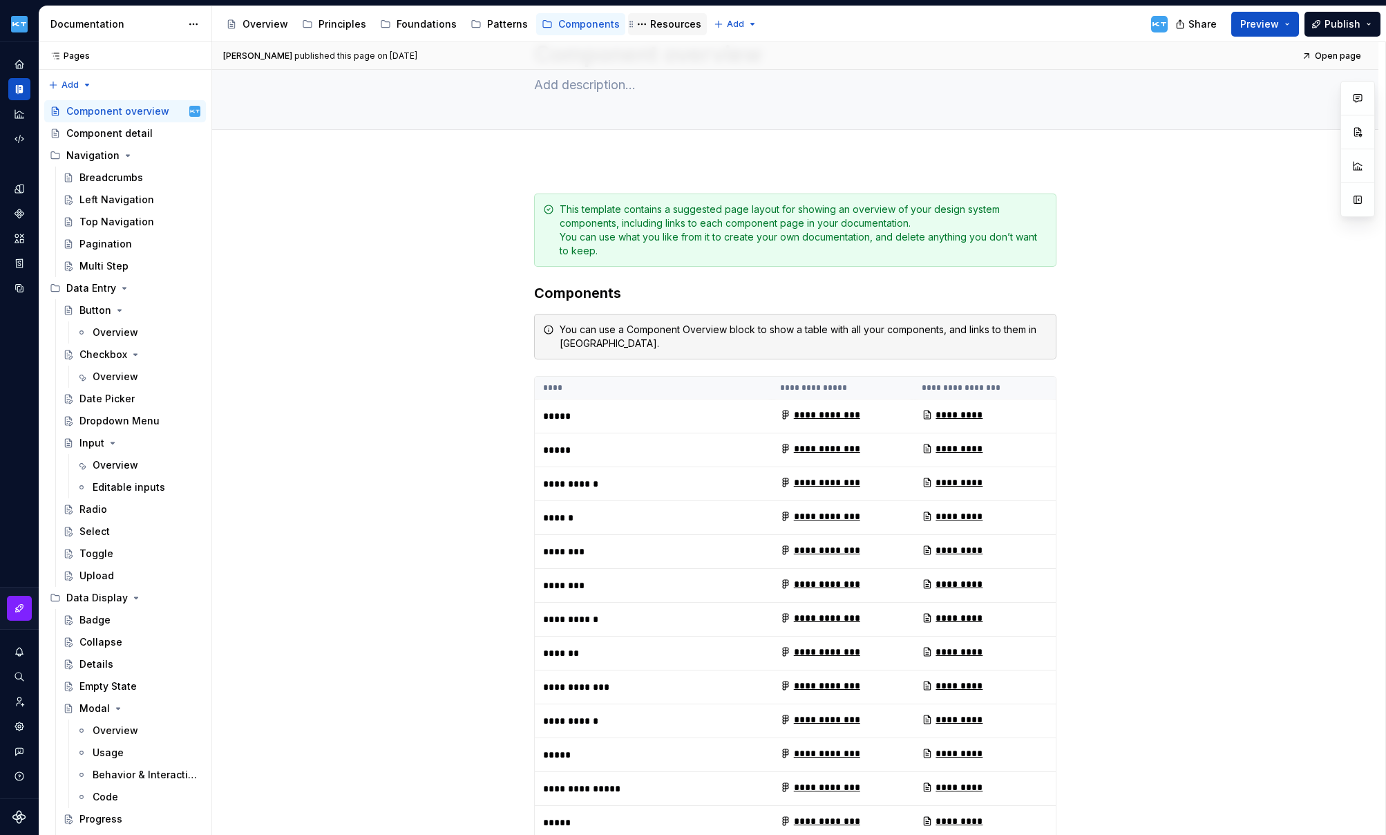
click at [658, 24] on div "Resources" at bounding box center [675, 24] width 51 height 14
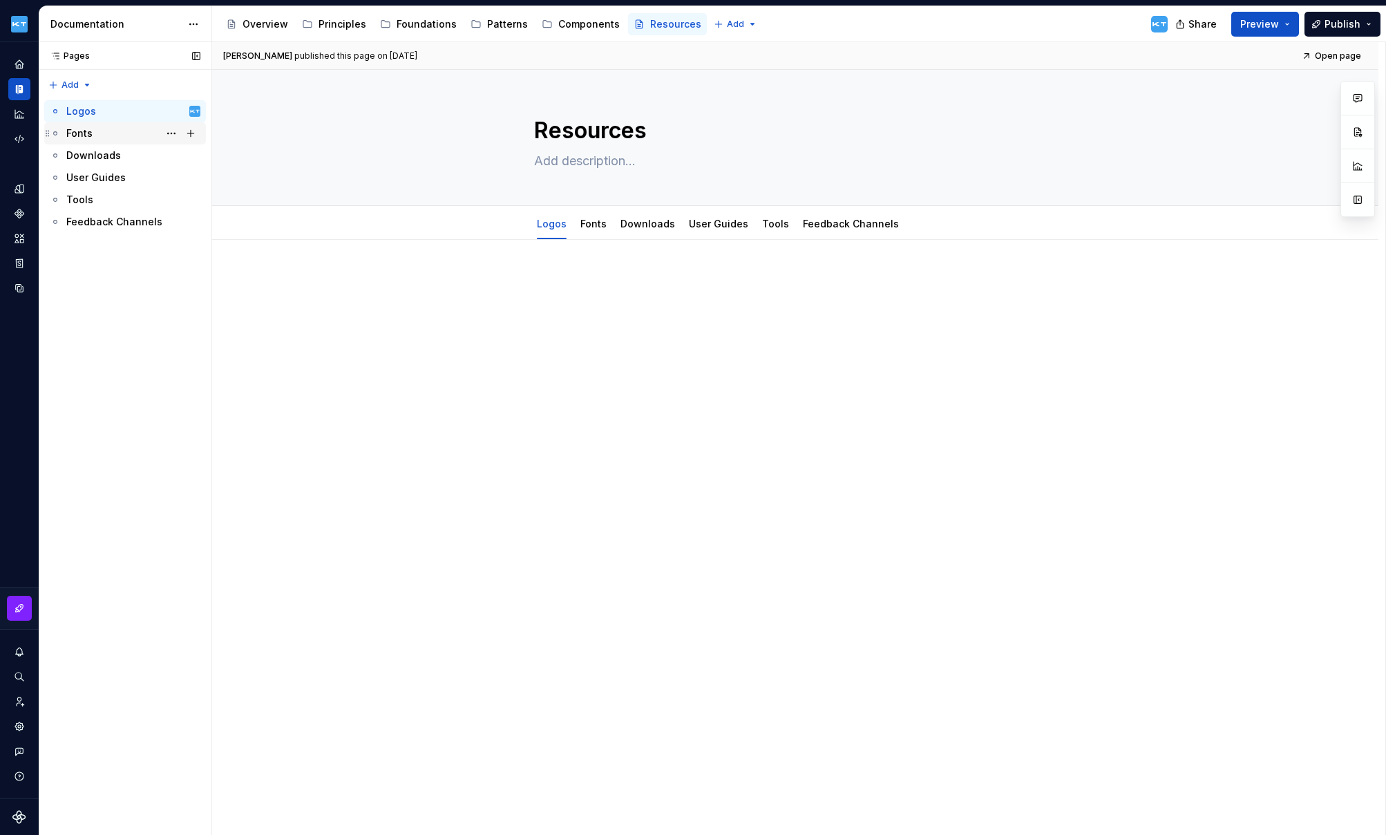
click at [83, 132] on div "Fonts" at bounding box center [79, 133] width 26 height 14
click at [99, 153] on div "Downloads" at bounding box center [93, 156] width 55 height 14
click at [92, 180] on div "User Guides" at bounding box center [95, 178] width 59 height 14
click at [88, 198] on div "Tools" at bounding box center [79, 200] width 27 height 14
click at [91, 218] on div "Feedback Channels" at bounding box center [112, 222] width 93 height 14
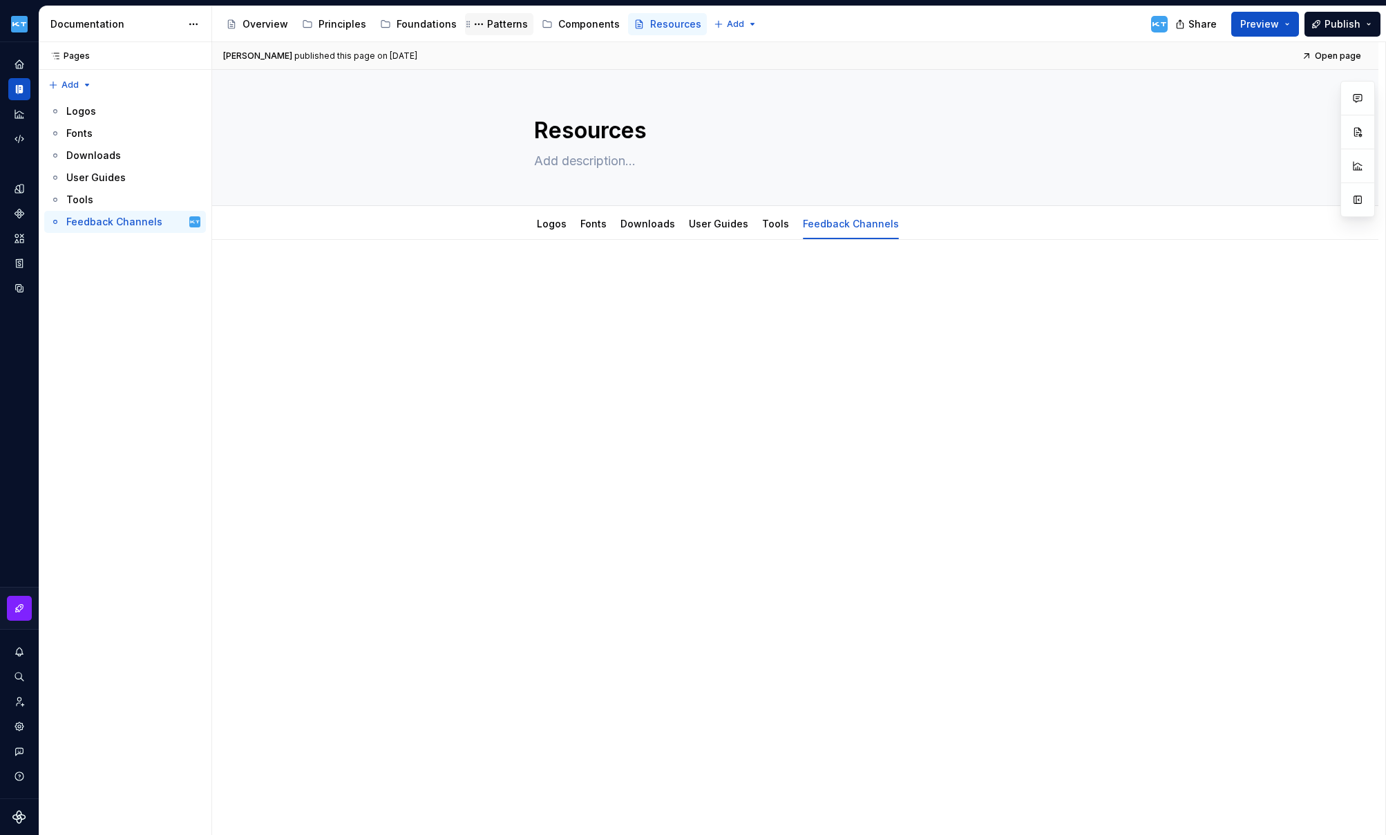
click at [500, 27] on div "Patterns" at bounding box center [507, 24] width 41 height 14
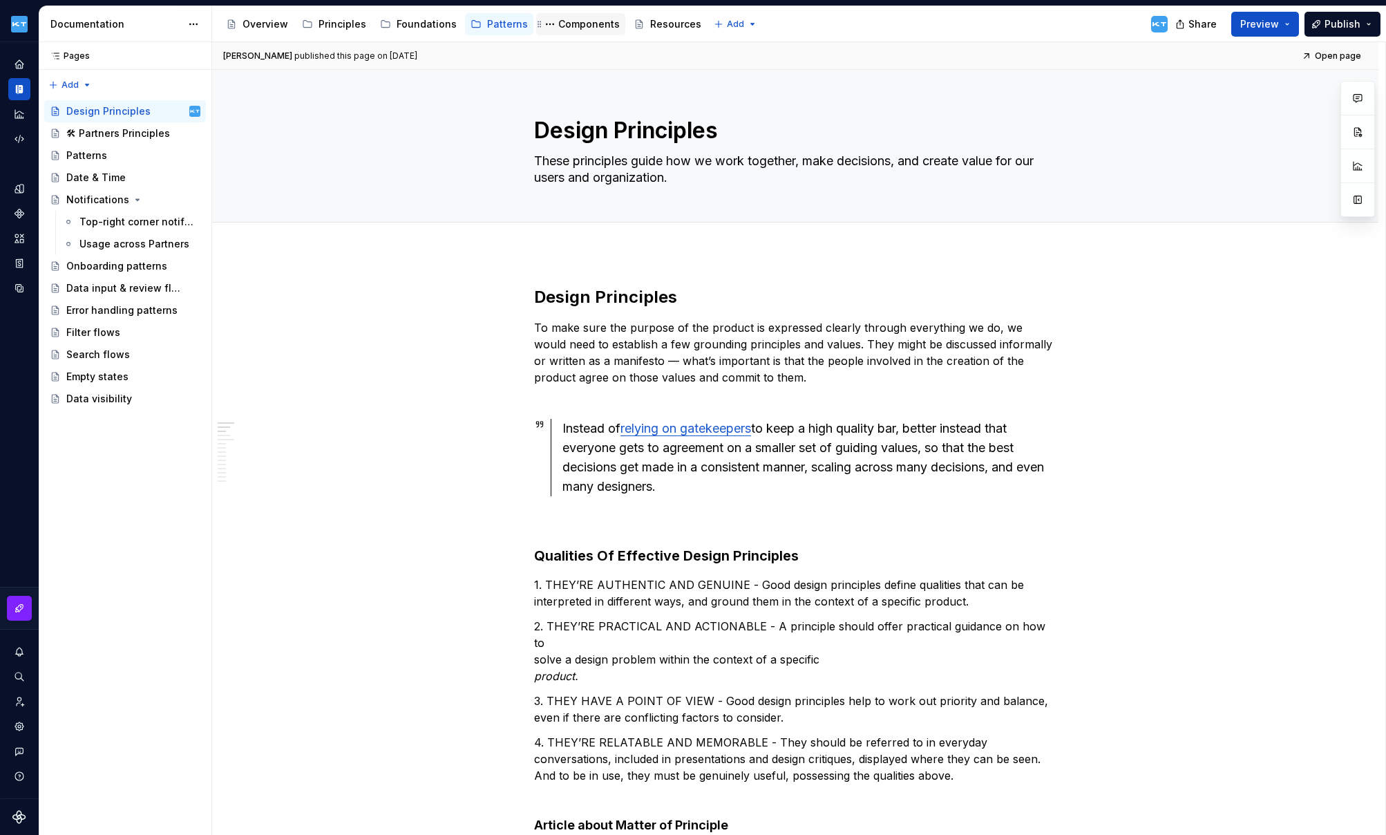
click at [579, 28] on div "Components" at bounding box center [589, 24] width 62 height 14
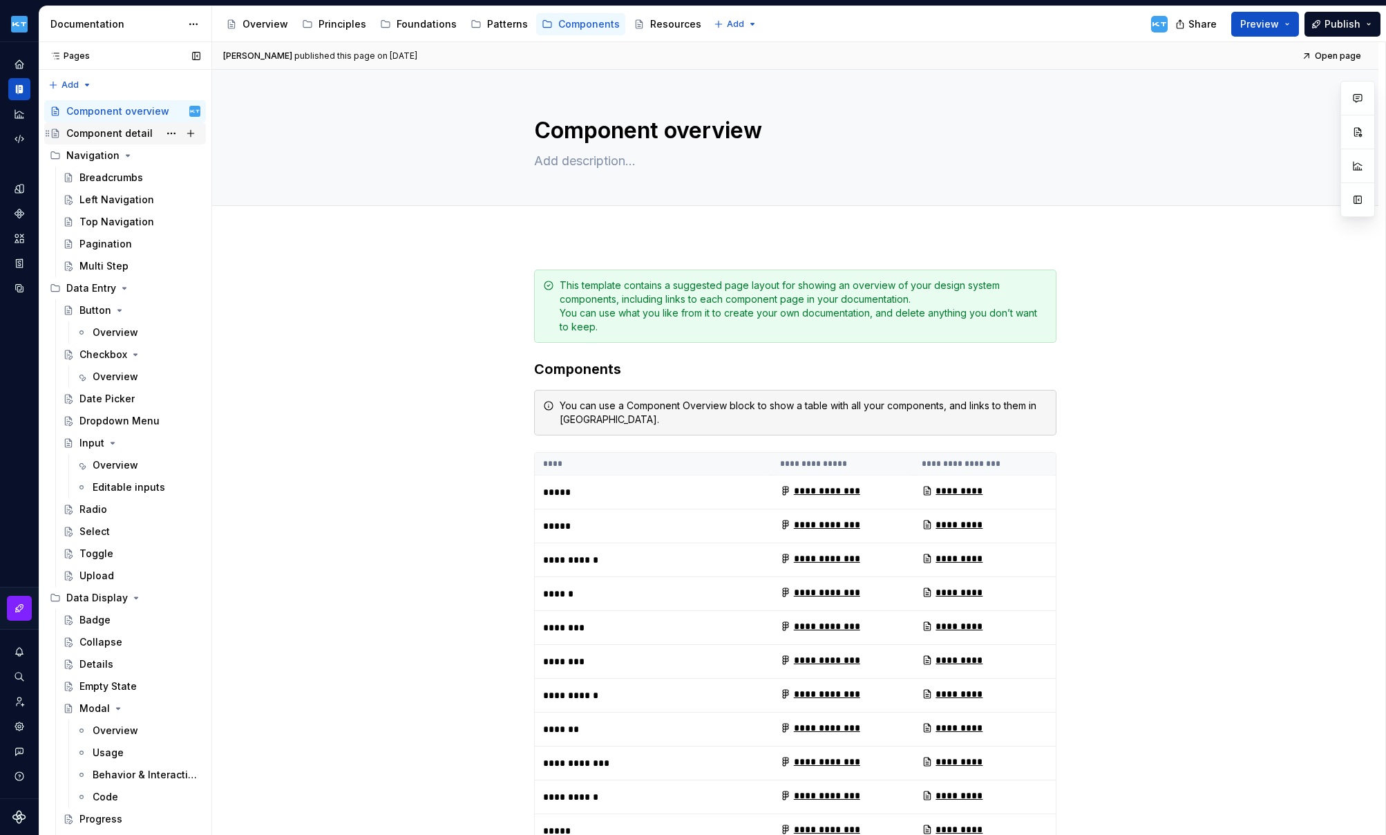
click at [108, 135] on div "Component detail" at bounding box center [109, 133] width 86 height 14
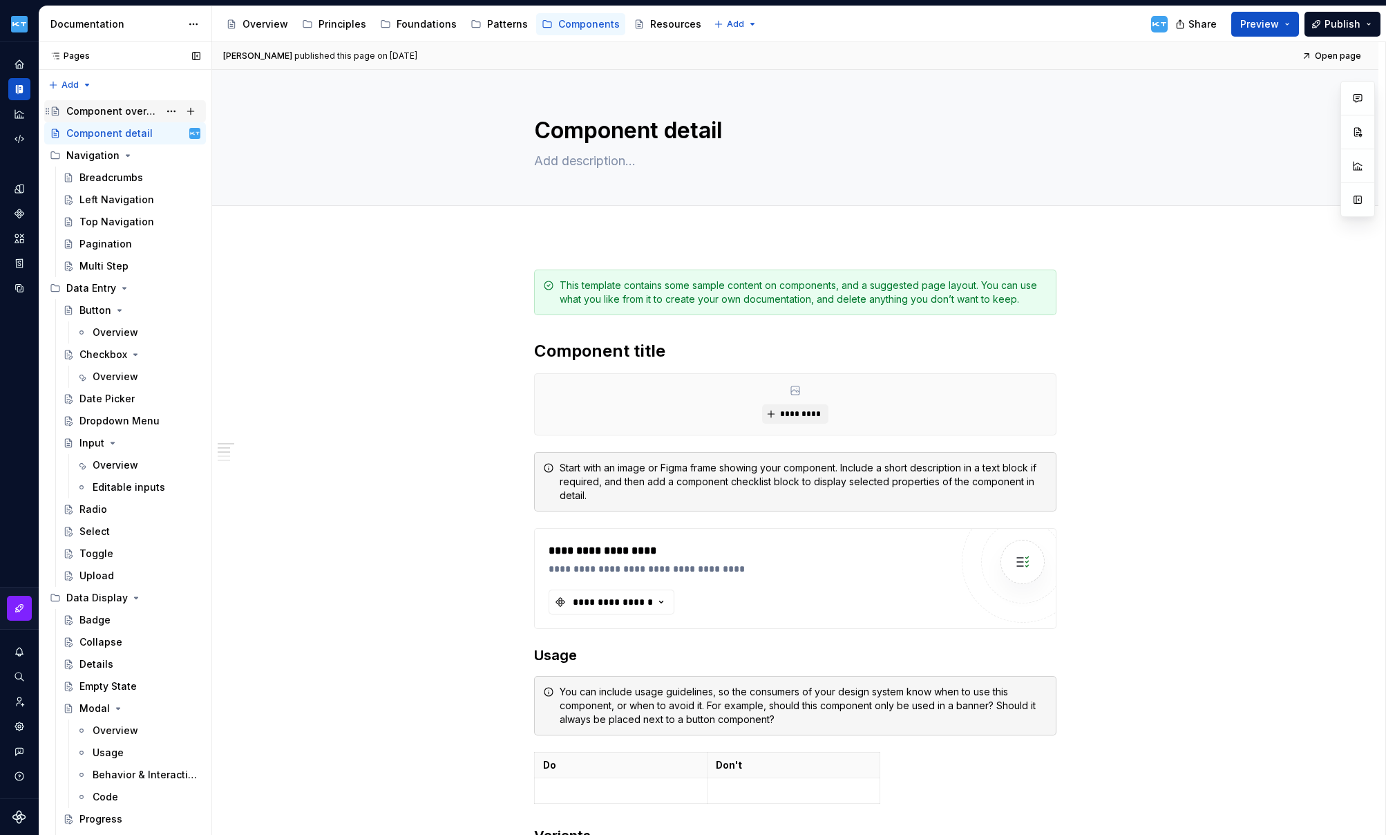
click at [115, 110] on div "Component overview" at bounding box center [112, 111] width 93 height 14
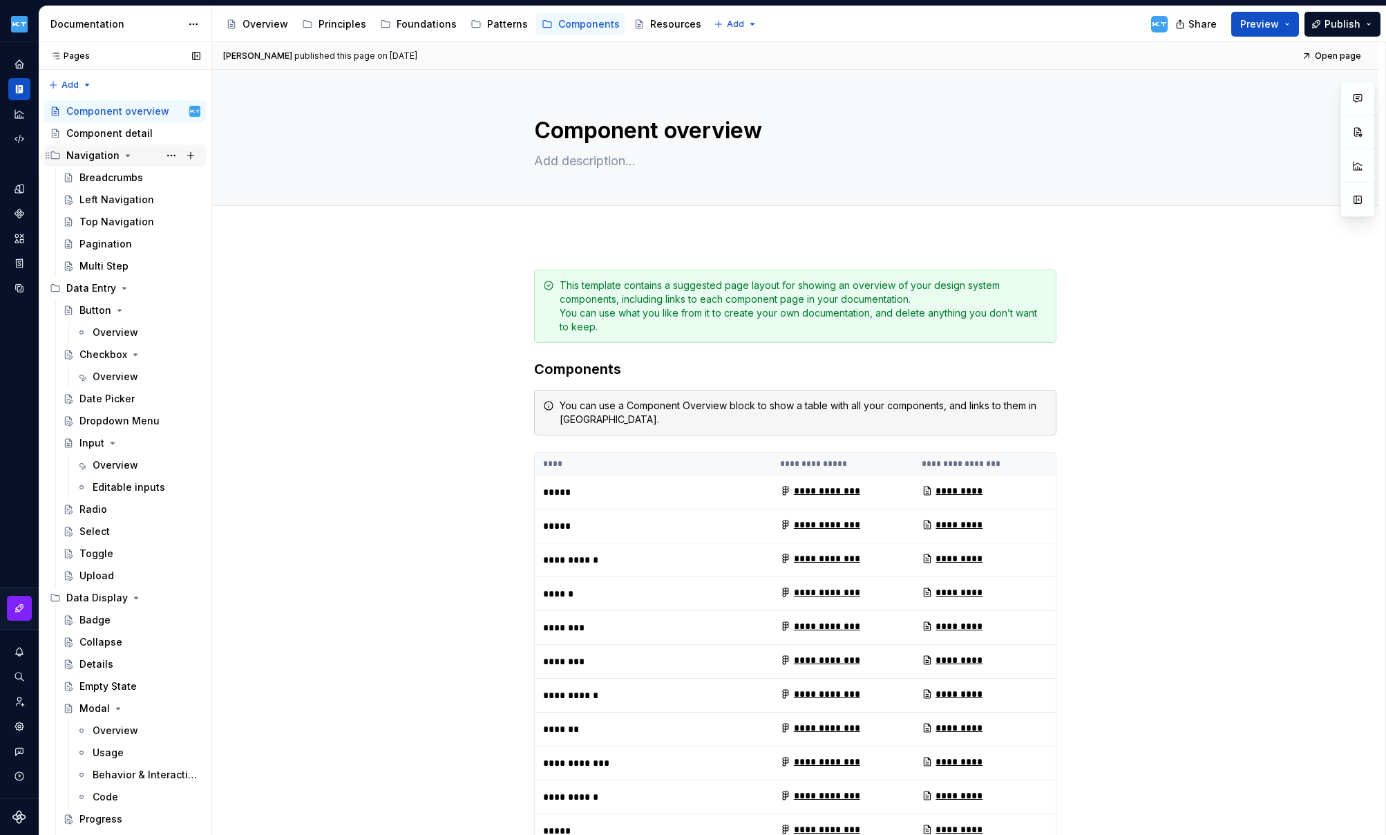
click at [79, 149] on div "Navigation" at bounding box center [92, 156] width 53 height 14
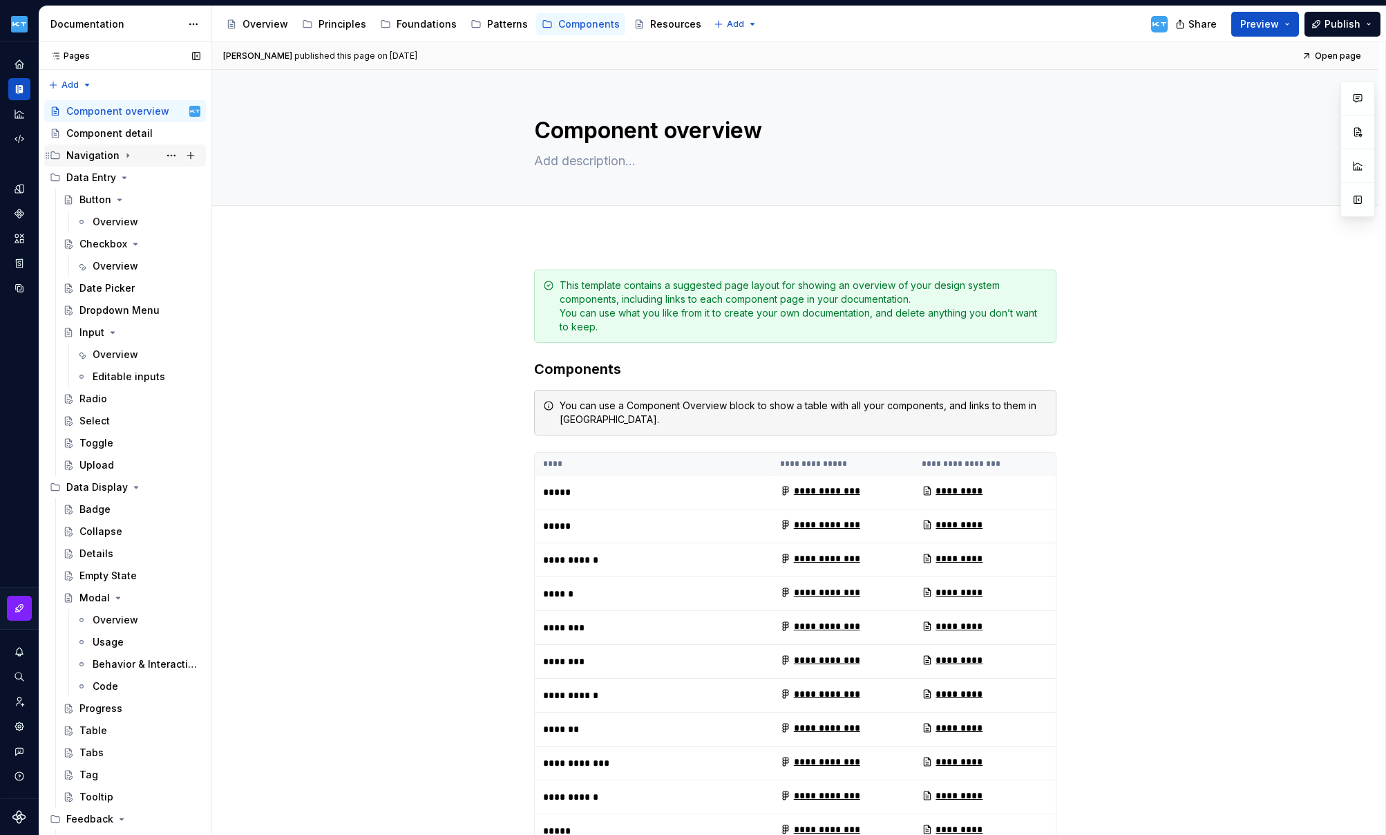
click at [79, 149] on div "Navigation" at bounding box center [92, 156] width 53 height 14
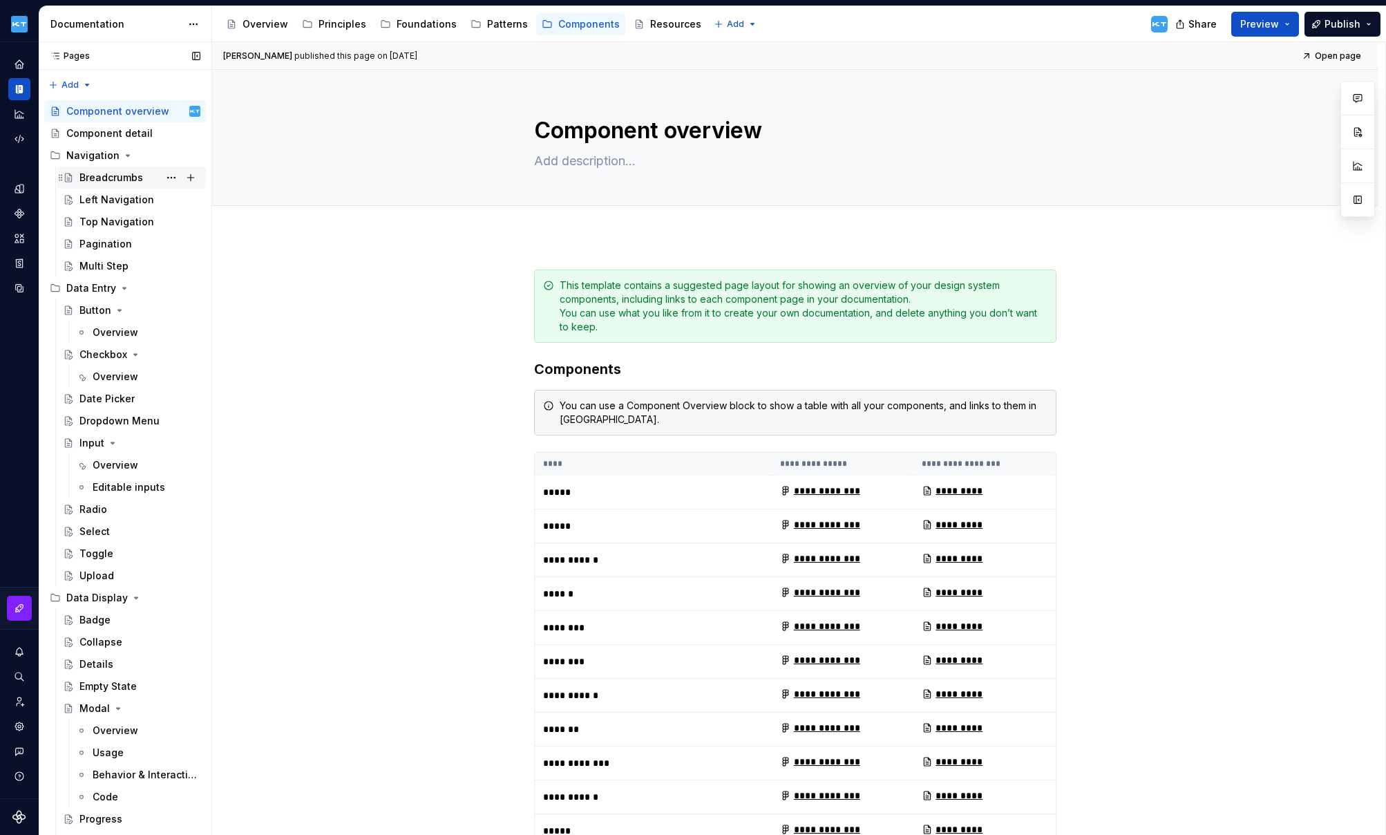
click at [104, 178] on div "Breadcrumbs" at bounding box center [111, 178] width 64 height 14
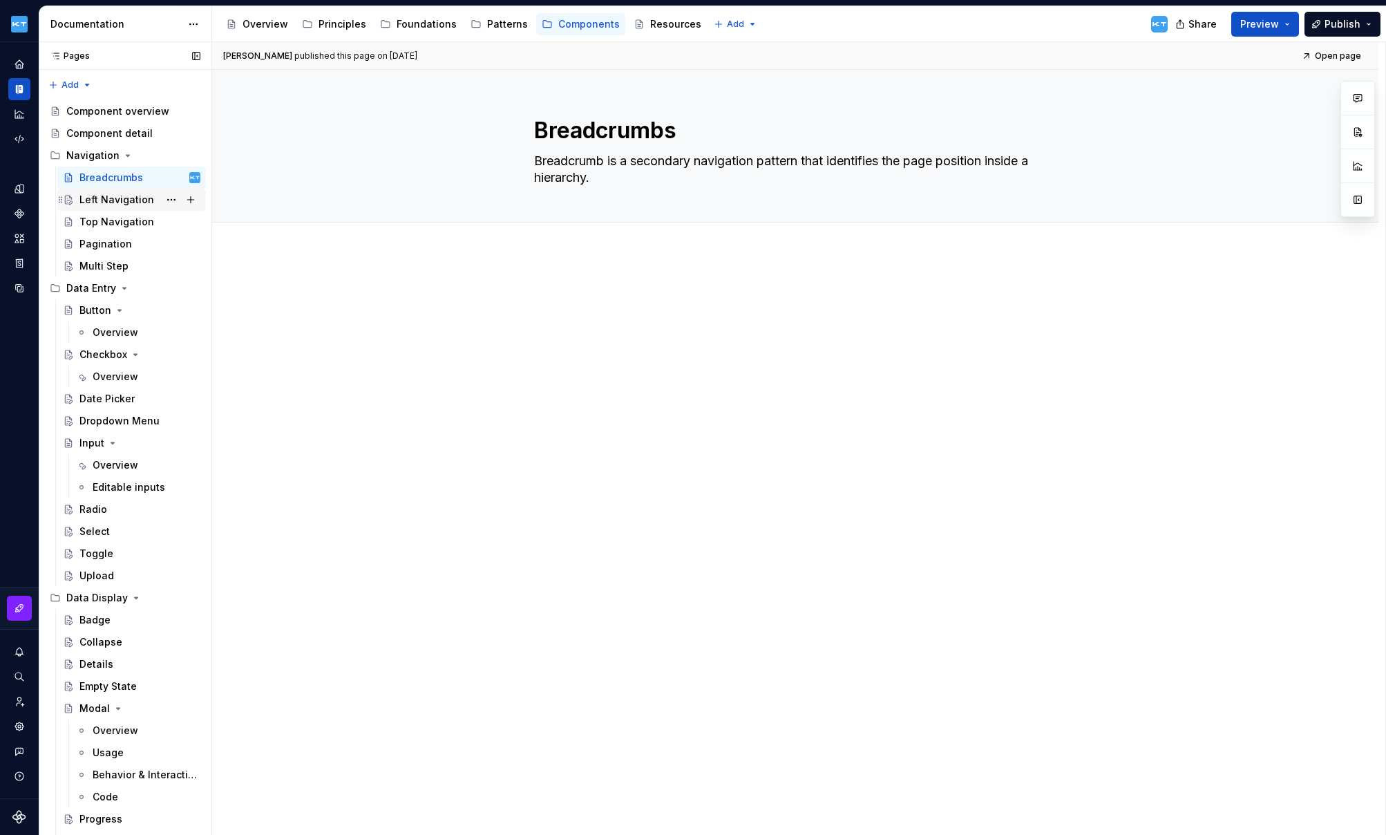
click at [117, 204] on div "Left Navigation" at bounding box center [116, 200] width 75 height 14
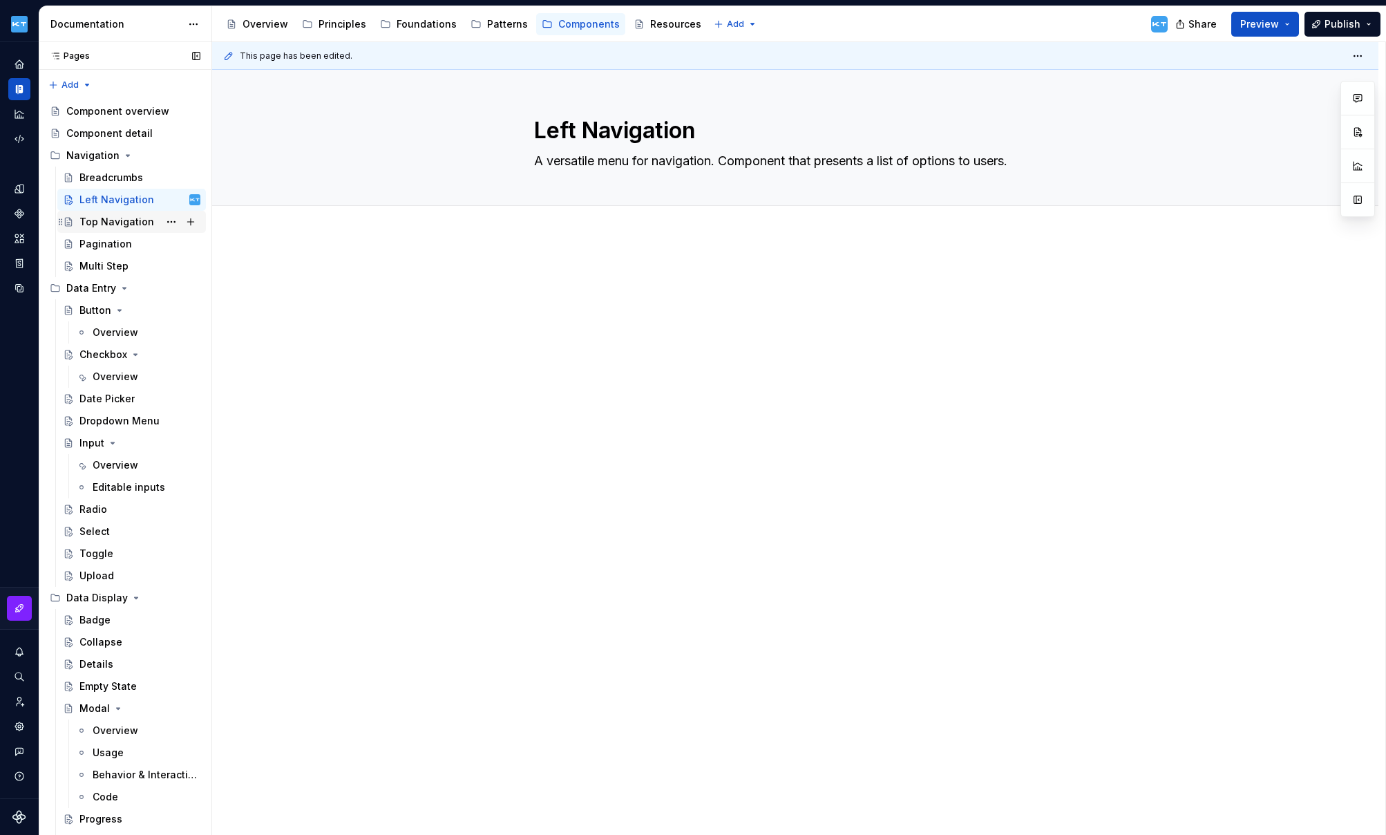
click at [108, 220] on div "Top Navigation" at bounding box center [116, 222] width 75 height 14
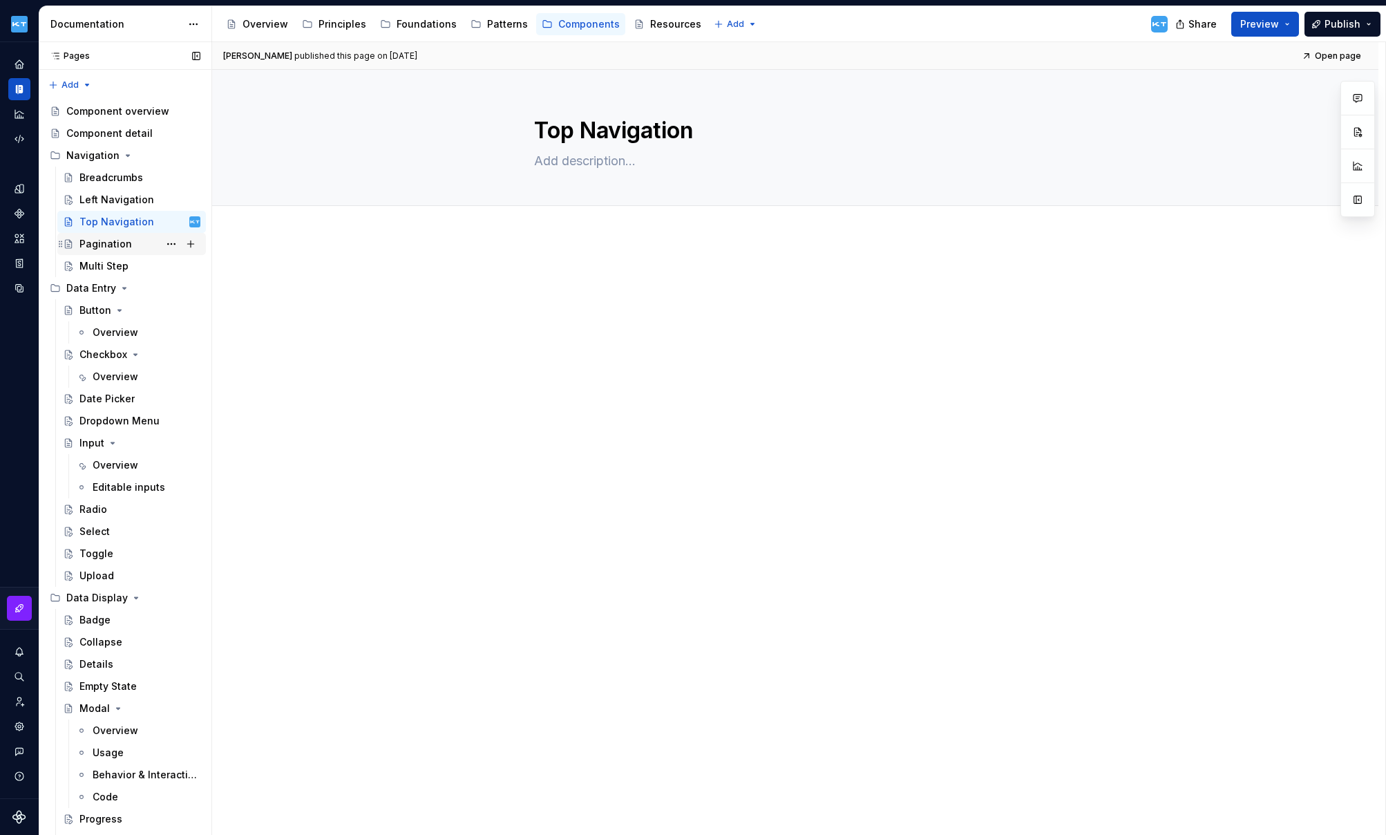
click at [109, 246] on div "Pagination" at bounding box center [105, 244] width 53 height 14
click at [104, 263] on div "Multi Step" at bounding box center [103, 266] width 49 height 14
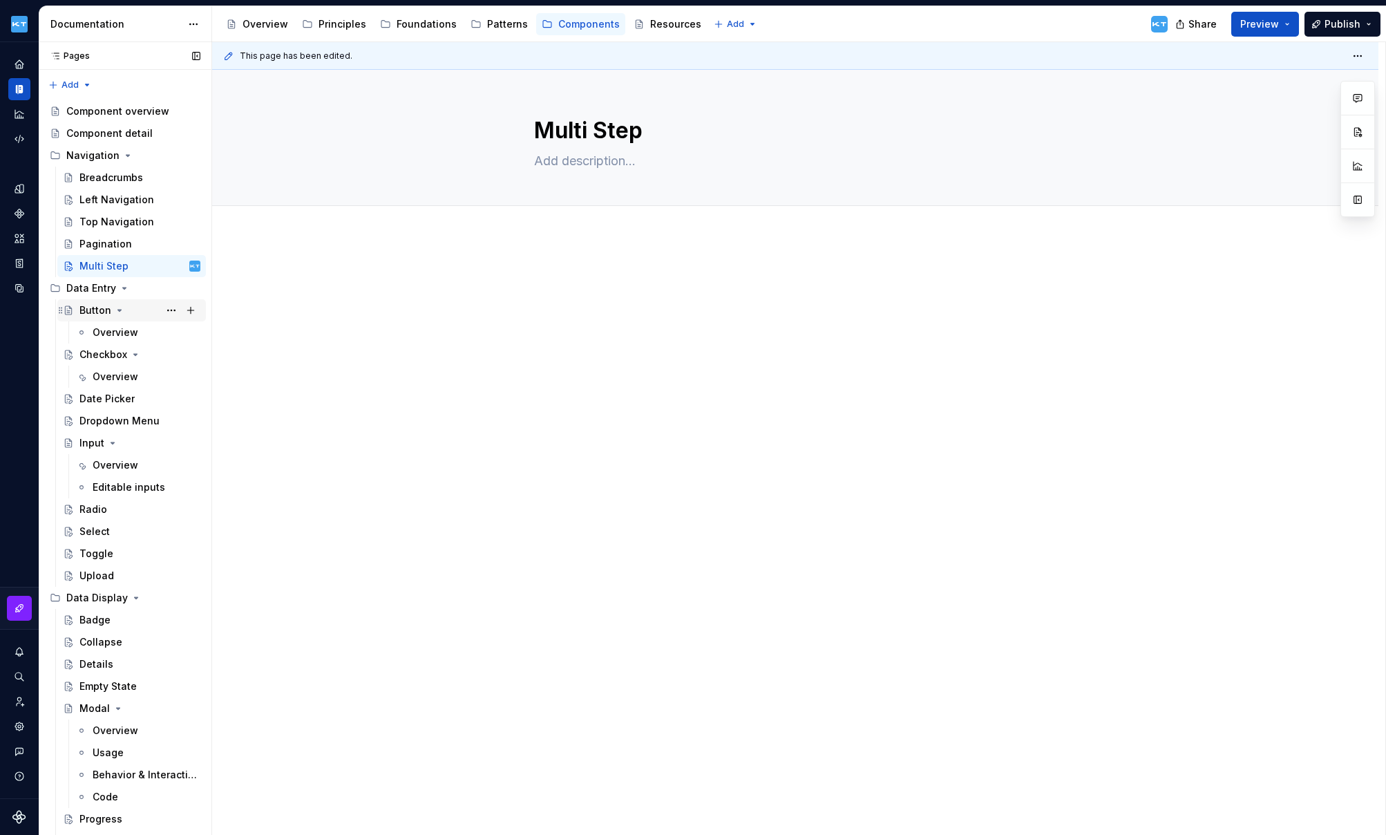
click at [92, 310] on div "Button" at bounding box center [95, 310] width 32 height 14
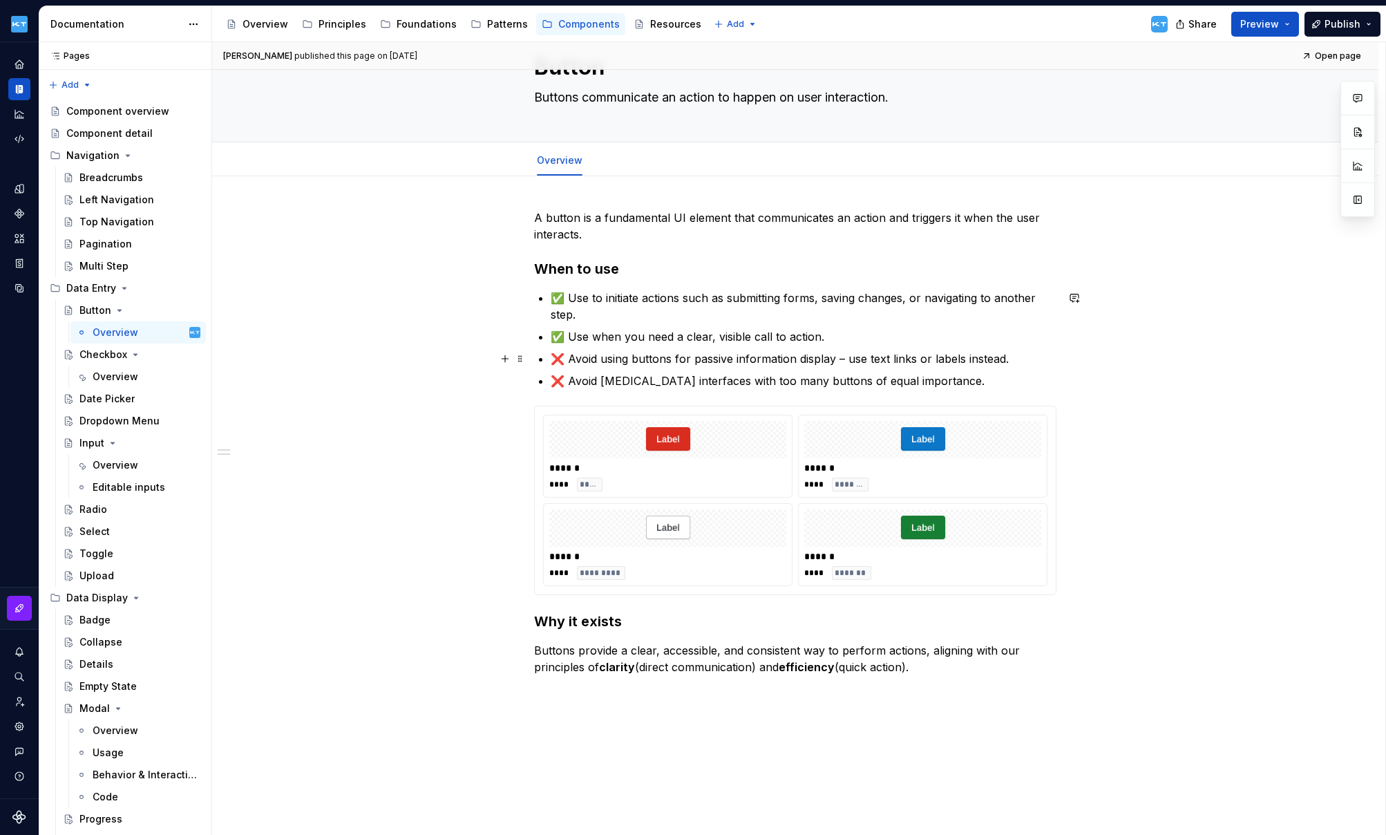
scroll to position [66, 0]
click at [109, 396] on div "Date Picker" at bounding box center [106, 399] width 55 height 14
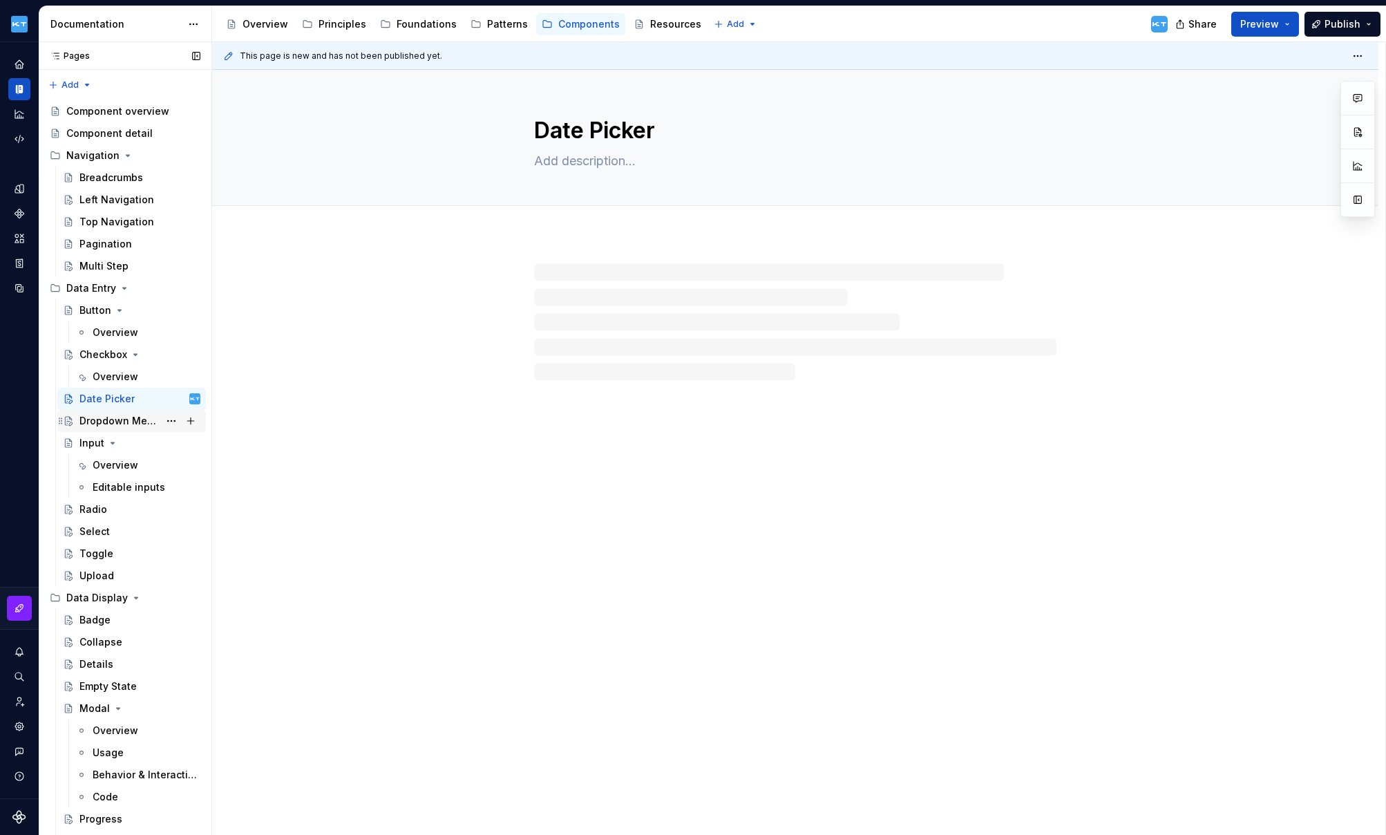
click at [110, 419] on div "Dropdown Menu" at bounding box center [118, 421] width 79 height 14
click at [93, 442] on div "Input" at bounding box center [91, 443] width 25 height 14
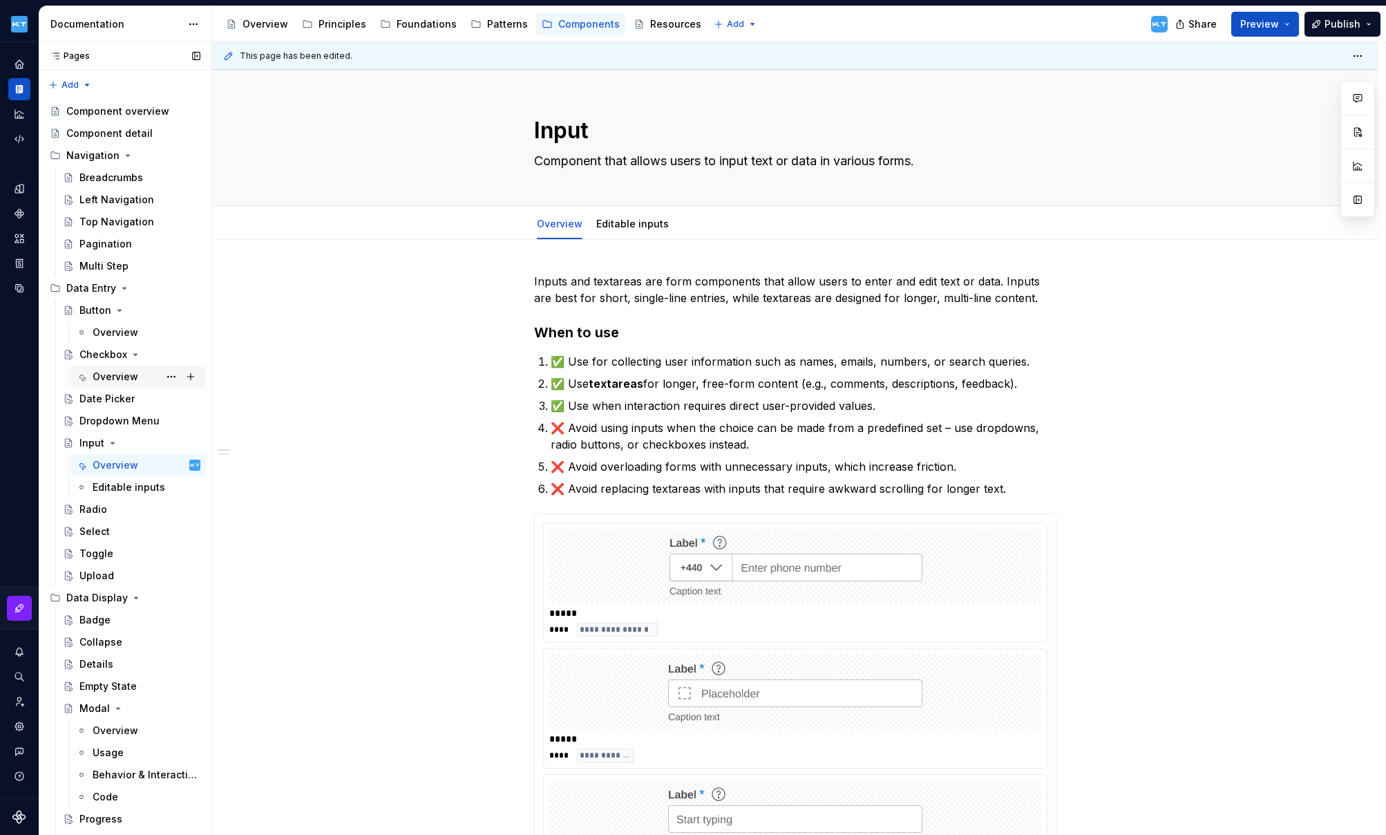
click at [106, 374] on div "Overview" at bounding box center [116, 377] width 46 height 14
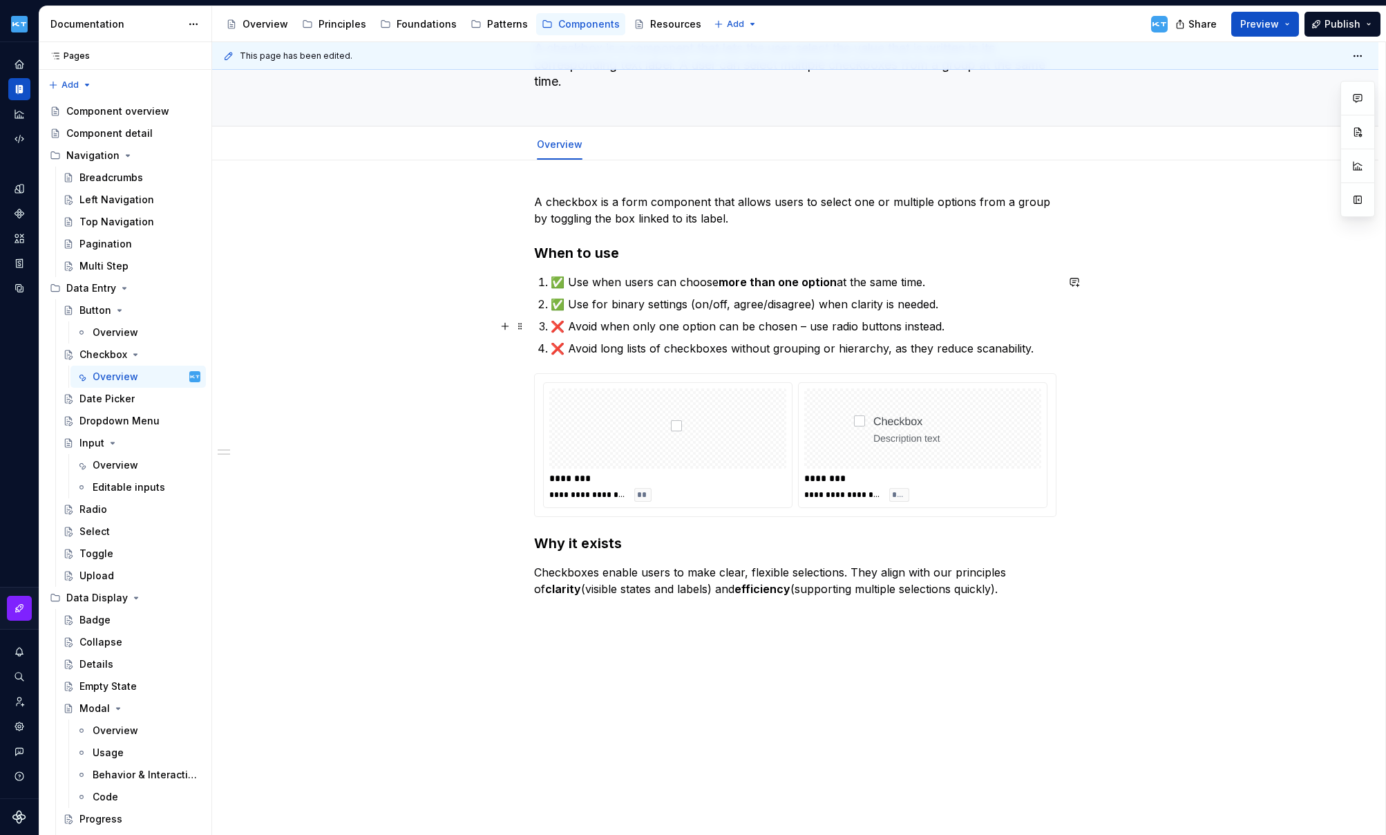
scroll to position [115, 0]
click at [110, 462] on div "Overview" at bounding box center [116, 465] width 46 height 14
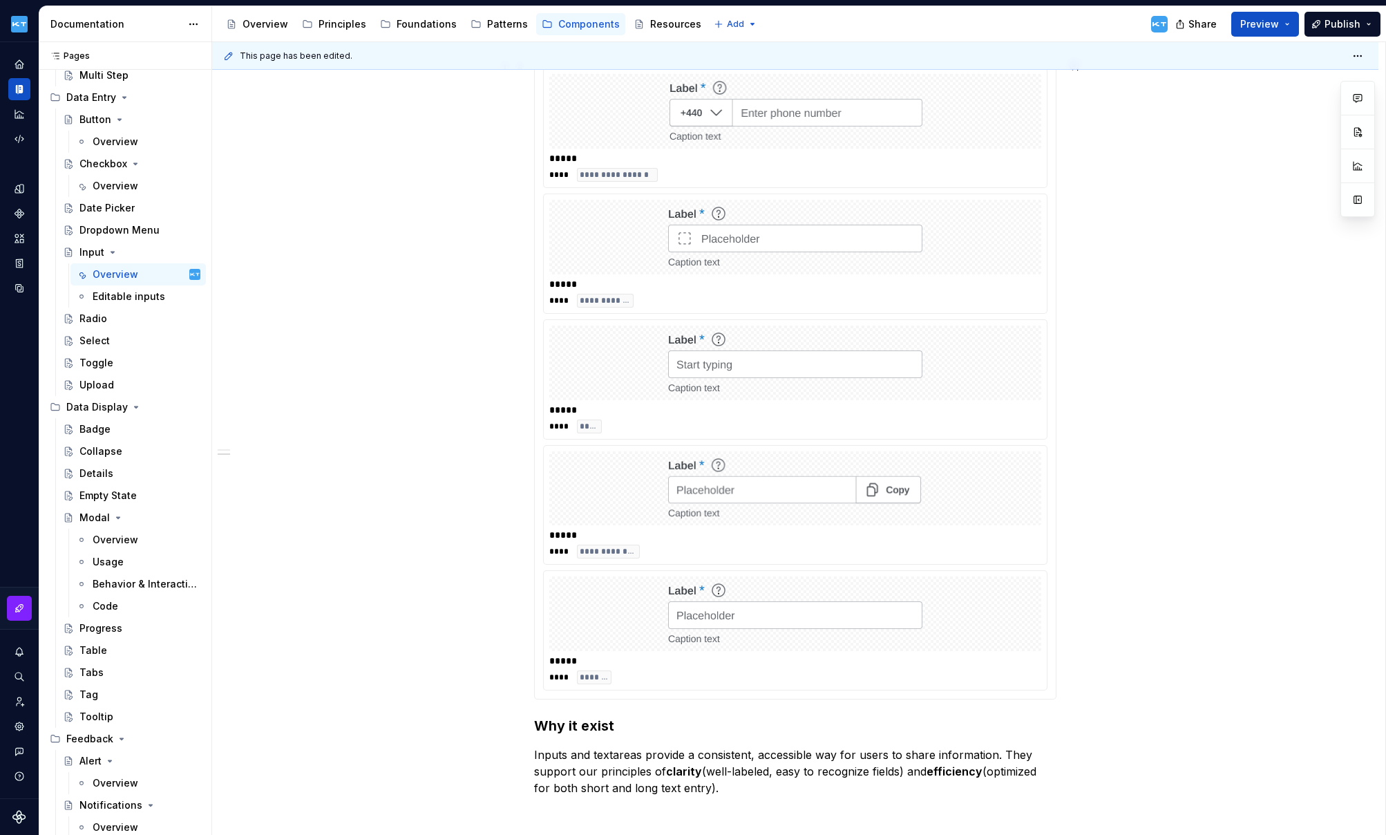
scroll to position [446, 0]
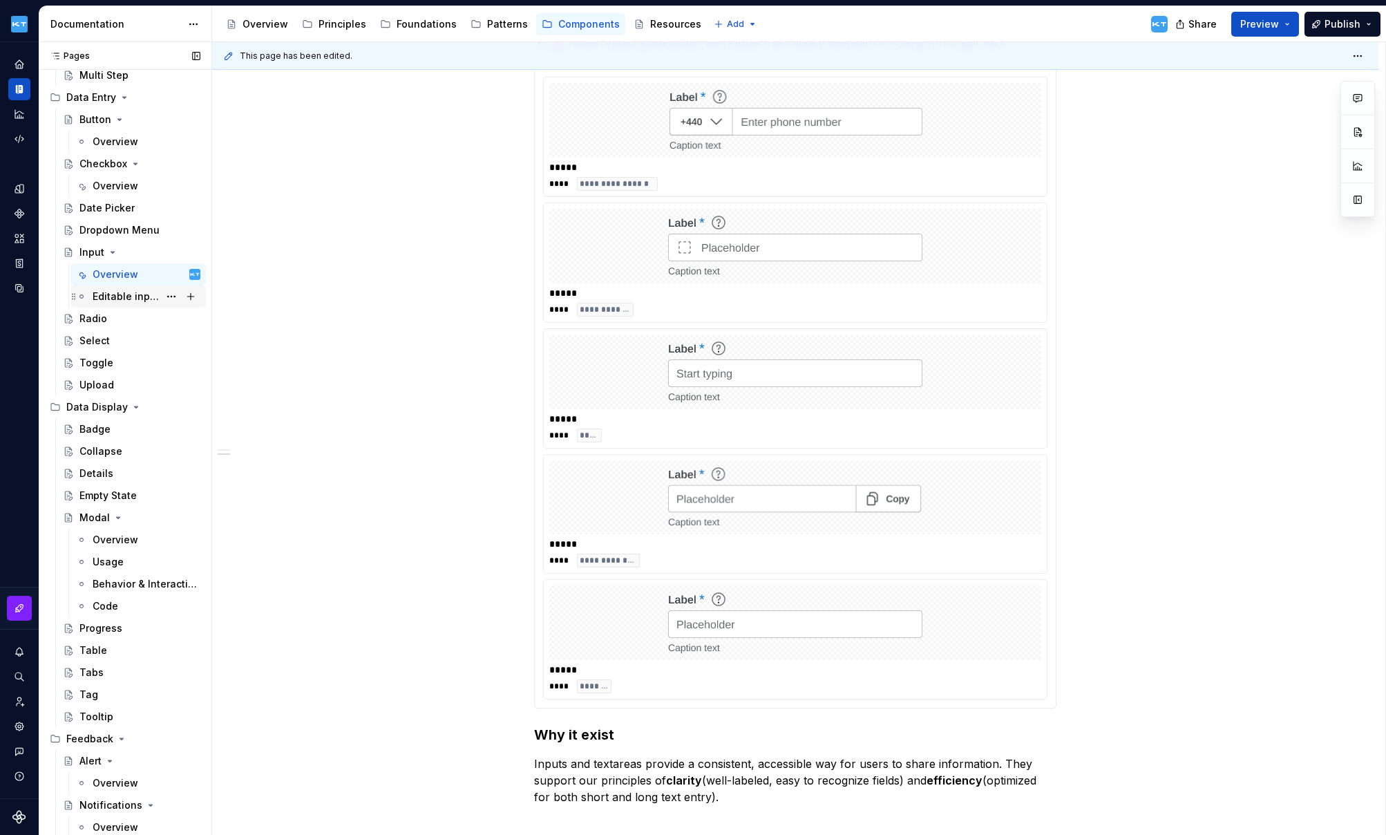
click at [117, 302] on div "Editable inputs" at bounding box center [126, 297] width 66 height 14
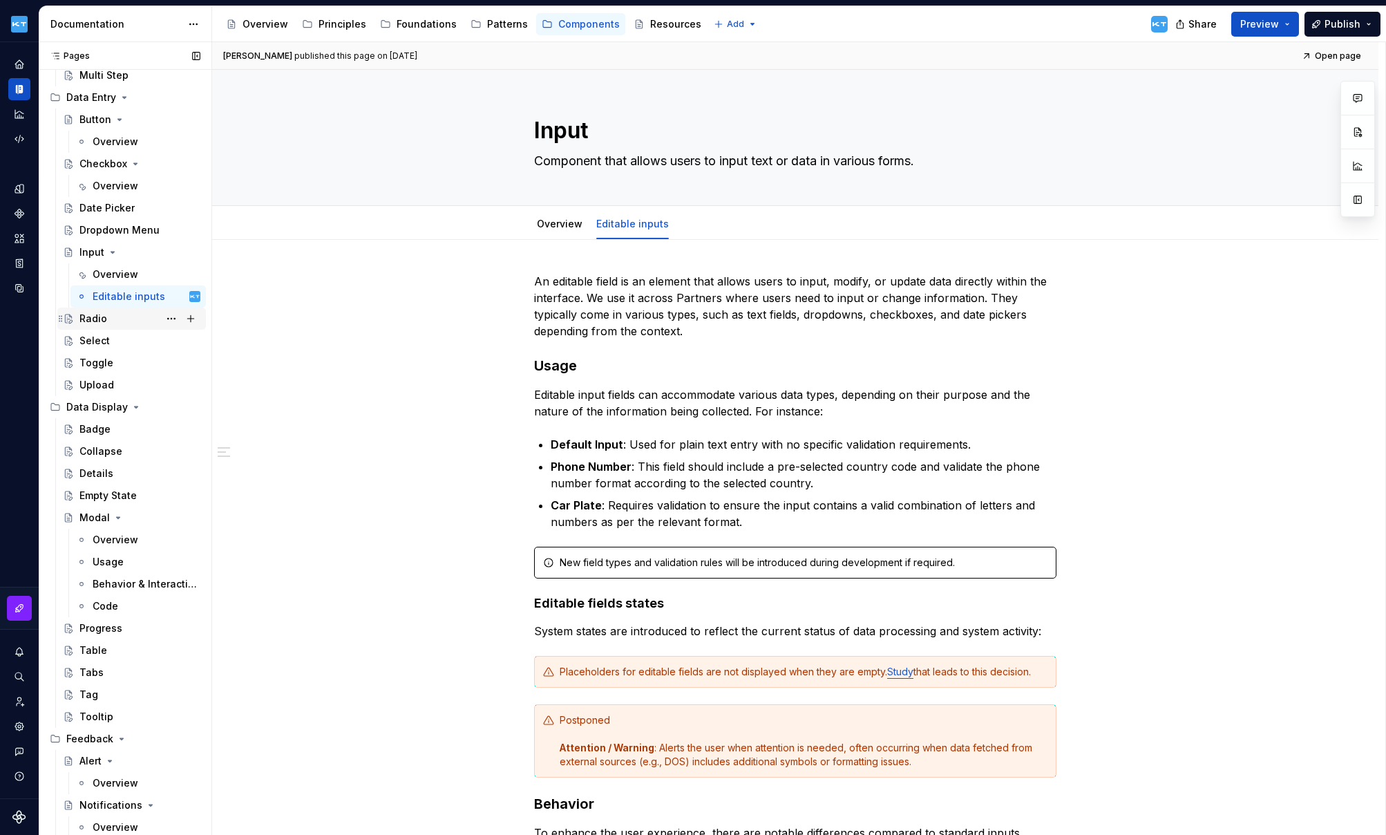
click at [97, 317] on div "Radio" at bounding box center [93, 319] width 28 height 14
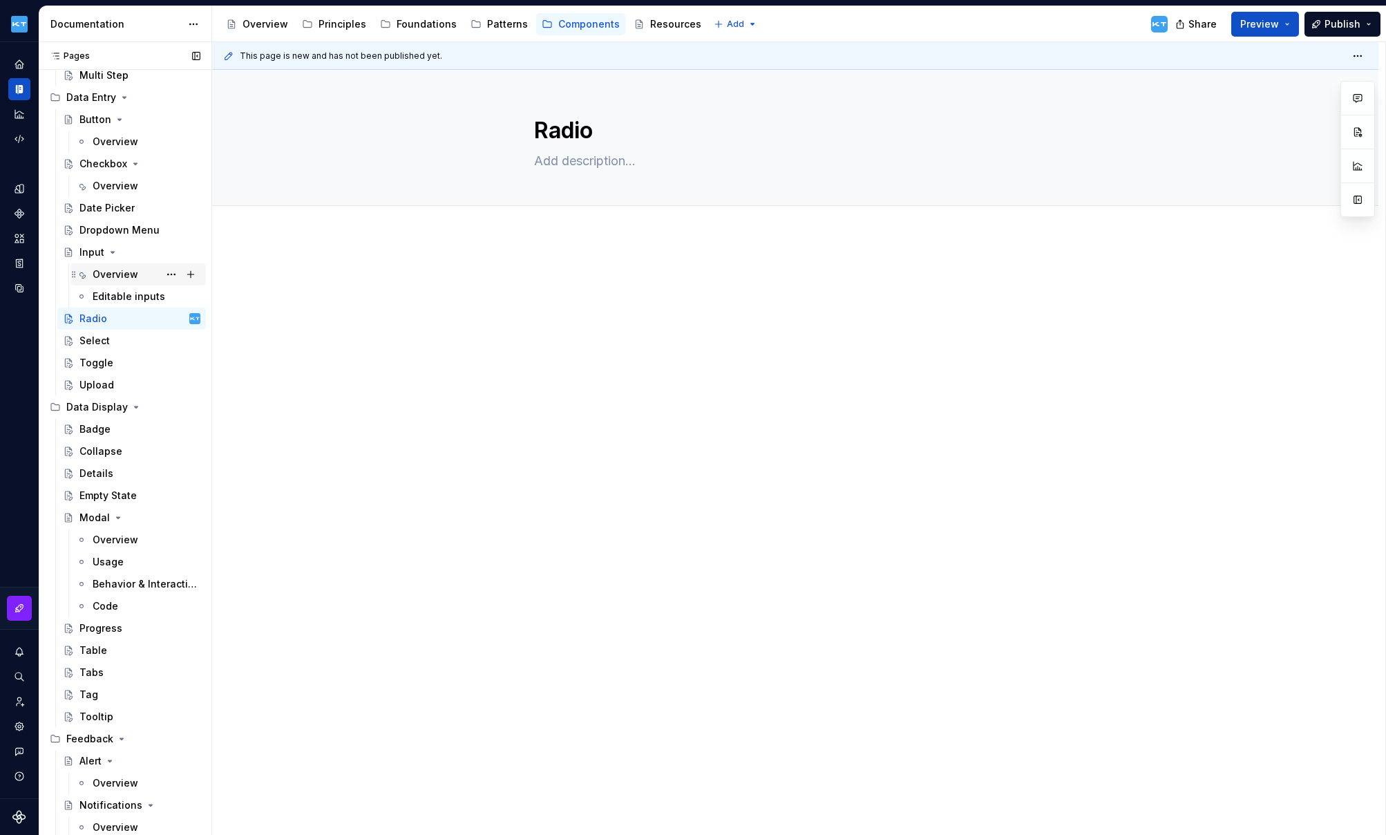
click at [106, 275] on div "Overview" at bounding box center [116, 274] width 46 height 14
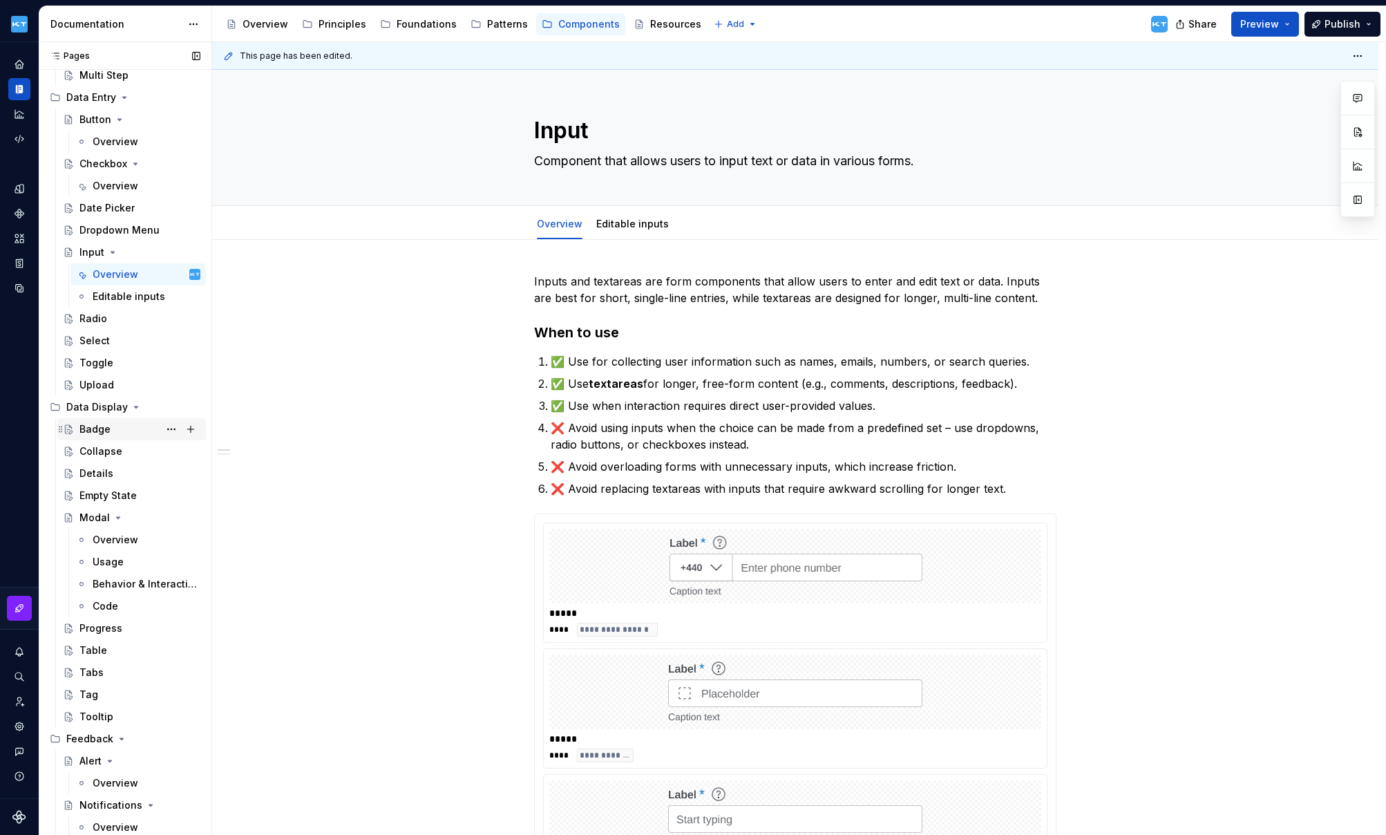
click at [106, 426] on div "Badge" at bounding box center [94, 429] width 31 height 14
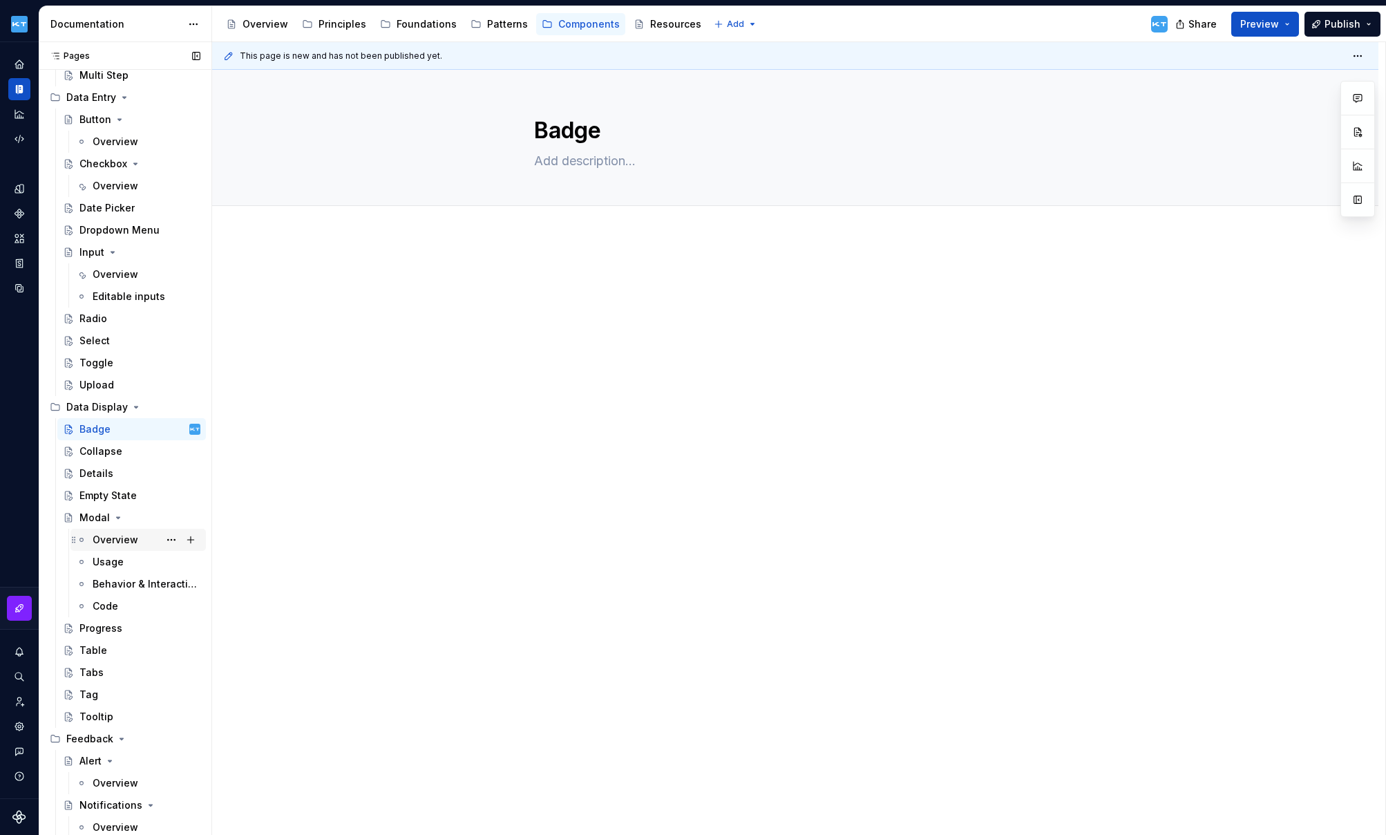
click at [122, 540] on div "Overview" at bounding box center [116, 540] width 46 height 14
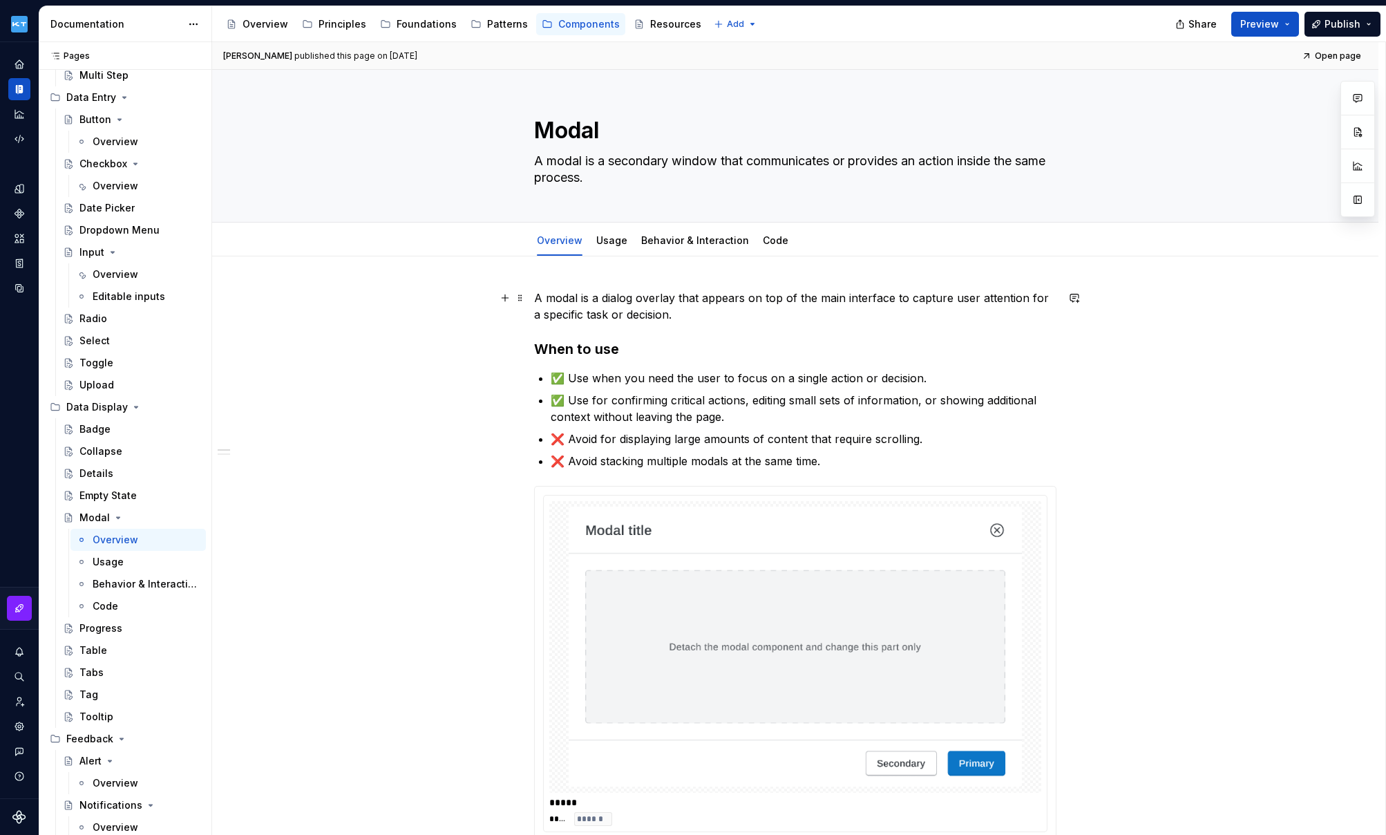
type textarea "*"
